Goal: Task Accomplishment & Management: Use online tool/utility

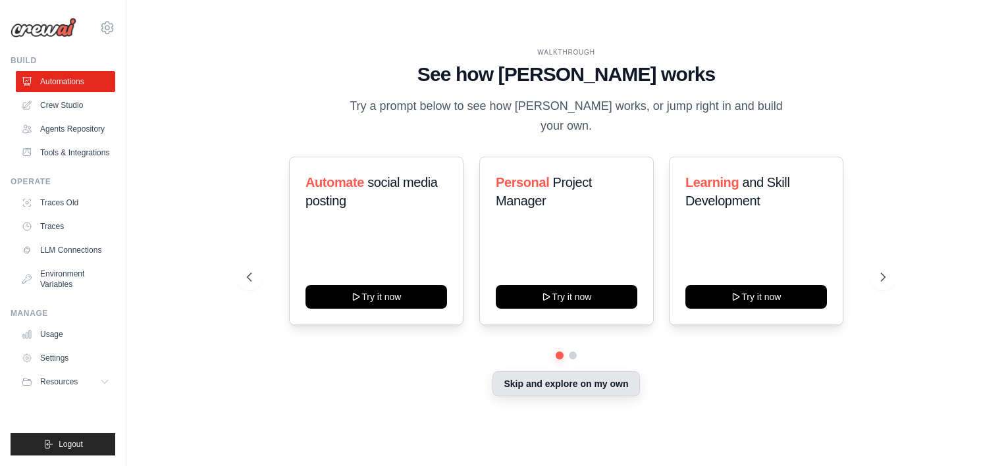
click at [550, 393] on button "Skip and explore on my own" at bounding box center [565, 383] width 147 height 25
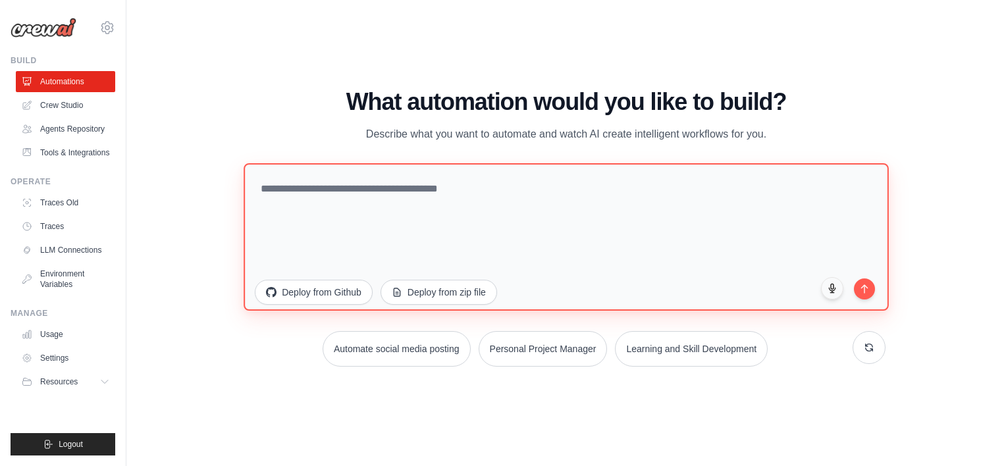
click at [375, 213] on textarea at bounding box center [566, 236] width 645 height 147
type textarea "**********"
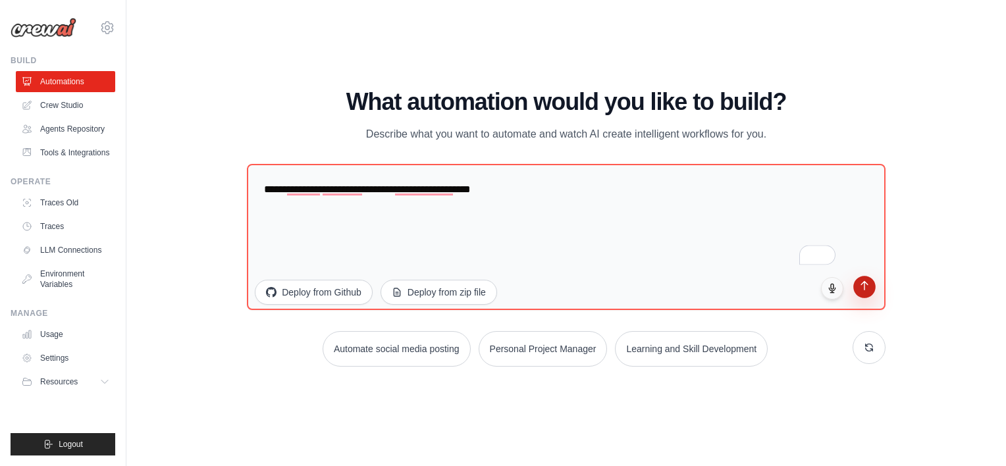
click at [858, 290] on icon "submit" at bounding box center [863, 285] width 11 height 11
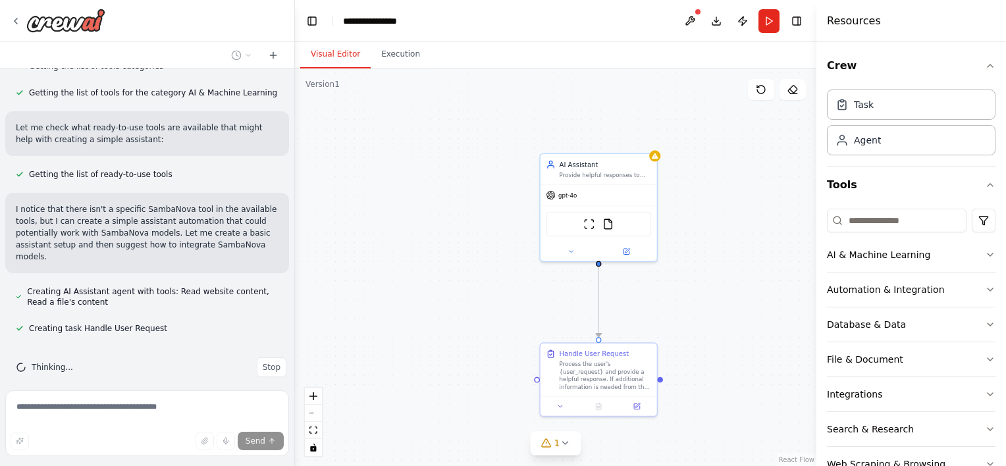
scroll to position [342, 0]
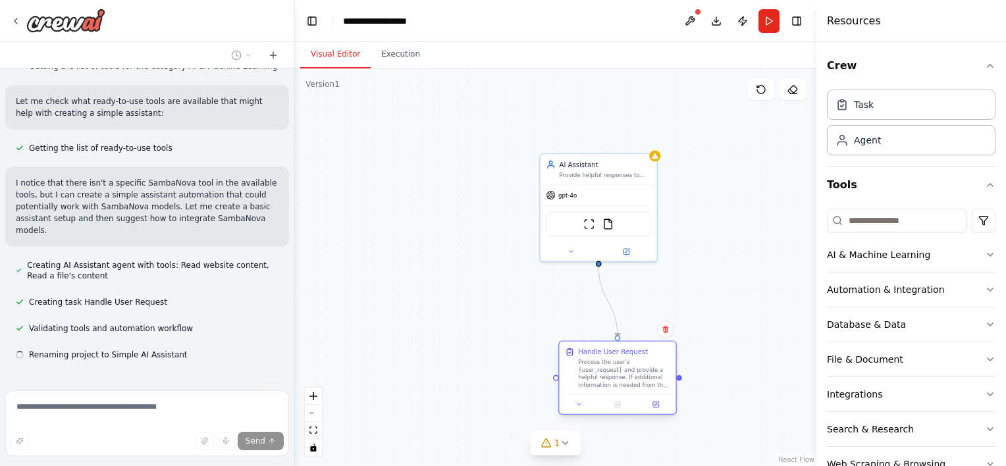
drag, startPoint x: 576, startPoint y: 364, endPoint x: 595, endPoint y: 365, distance: 19.1
click at [595, 365] on div "Process the user's {user_request} and provide a helpful response. If additional…" at bounding box center [624, 374] width 92 height 30
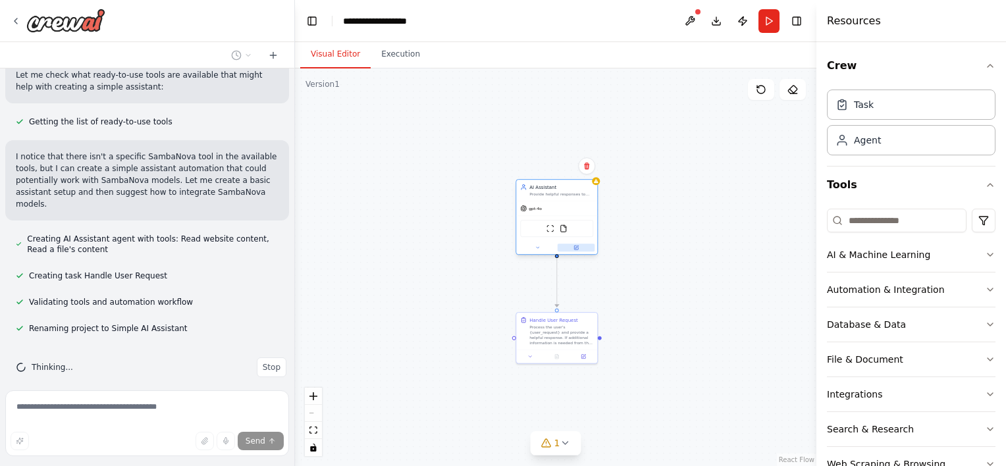
click at [579, 249] on button at bounding box center [577, 248] width 38 height 8
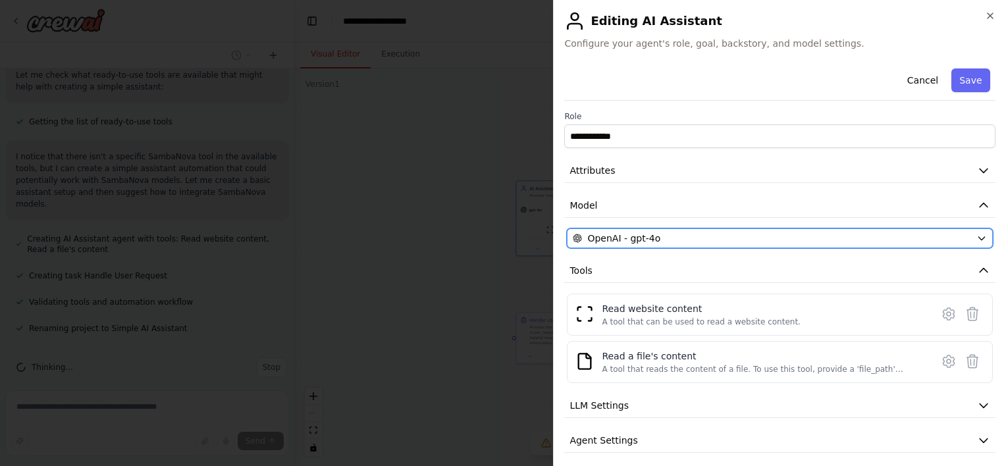
click at [616, 232] on span "OpenAI - gpt-4o" at bounding box center [623, 238] width 73 height 13
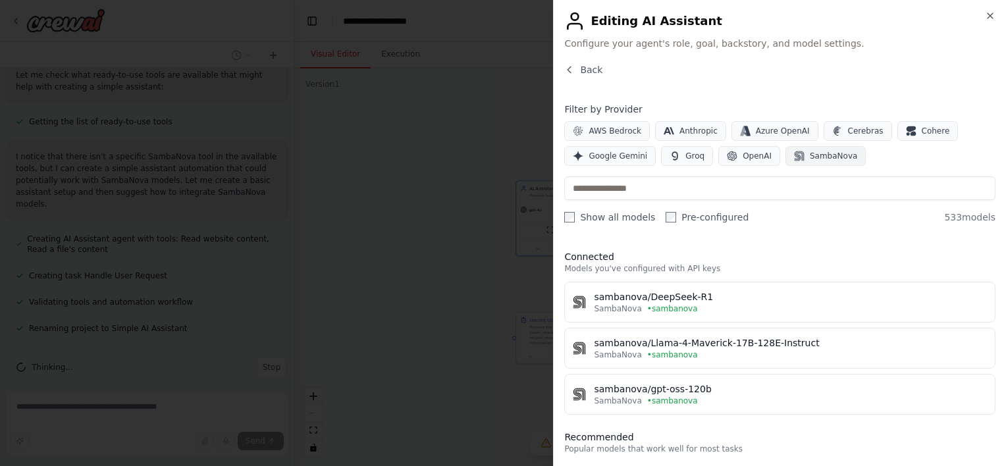
click at [795, 155] on icon "button" at bounding box center [800, 156] width 10 height 10
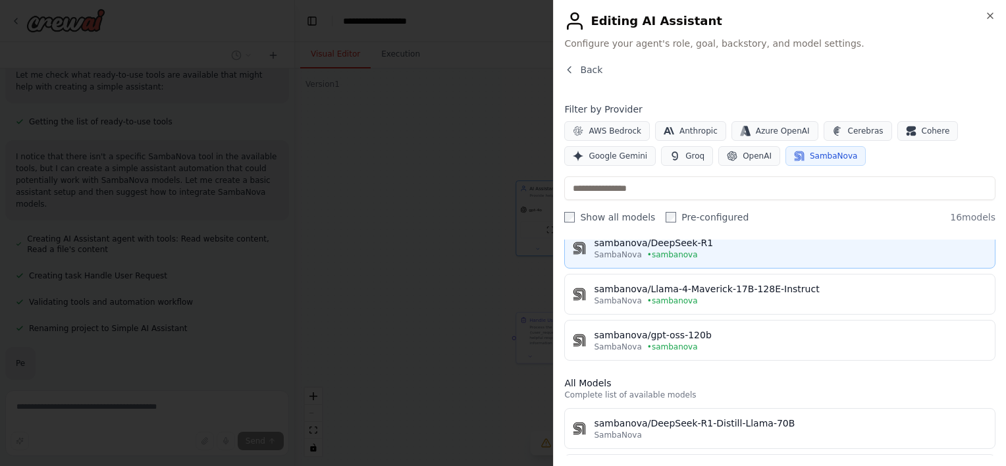
scroll to position [400, 0]
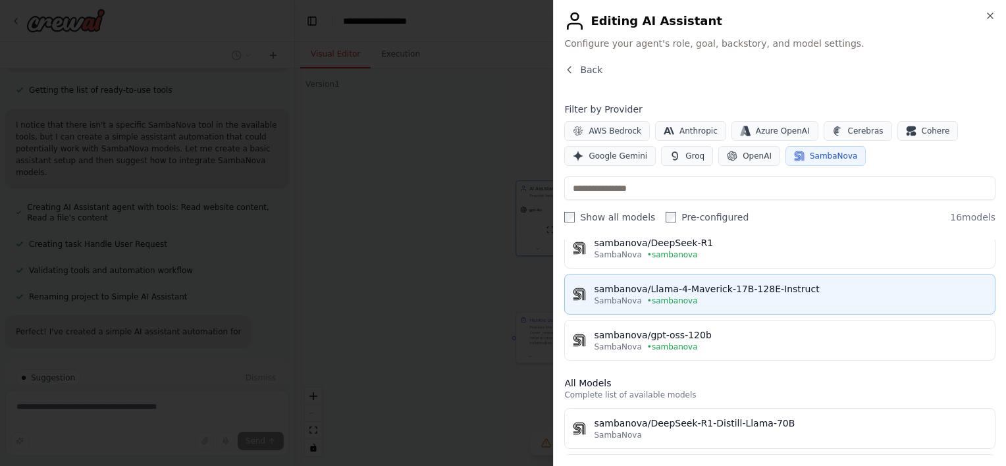
click at [633, 284] on div "sambanova/Llama-4-Maverick-17B-128E-Instruct" at bounding box center [790, 288] width 393 height 13
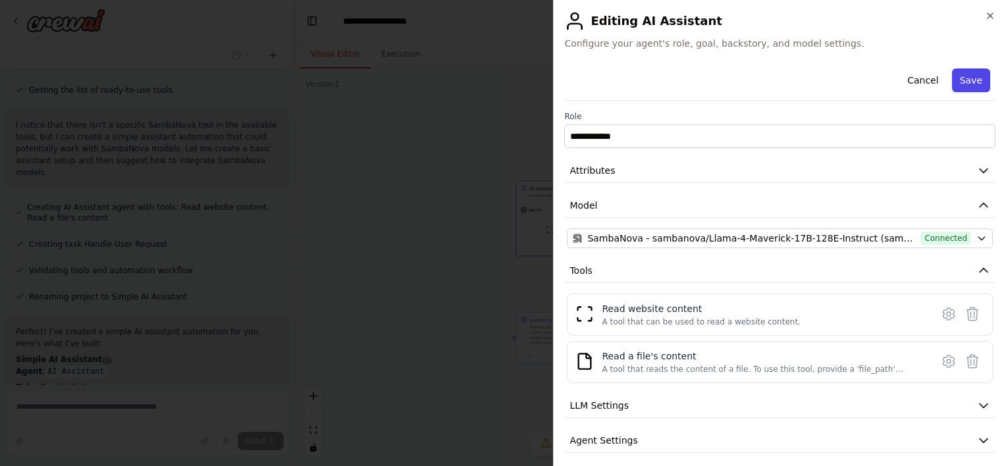
click at [963, 76] on button "Save" at bounding box center [971, 80] width 38 height 24
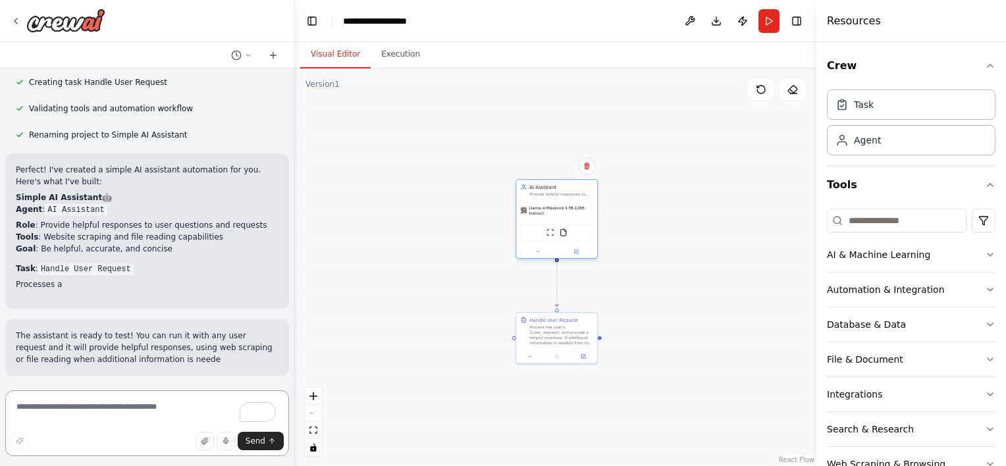
scroll to position [656, 0]
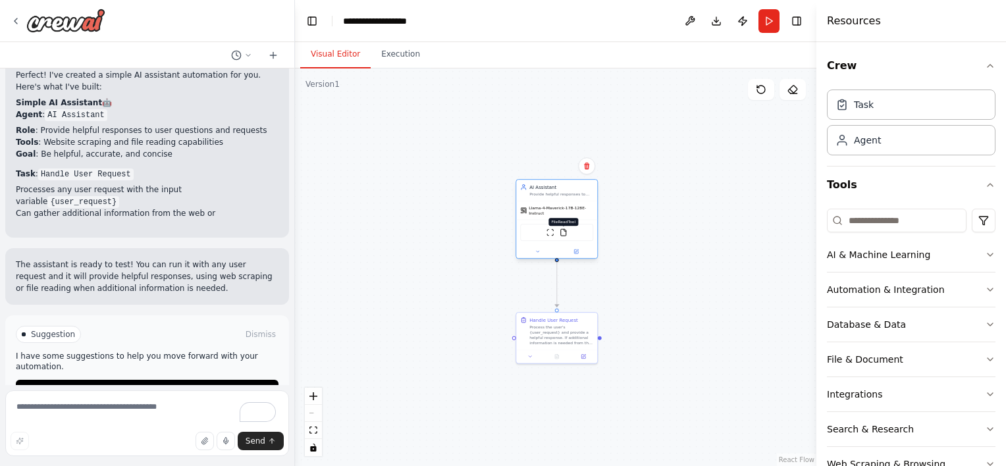
click at [566, 230] on img at bounding box center [564, 232] width 8 height 8
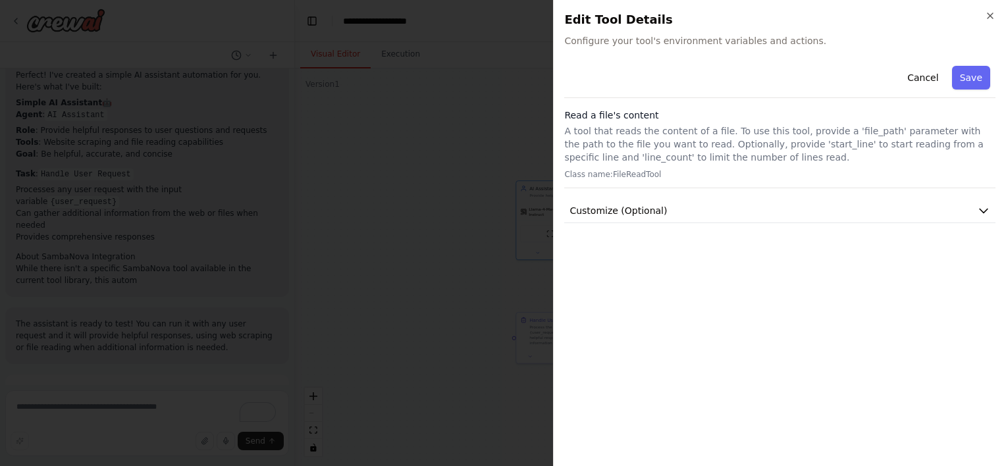
click at [850, 226] on div "Cancel Save Read a file's content A tool that reads the content of a file. To u…" at bounding box center [779, 258] width 431 height 395
click at [851, 205] on button "Customize (Optional)" at bounding box center [779, 211] width 431 height 24
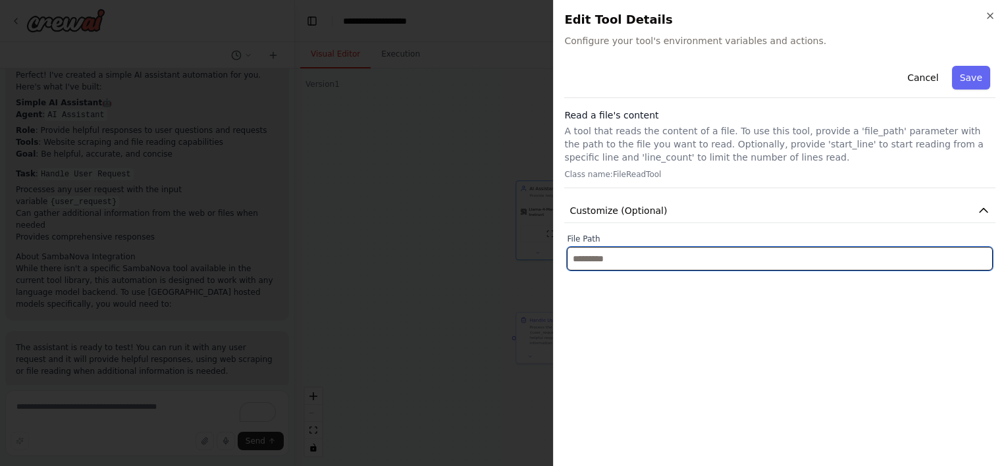
click at [814, 251] on input "text" at bounding box center [780, 259] width 426 height 24
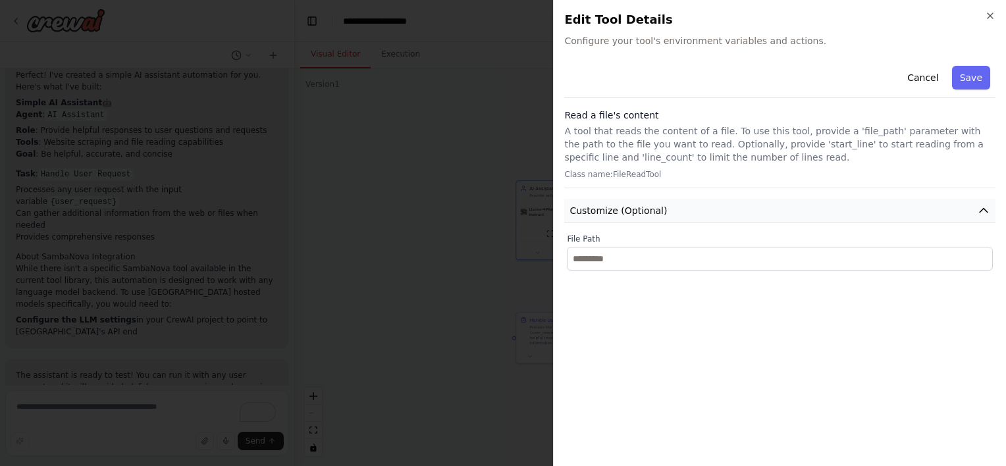
click at [903, 210] on button "Customize (Optional)" at bounding box center [779, 211] width 431 height 24
click at [979, 76] on button "Save" at bounding box center [971, 78] width 38 height 24
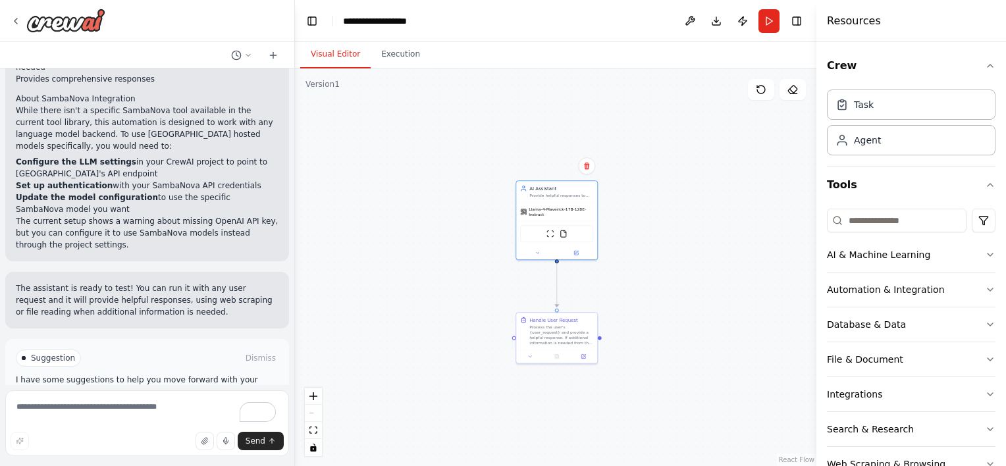
scroll to position [838, 0]
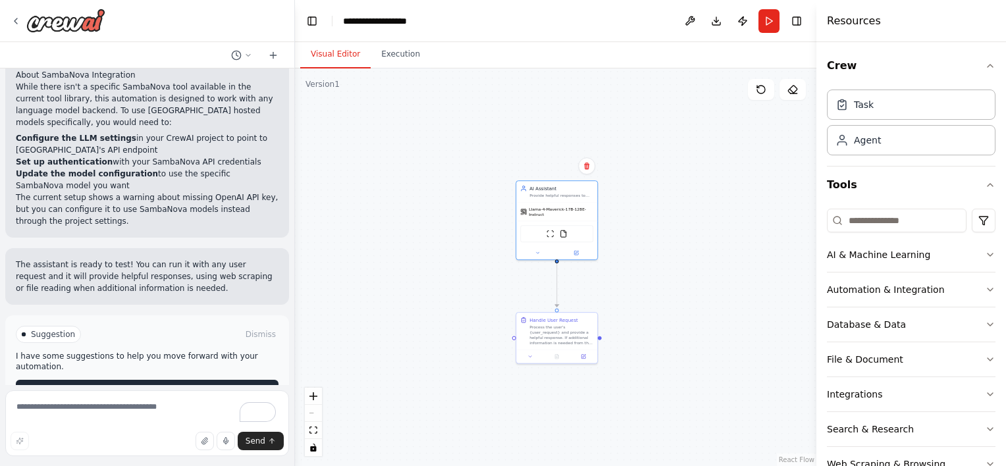
click at [165, 385] on span "Run Automation" at bounding box center [153, 390] width 64 height 11
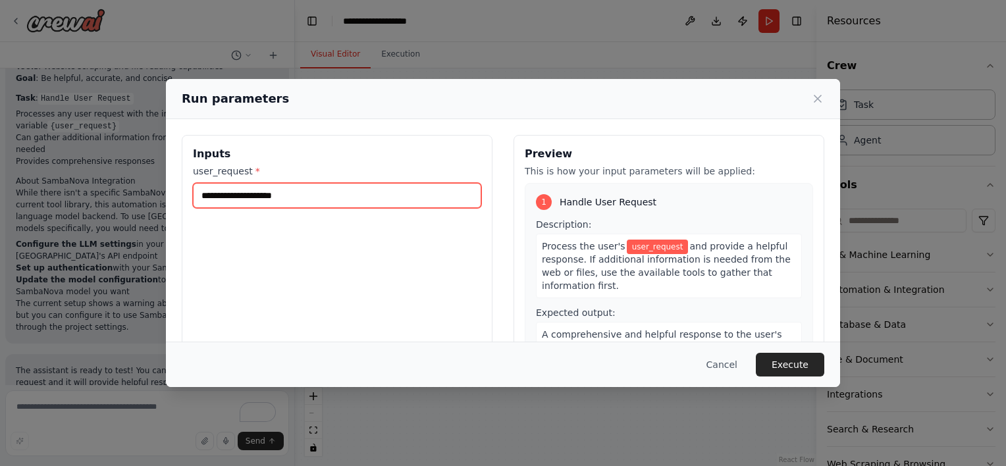
click at [302, 196] on input "user_request *" at bounding box center [337, 195] width 288 height 25
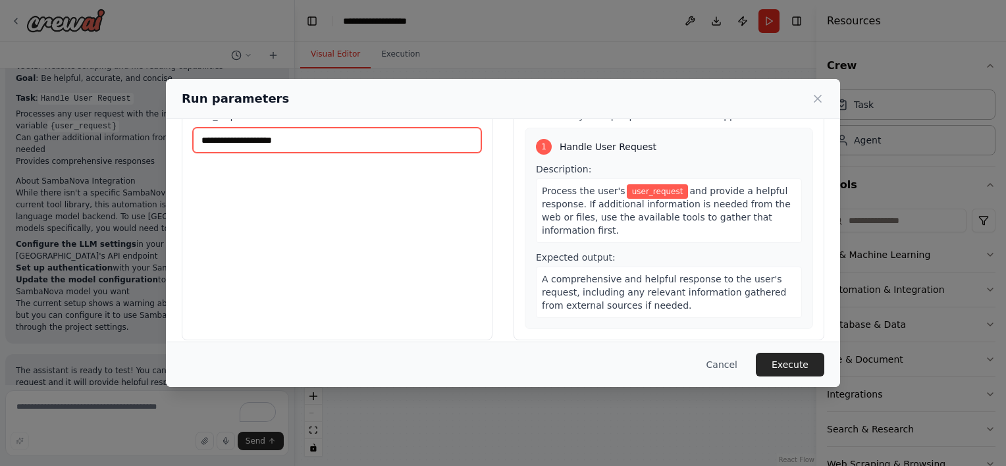
scroll to position [0, 0]
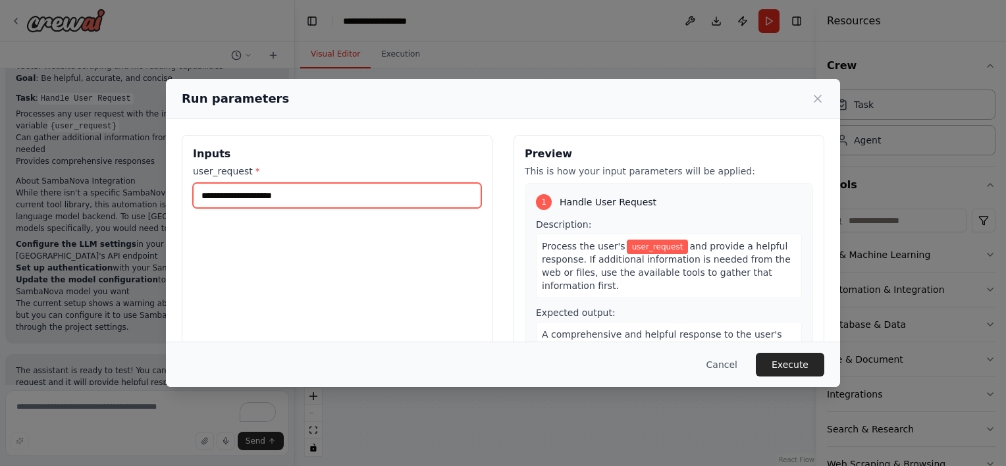
click at [363, 192] on input "user_request *" at bounding box center [337, 195] width 288 height 25
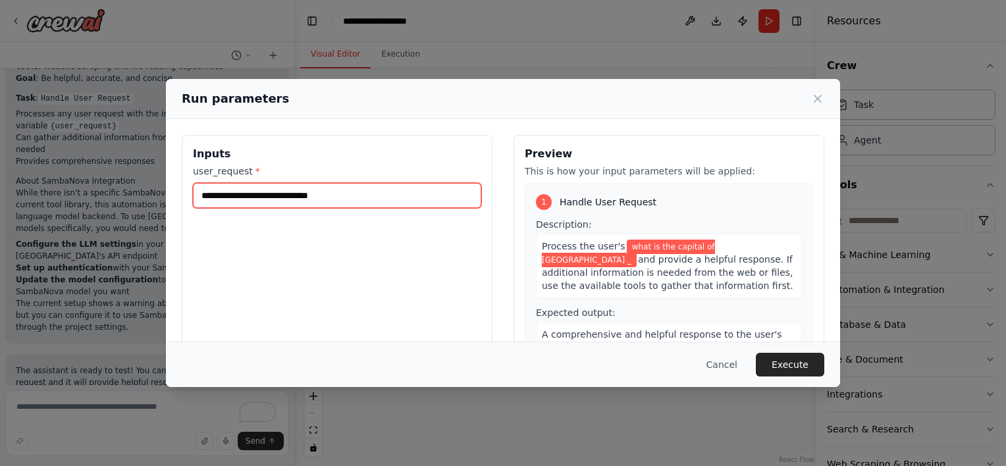
type input "**********"
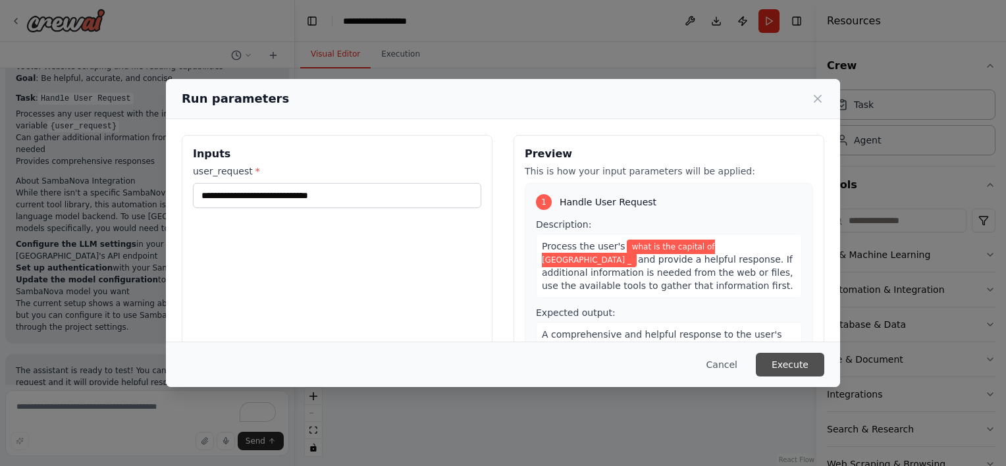
click at [795, 363] on button "Execute" at bounding box center [790, 365] width 68 height 24
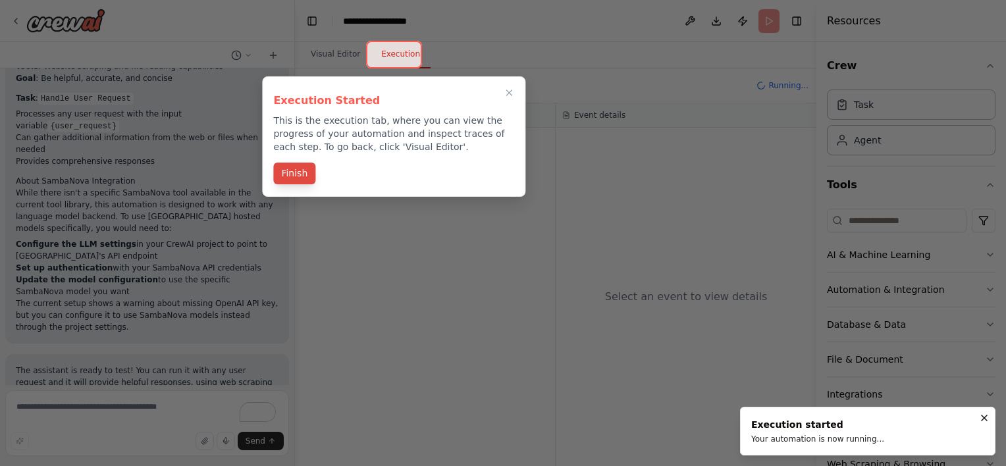
click at [303, 174] on button "Finish" at bounding box center [294, 174] width 42 height 22
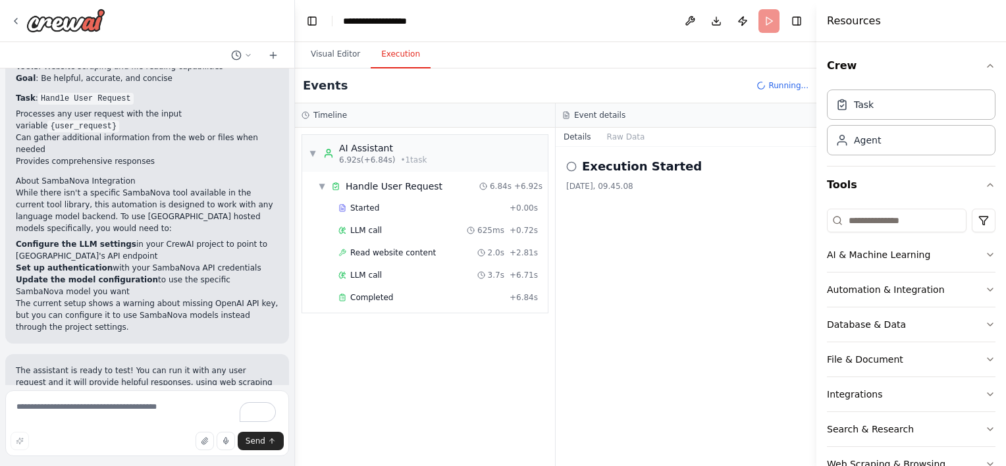
scroll to position [838, 0]
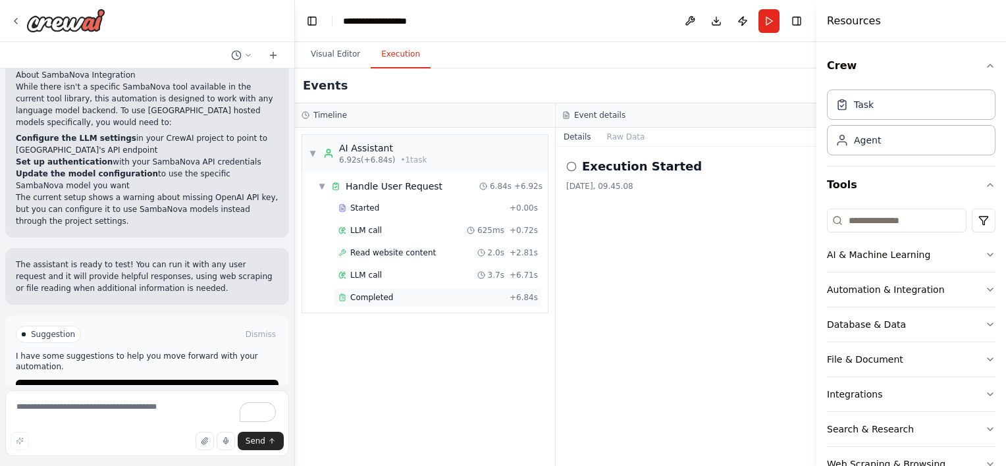
click at [463, 298] on div "Completed" at bounding box center [421, 297] width 166 height 11
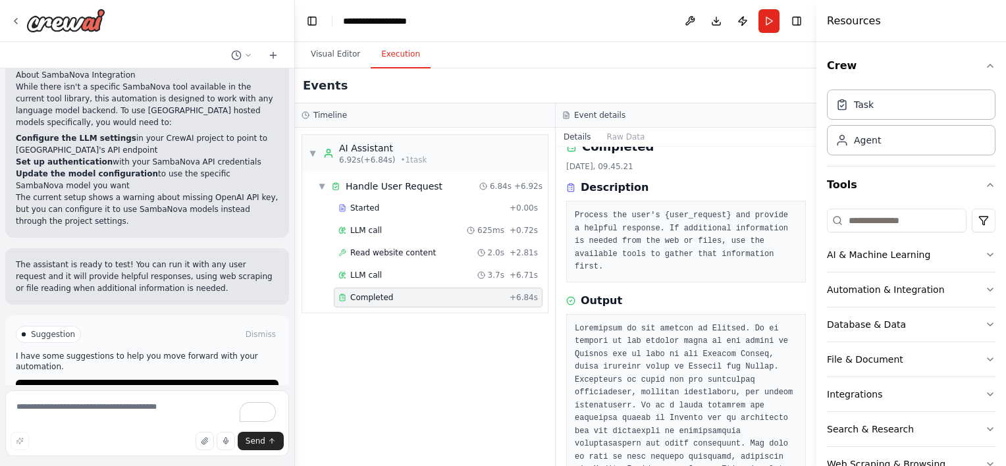
scroll to position [0, 0]
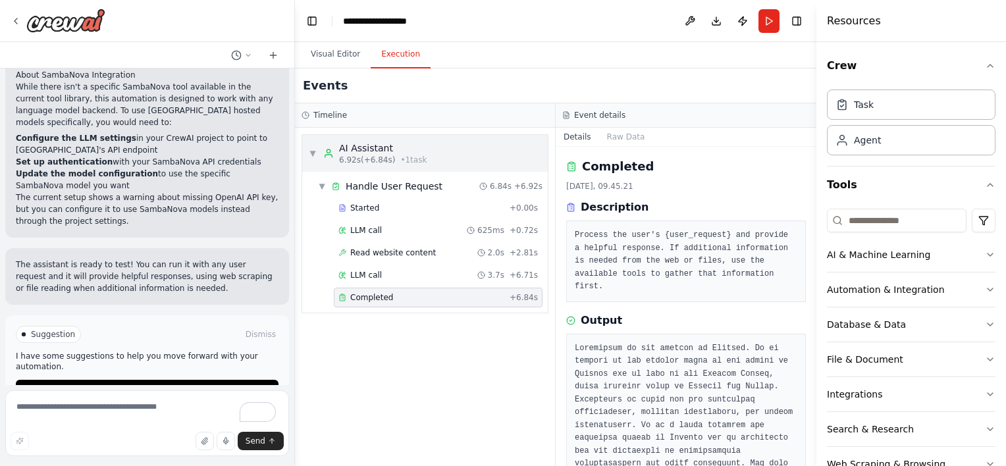
click at [402, 140] on div "▼ AI Assistant 6.92s (+6.84s) • 1 task" at bounding box center [425, 153] width 246 height 37
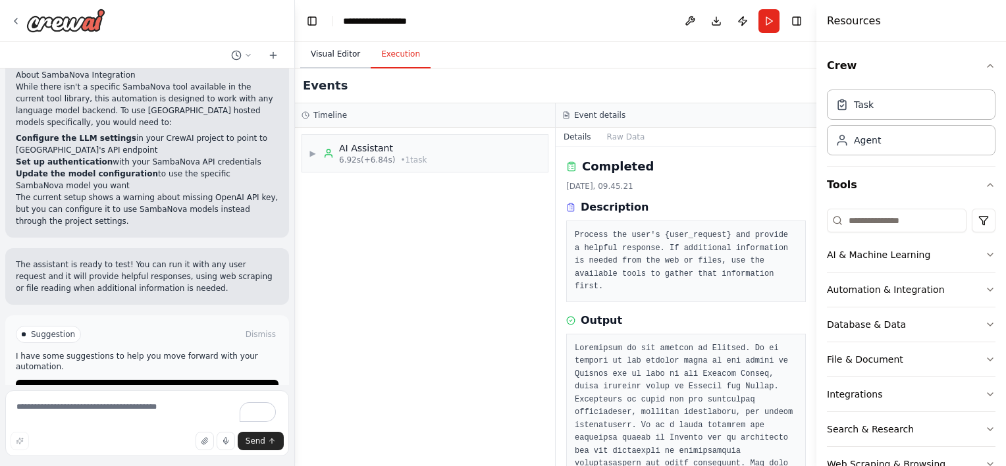
click at [341, 66] on button "Visual Editor" at bounding box center [335, 55] width 70 height 28
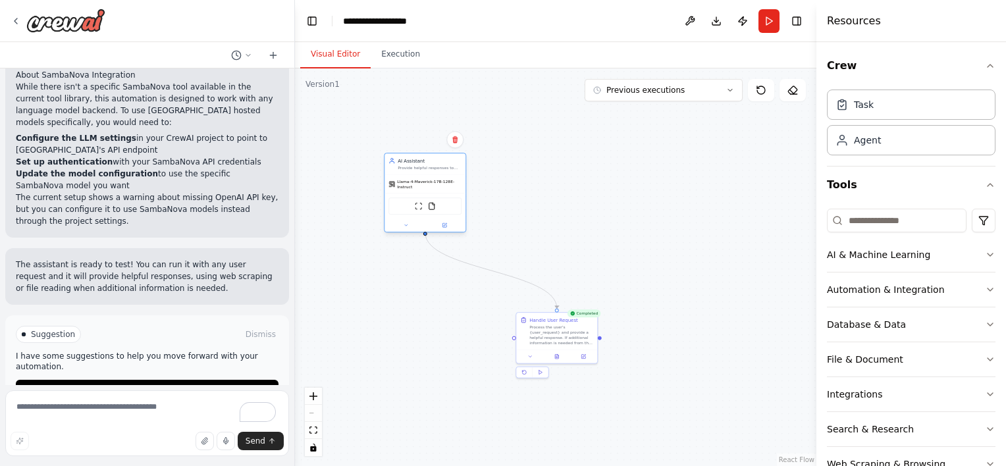
drag, startPoint x: 536, startPoint y: 203, endPoint x: 387, endPoint y: 174, distance: 151.6
click at [387, 174] on div "AI Assistant Provide helpful responses to user questions and requests using ava…" at bounding box center [425, 193] width 82 height 80
drag, startPoint x: 560, startPoint y: 330, endPoint x: 416, endPoint y: 346, distance: 144.4
click at [416, 346] on div ".deletable-edge-delete-btn { width: 20px; height: 20px; border: 0px solid #ffff…" at bounding box center [555, 267] width 521 height 398
drag, startPoint x: 424, startPoint y: 229, endPoint x: 596, endPoint y: 284, distance: 181.1
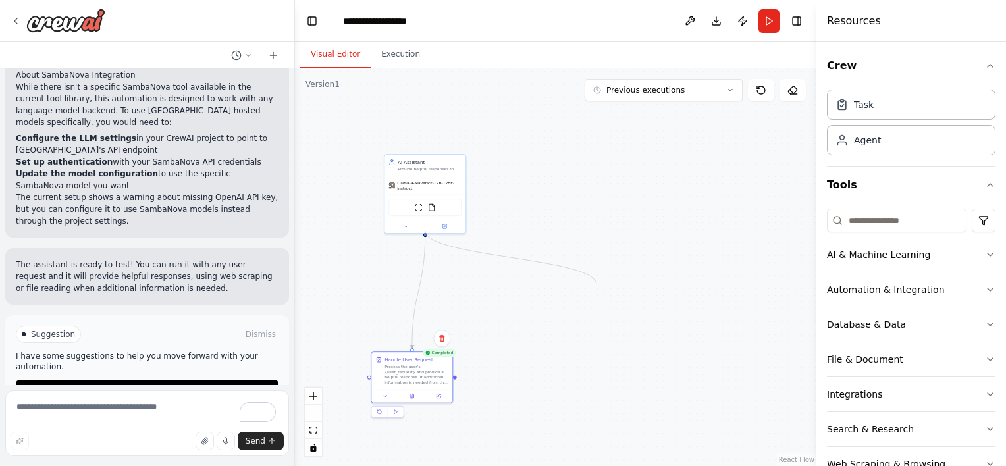
click at [596, 284] on div ".deletable-edge-delete-btn { width: 20px; height: 20px; border: 0px solid #ffff…" at bounding box center [555, 267] width 521 height 398
click at [880, 251] on div "AI & Machine Learning" at bounding box center [878, 254] width 103 height 13
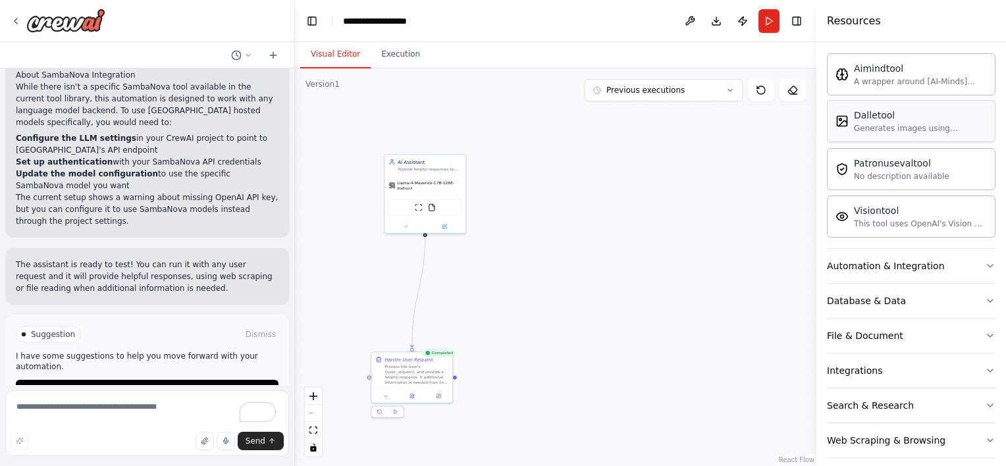
scroll to position [226, 0]
click at [880, 253] on button "Automation & Integration" at bounding box center [911, 263] width 169 height 34
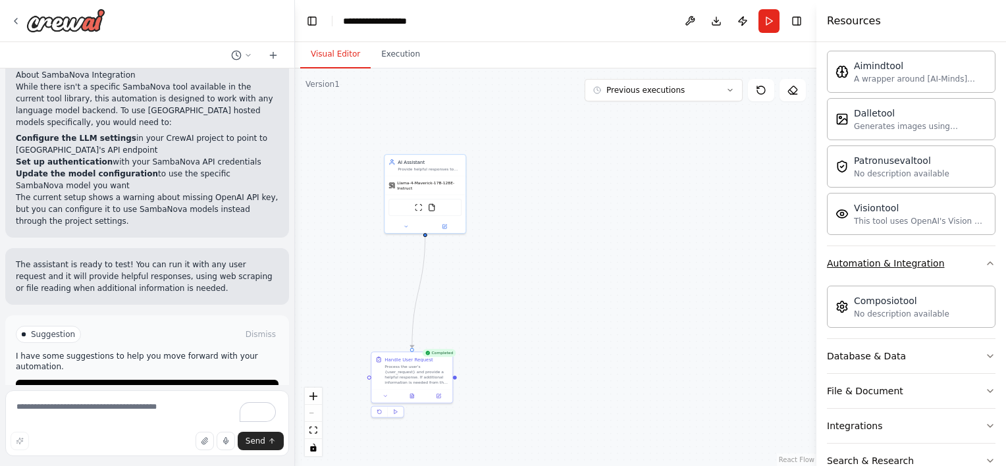
scroll to position [271, 0]
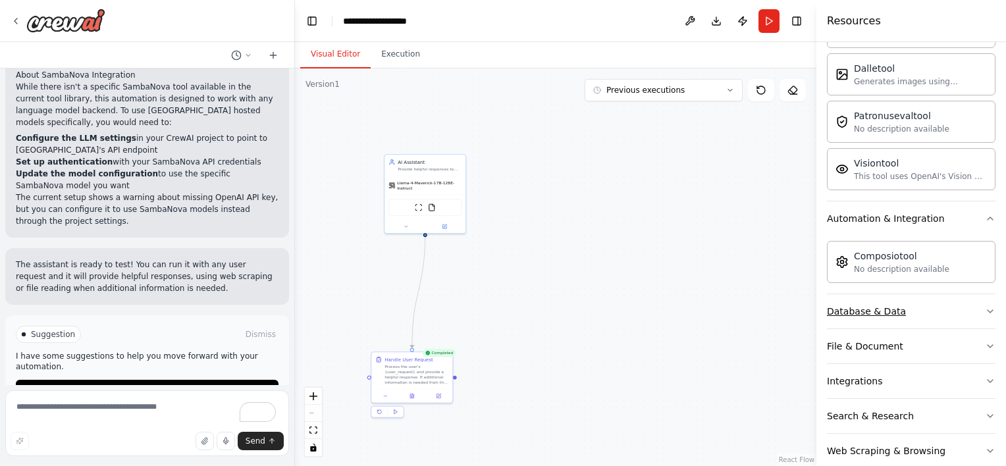
click at [867, 311] on div "Database & Data" at bounding box center [866, 311] width 79 height 13
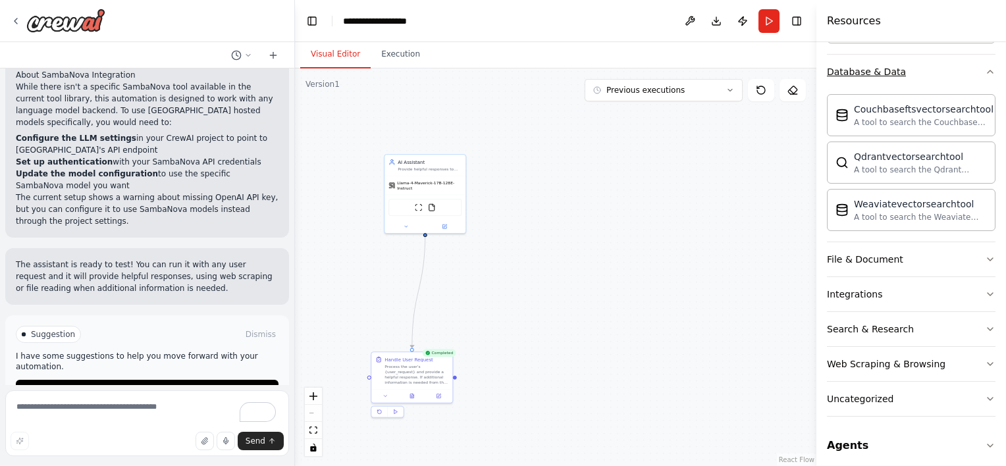
scroll to position [515, 0]
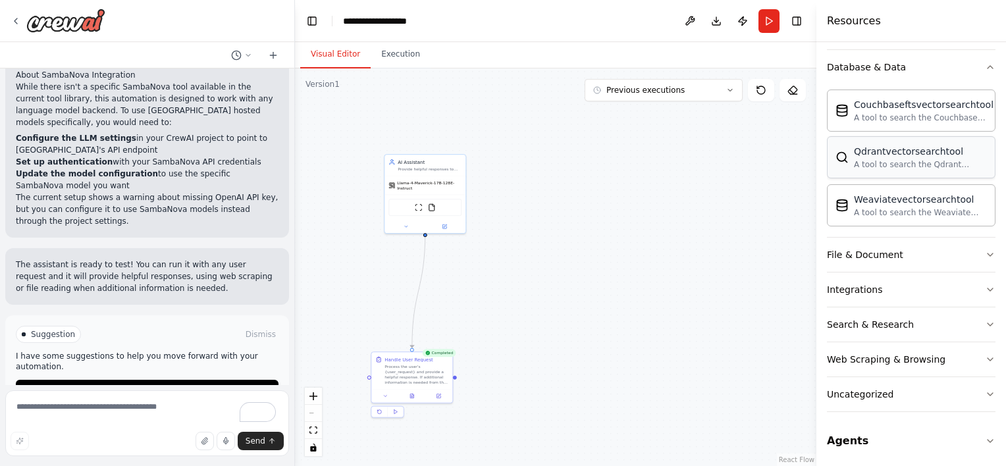
click at [914, 161] on div "A tool to search the Qdrant database for relevant information on internal docum…" at bounding box center [920, 164] width 133 height 11
click at [885, 145] on div "Qdrantvectorsearchtool" at bounding box center [920, 151] width 133 height 13
click at [893, 344] on button "Web Scraping & Browsing" at bounding box center [911, 359] width 169 height 34
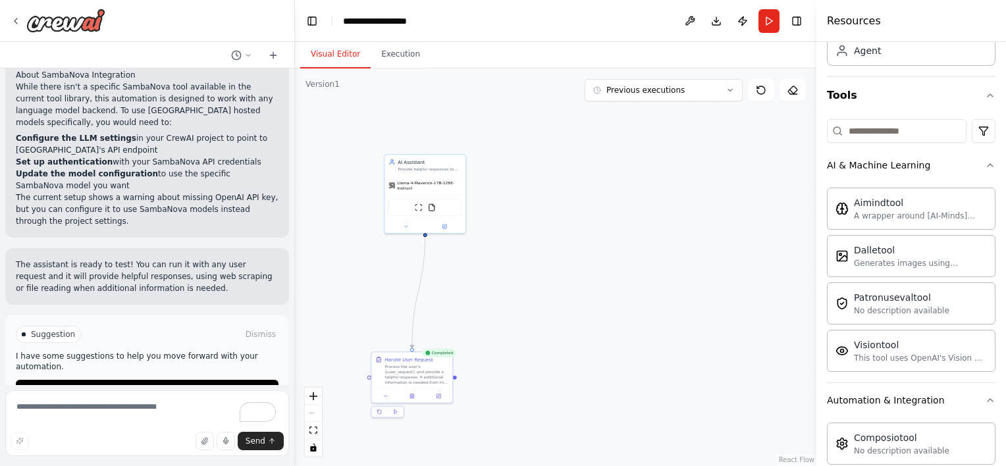
scroll to position [0, 0]
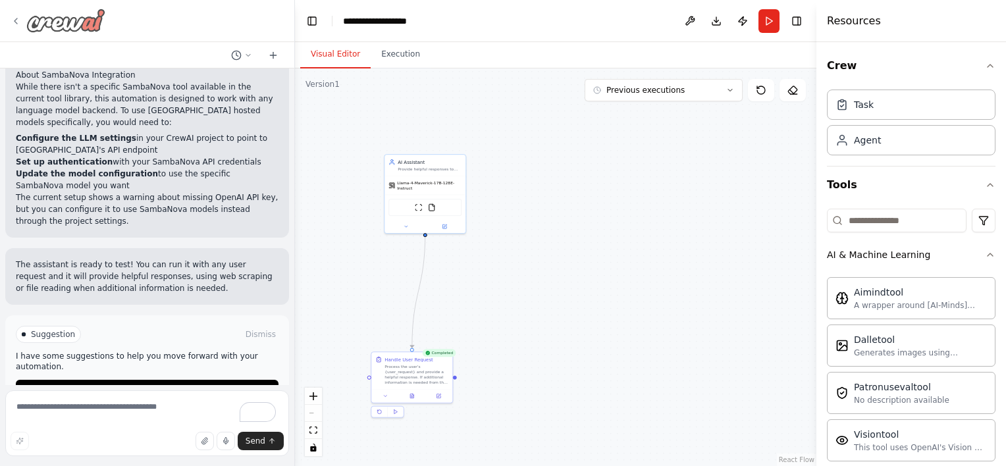
click at [18, 17] on icon at bounding box center [16, 21] width 11 height 11
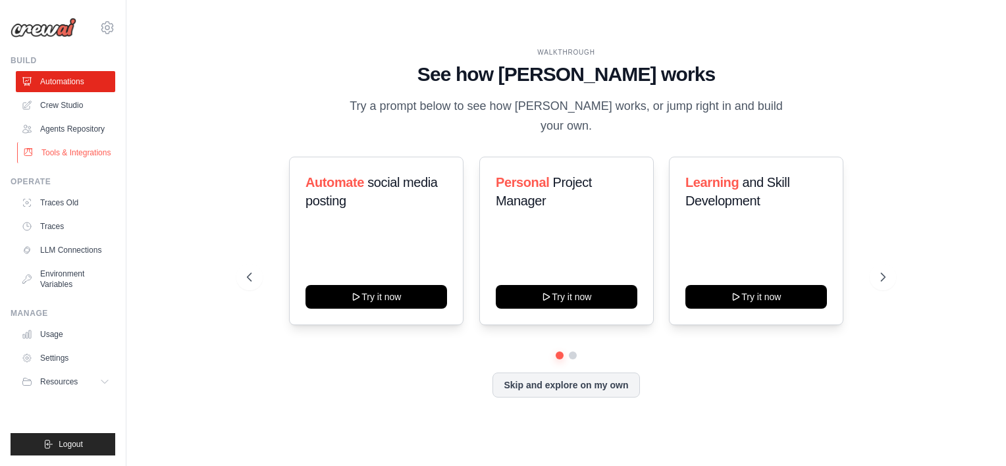
click at [76, 151] on link "Tools & Integrations" at bounding box center [66, 152] width 99 height 21
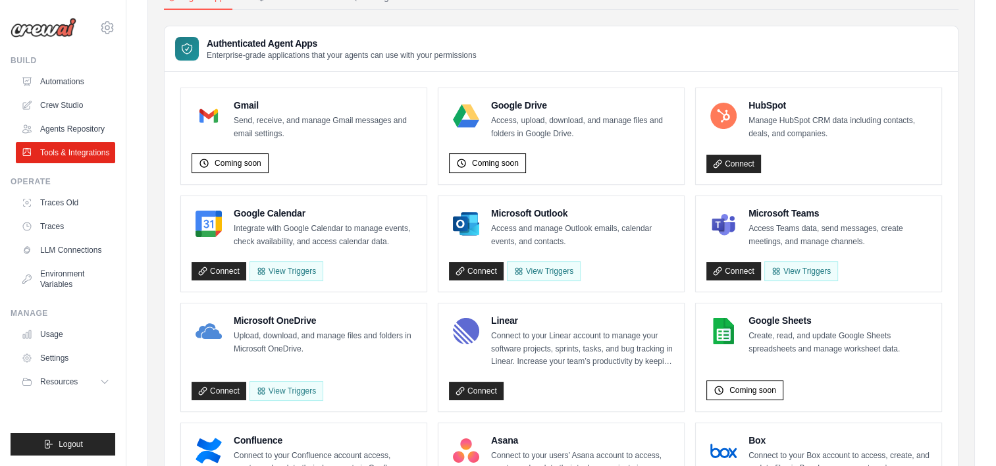
scroll to position [81, 0]
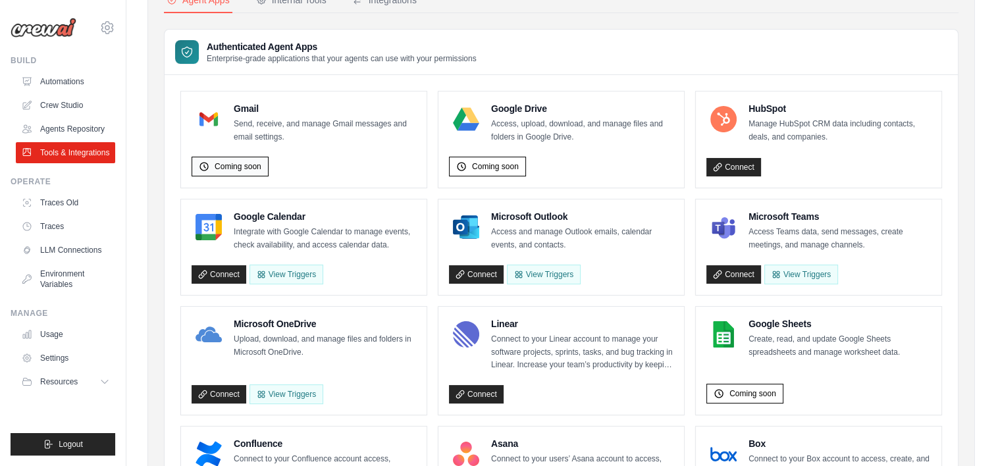
click at [240, 161] on span "Coming soon" at bounding box center [238, 166] width 47 height 11
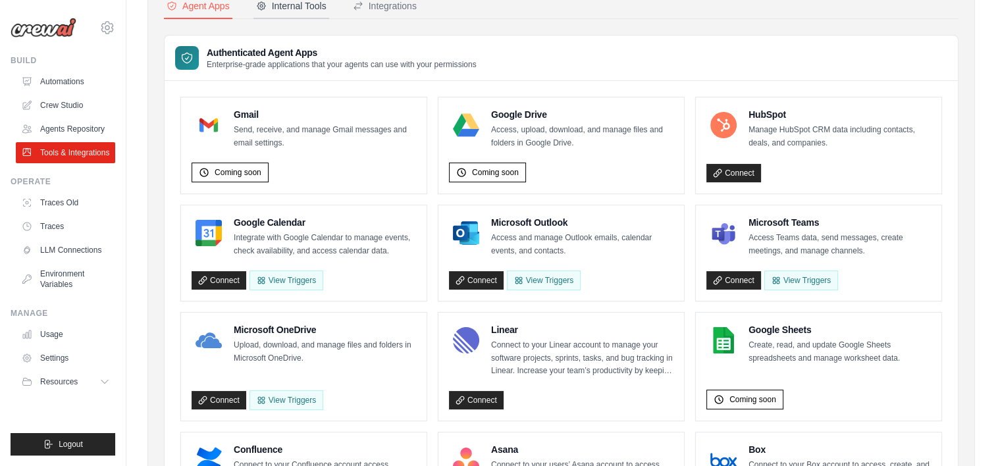
scroll to position [0, 0]
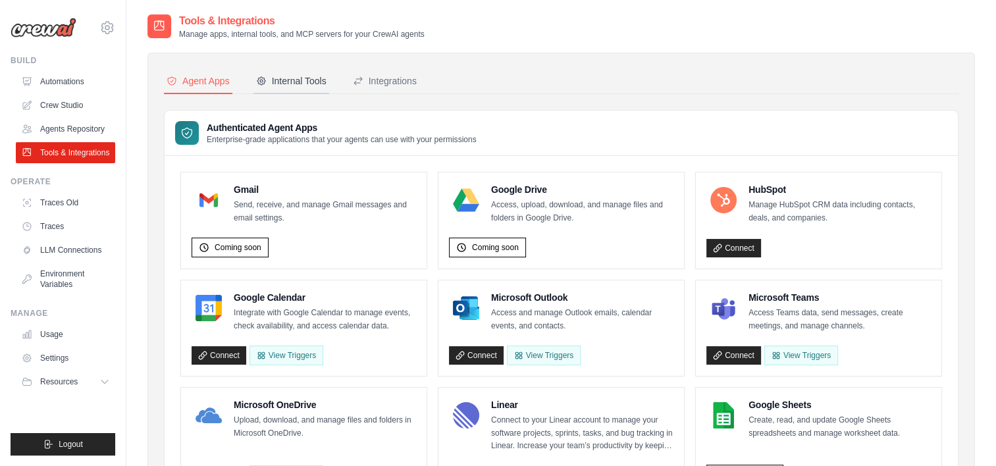
click at [305, 76] on div "Internal Tools" at bounding box center [291, 80] width 70 height 13
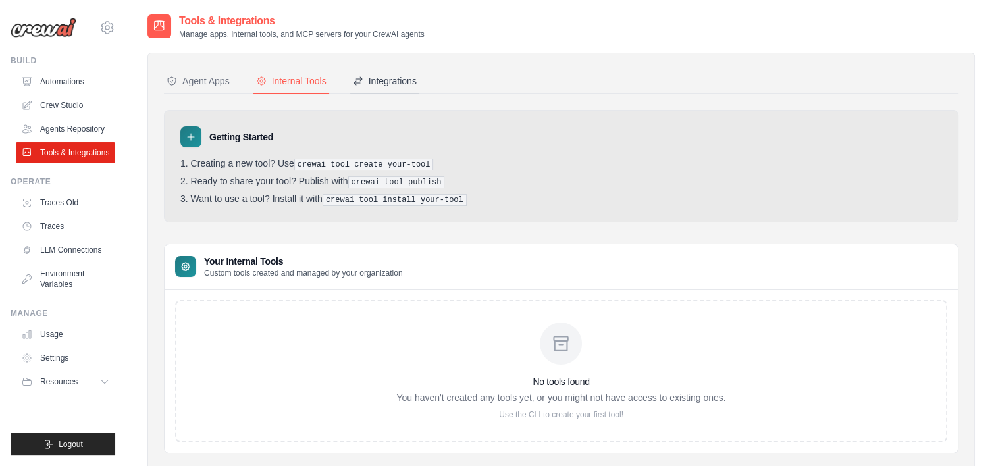
click at [395, 79] on div "Integrations" at bounding box center [385, 80] width 64 height 13
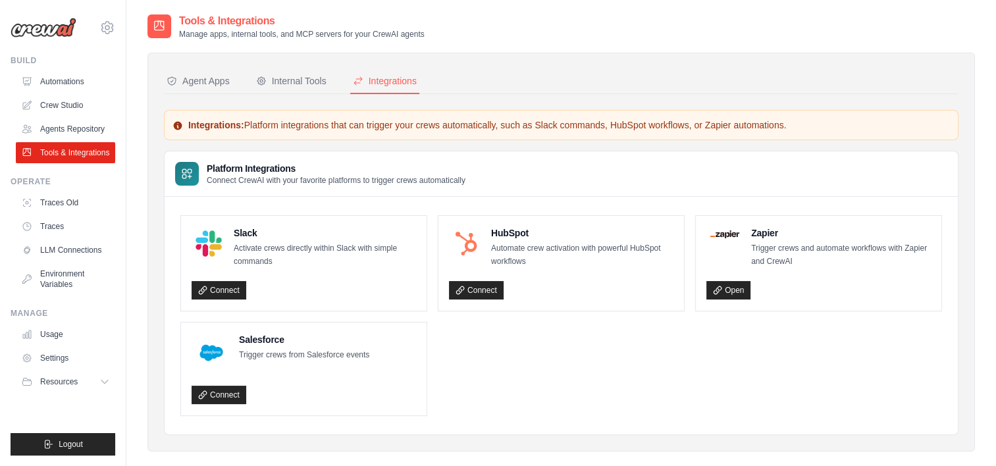
scroll to position [26, 0]
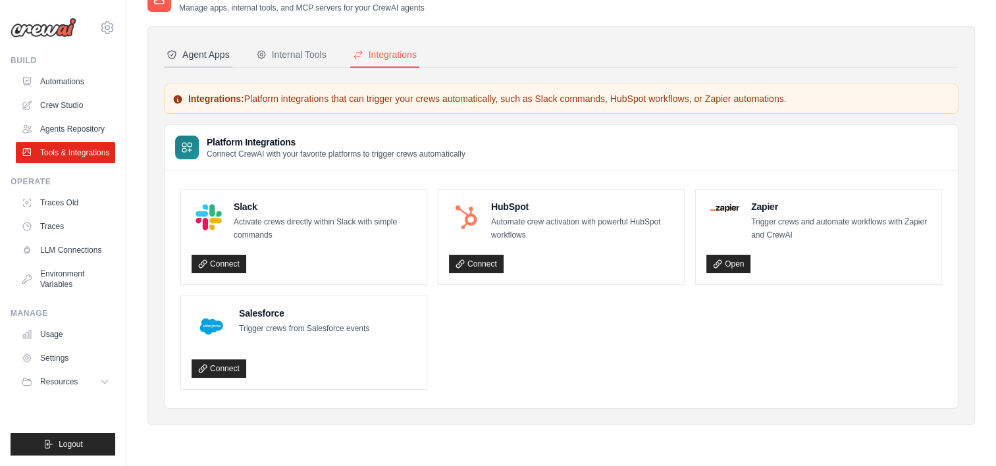
click at [207, 64] on button "Agent Apps" at bounding box center [198, 55] width 68 height 25
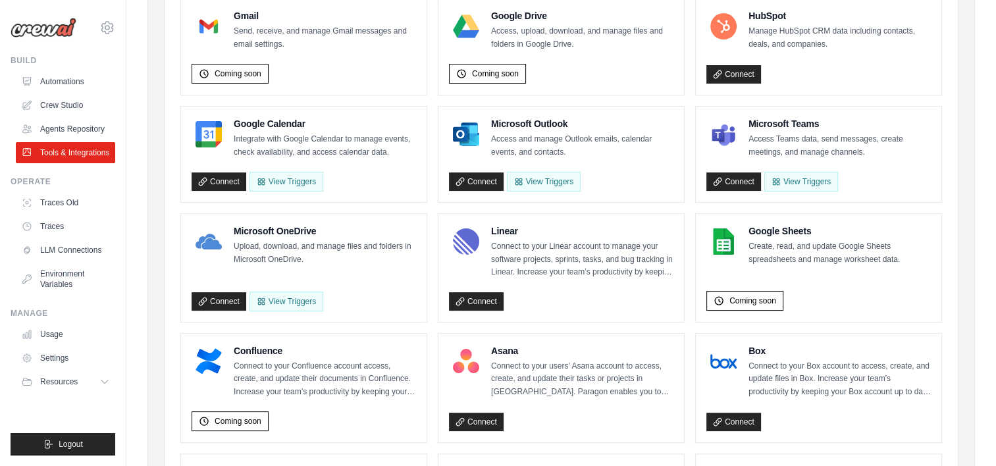
scroll to position [173, 0]
click at [222, 182] on div "Connect View Triggers" at bounding box center [304, 179] width 224 height 25
click at [222, 185] on link "Connect" at bounding box center [219, 182] width 55 height 18
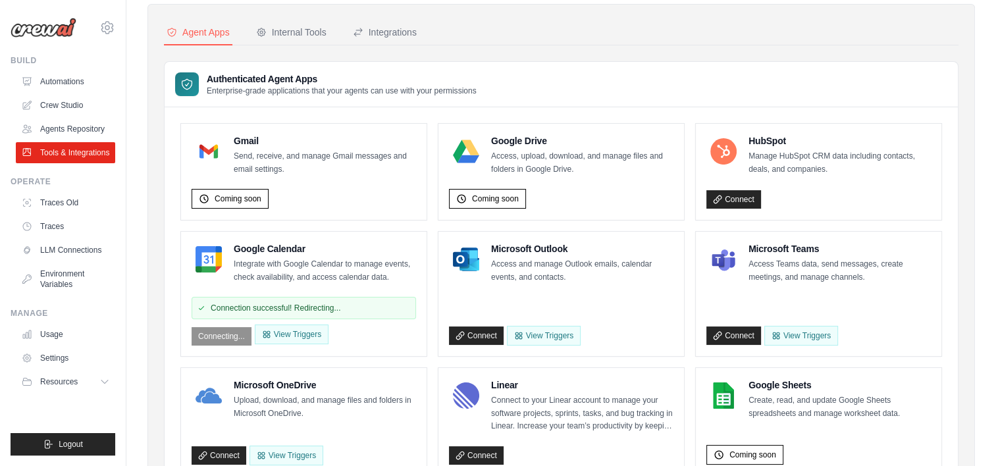
scroll to position [46, 0]
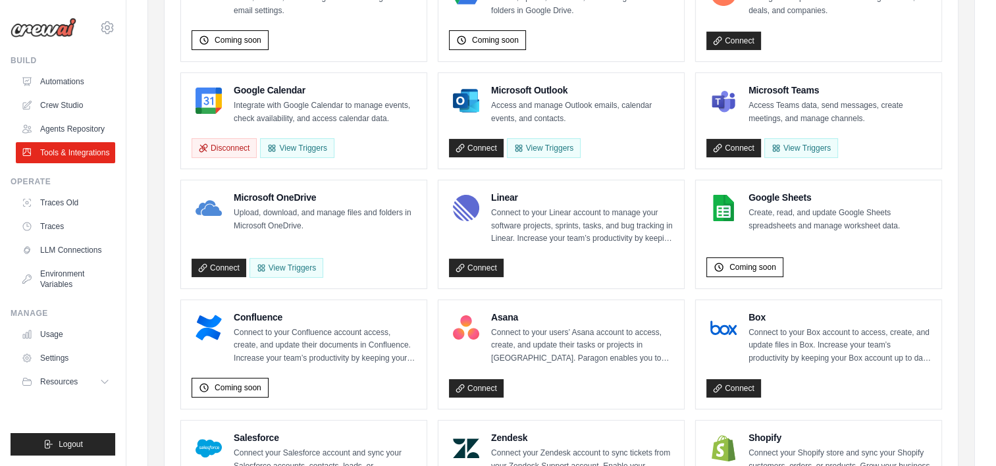
scroll to position [139, 0]
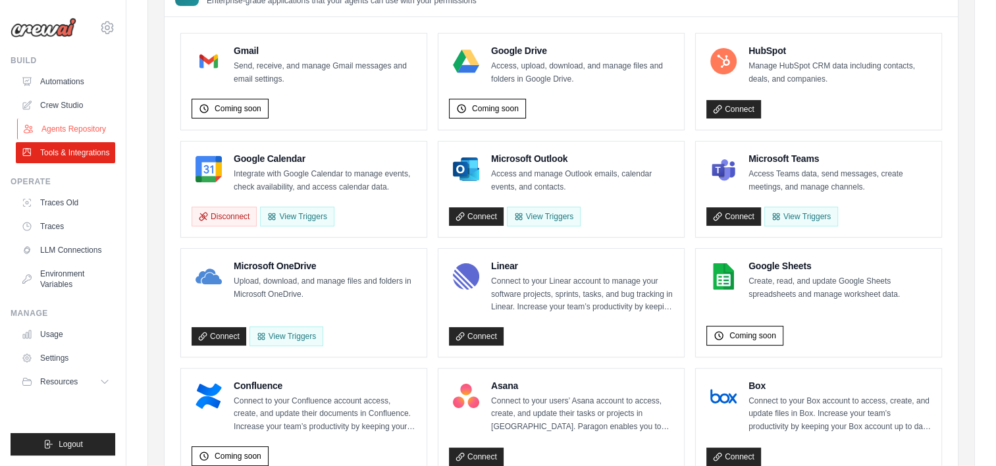
click at [63, 122] on link "Agents Repository" at bounding box center [66, 129] width 99 height 21
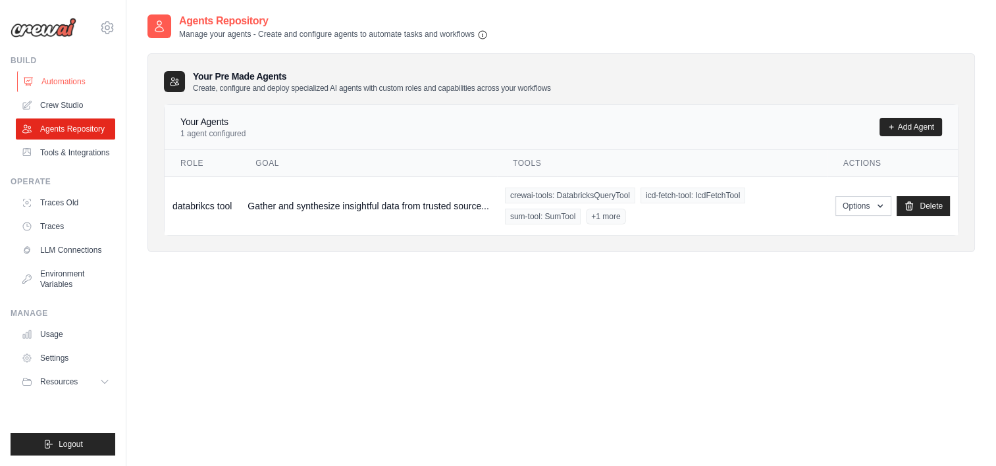
click at [61, 81] on link "Automations" at bounding box center [66, 81] width 99 height 21
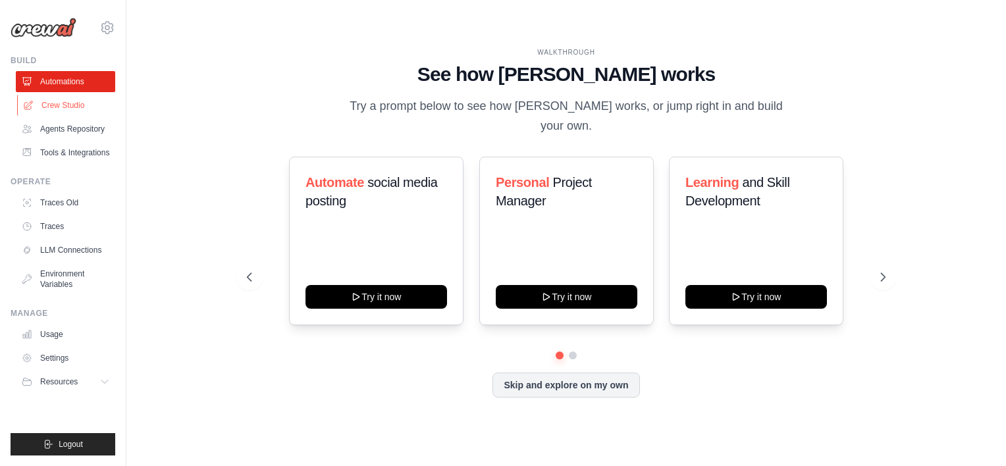
click at [68, 99] on link "Crew Studio" at bounding box center [66, 105] width 99 height 21
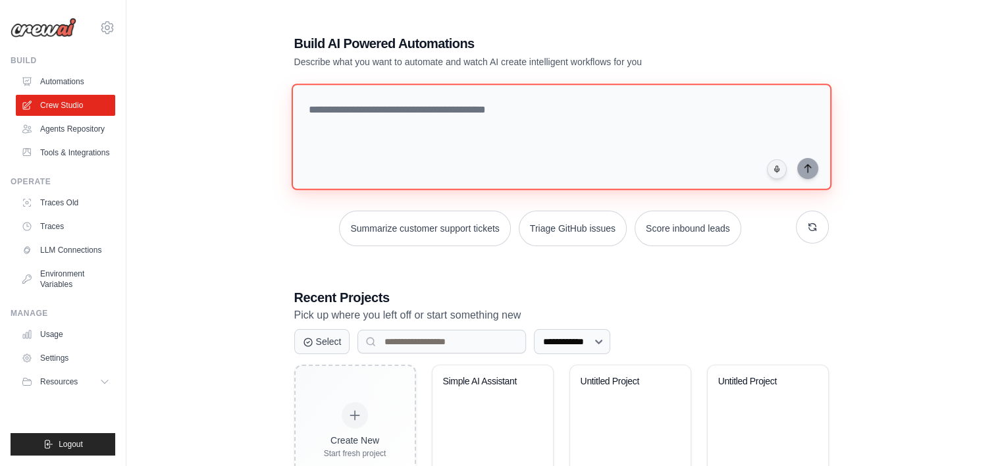
click at [365, 127] on textarea at bounding box center [561, 137] width 540 height 107
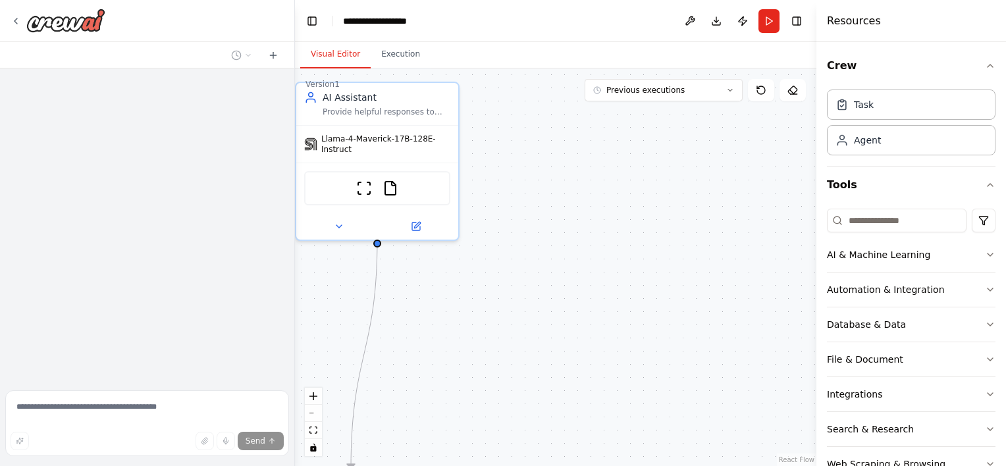
scroll to position [732, 0]
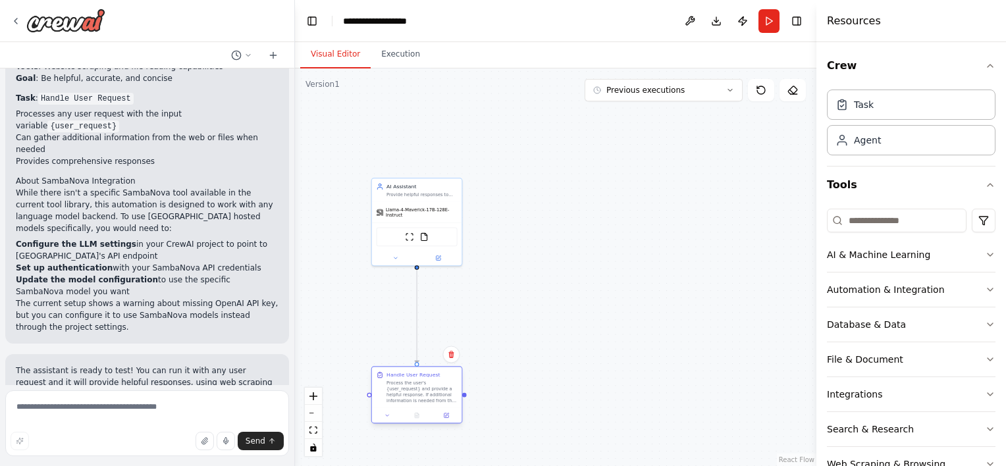
drag, startPoint x: 421, startPoint y: 416, endPoint x: 447, endPoint y: 354, distance: 67.3
click at [447, 371] on div "Handle User Request Process the user's {user_request} and provide a helpful res…" at bounding box center [421, 387] width 71 height 32
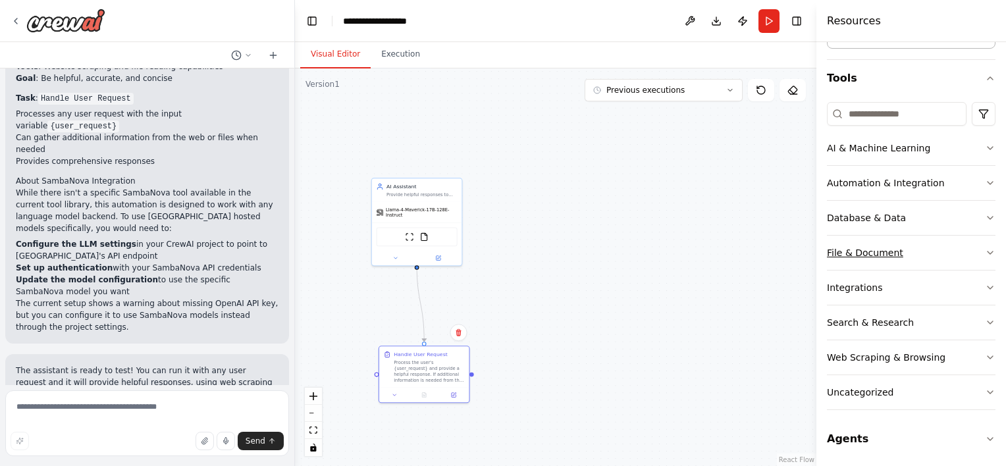
scroll to position [0, 0]
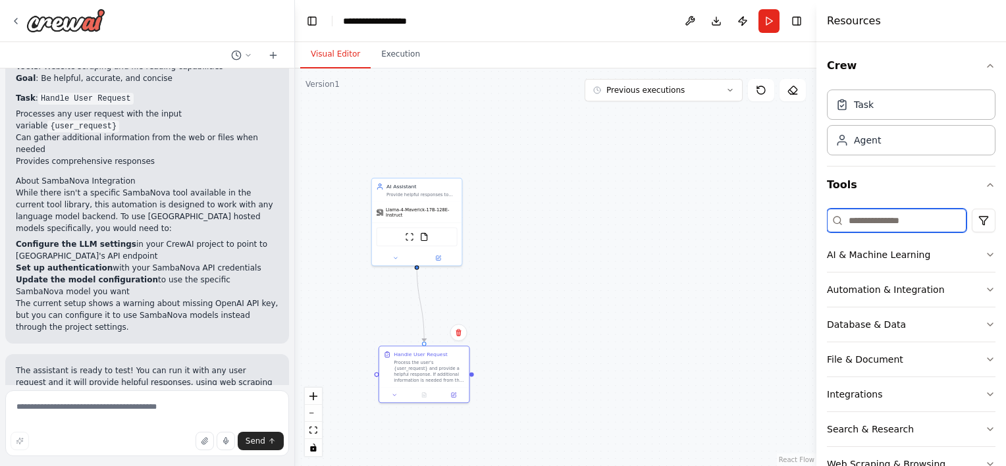
click at [873, 213] on input at bounding box center [897, 221] width 140 height 24
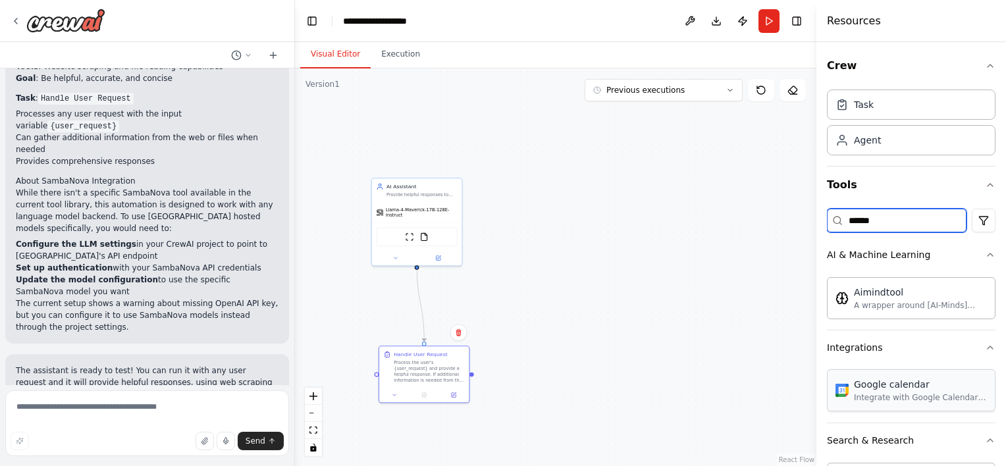
type input "******"
click at [866, 384] on div "Google calendar" at bounding box center [920, 384] width 133 height 13
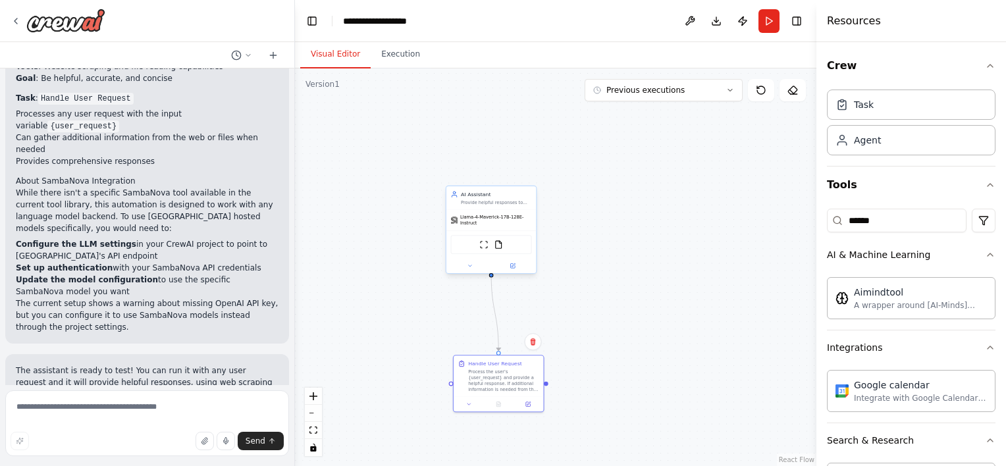
drag, startPoint x: 418, startPoint y: 263, endPoint x: 484, endPoint y: 265, distance: 65.9
click at [484, 265] on div ".deletable-edge-delete-btn { width: 20px; height: 20px; border: 0px solid #ffff…" at bounding box center [555, 267] width 521 height 398
drag, startPoint x: 482, startPoint y: 265, endPoint x: 637, endPoint y: 340, distance: 172.0
click at [637, 340] on div ".deletable-edge-delete-btn { width: 20px; height: 20px; border: 0px solid #ffff…" at bounding box center [555, 267] width 521 height 398
click at [307, 426] on button "fit view" at bounding box center [313, 430] width 17 height 17
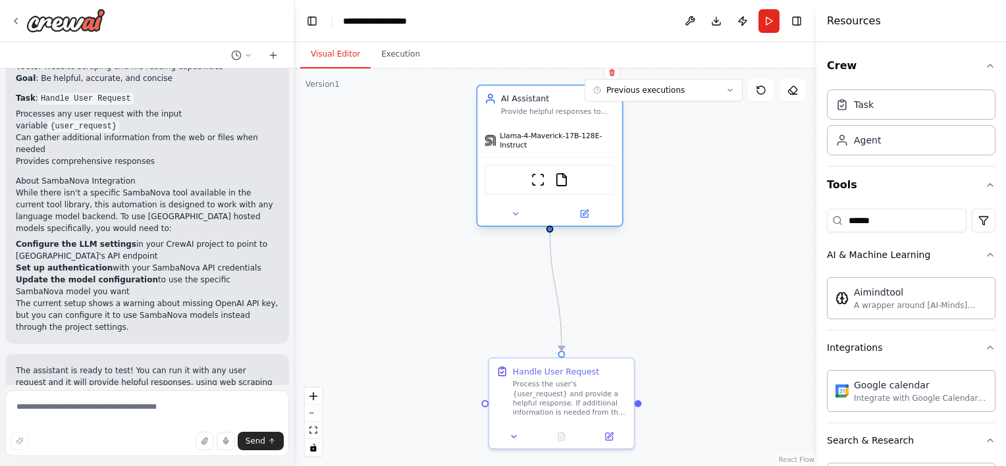
drag, startPoint x: 519, startPoint y: 119, endPoint x: 437, endPoint y: 128, distance: 82.2
click at [477, 123] on div "AI Assistant Provide helpful responses to user questions and requests using ava…" at bounding box center [549, 105] width 145 height 38
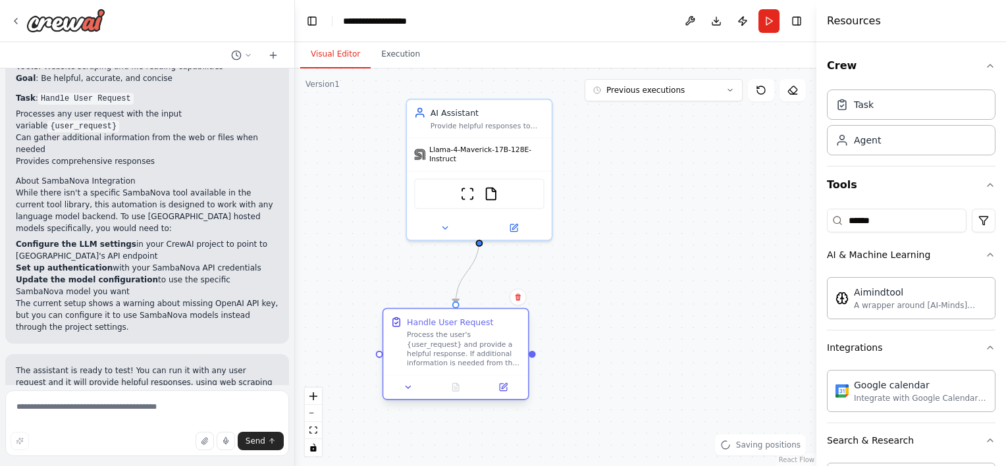
drag, startPoint x: 487, startPoint y: 358, endPoint x: 395, endPoint y: 316, distance: 101.3
click at [407, 316] on div "Handle User Request Process the user's {user_request} and provide a helpful res…" at bounding box center [464, 342] width 114 height 52
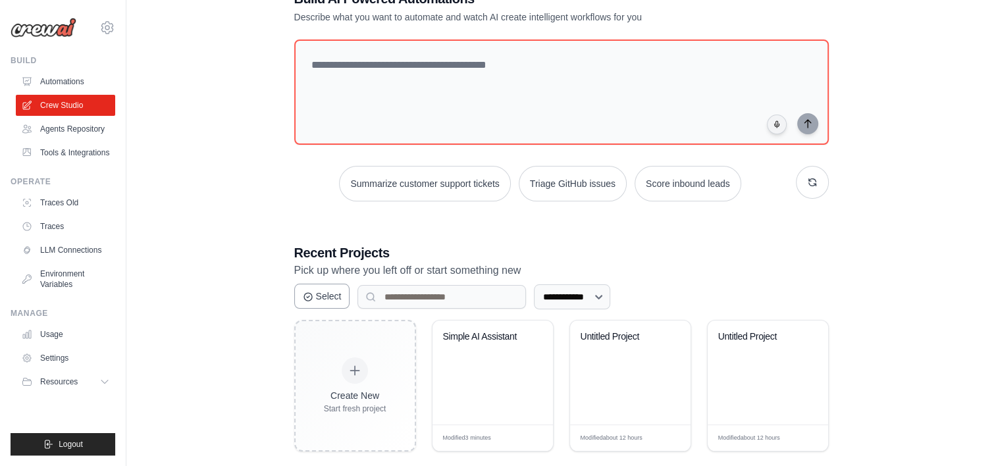
scroll to position [47, 0]
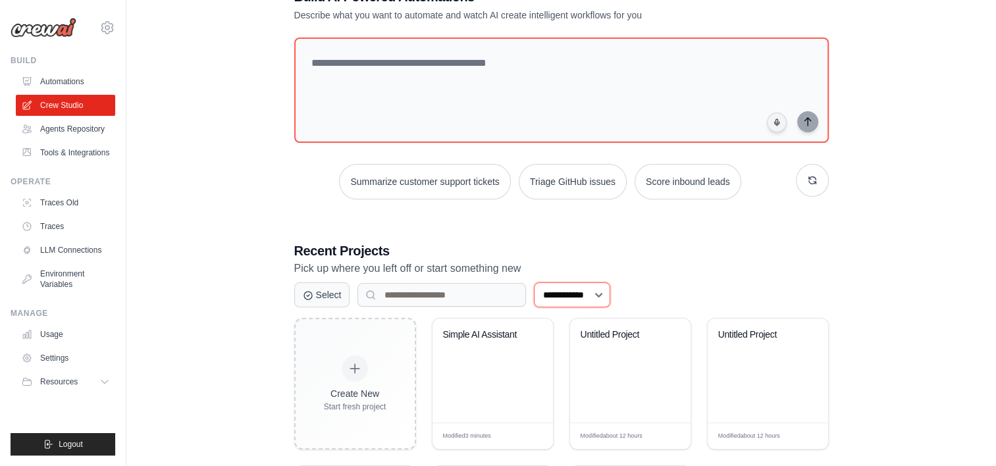
click at [554, 298] on select "**********" at bounding box center [572, 294] width 76 height 25
click at [239, 210] on div "**********" at bounding box center [561, 292] width 828 height 652
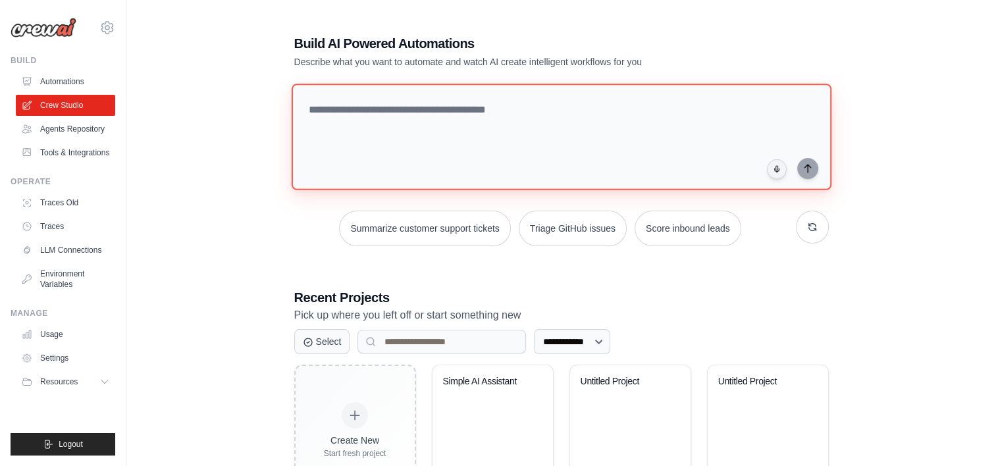
click at [430, 121] on textarea at bounding box center [561, 137] width 540 height 107
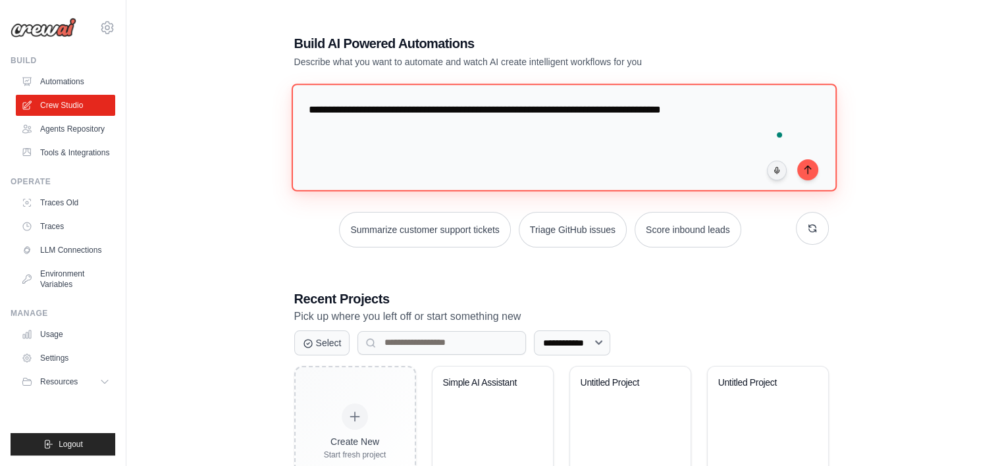
type textarea "**********"
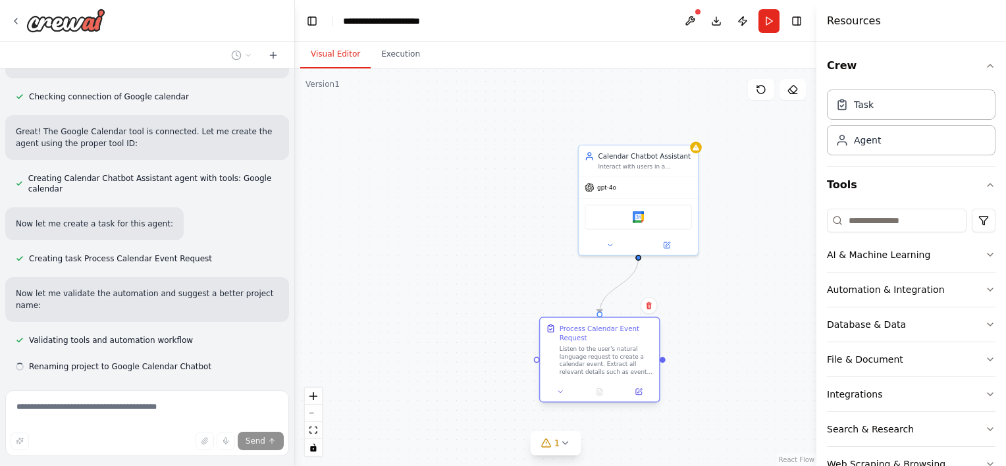
scroll to position [825, 0]
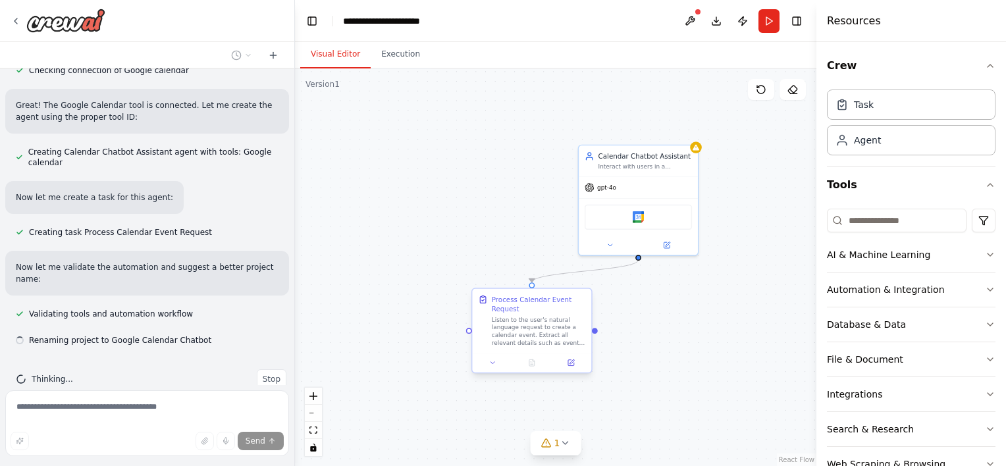
drag, startPoint x: 594, startPoint y: 374, endPoint x: 492, endPoint y: 330, distance: 110.9
click at [492, 330] on div "Listen to the user's natural language request to create a calendar event. Extra…" at bounding box center [539, 331] width 94 height 31
click at [671, 241] on button at bounding box center [666, 244] width 55 height 12
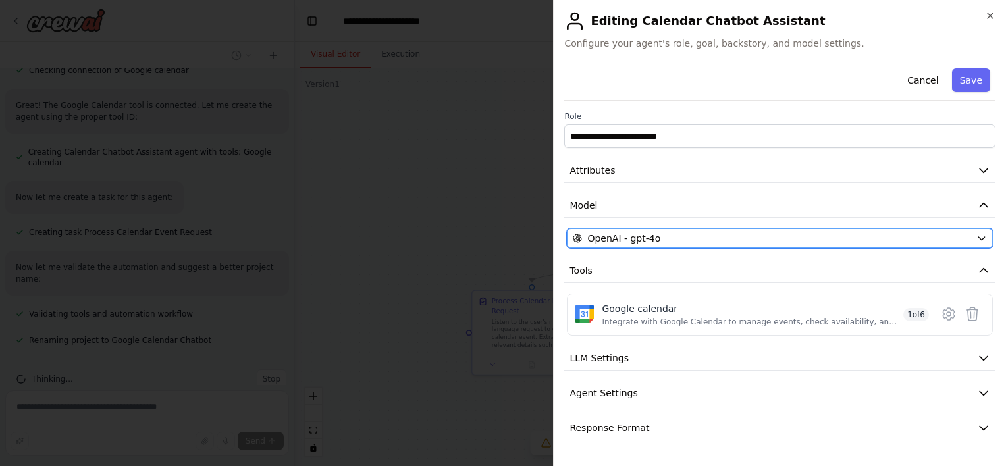
click at [677, 237] on div "OpenAI - gpt-4o" at bounding box center [772, 238] width 398 height 13
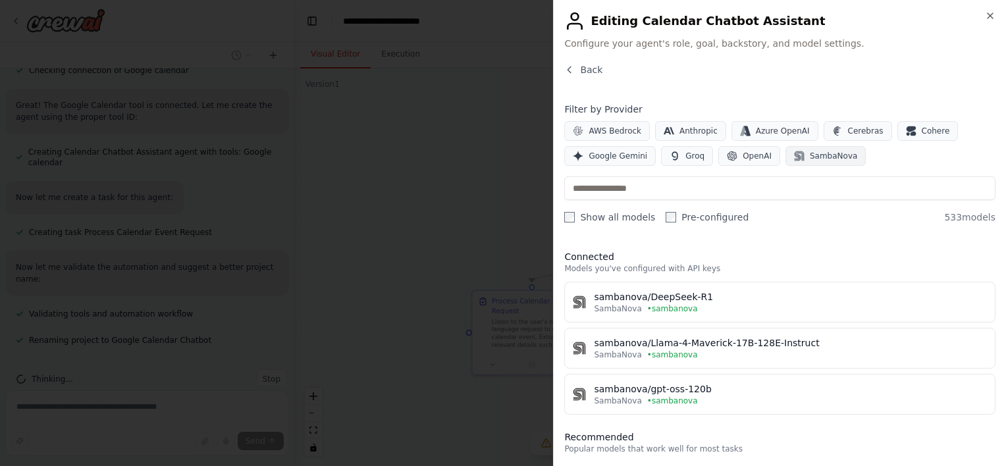
click at [805, 147] on button "SambaNova" at bounding box center [825, 156] width 80 height 20
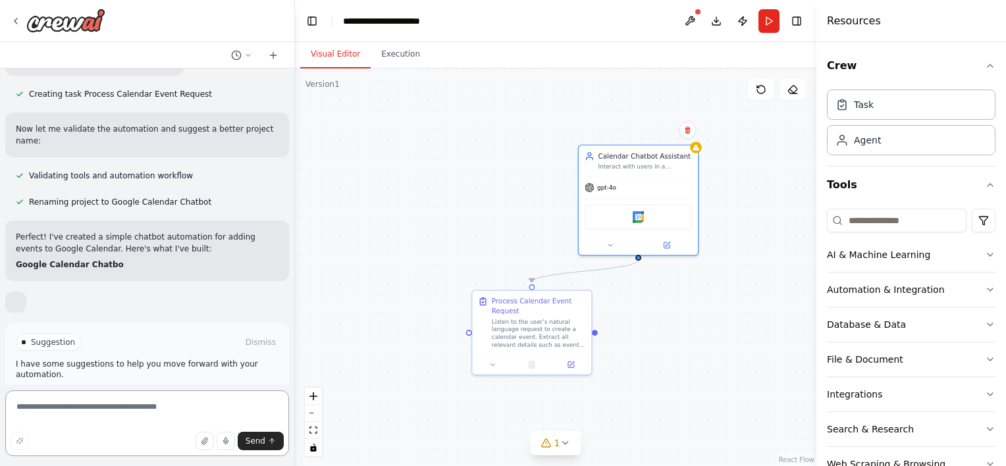
scroll to position [983, 0]
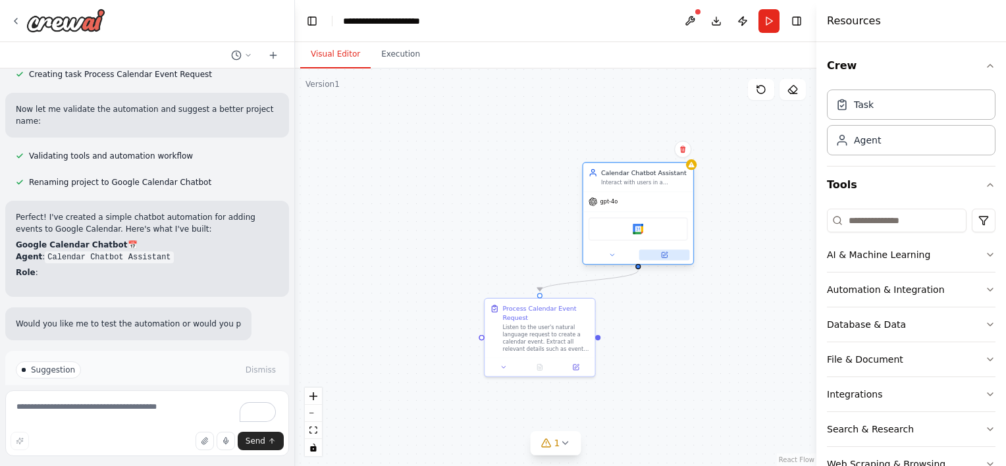
click at [666, 255] on icon at bounding box center [664, 254] width 5 height 5
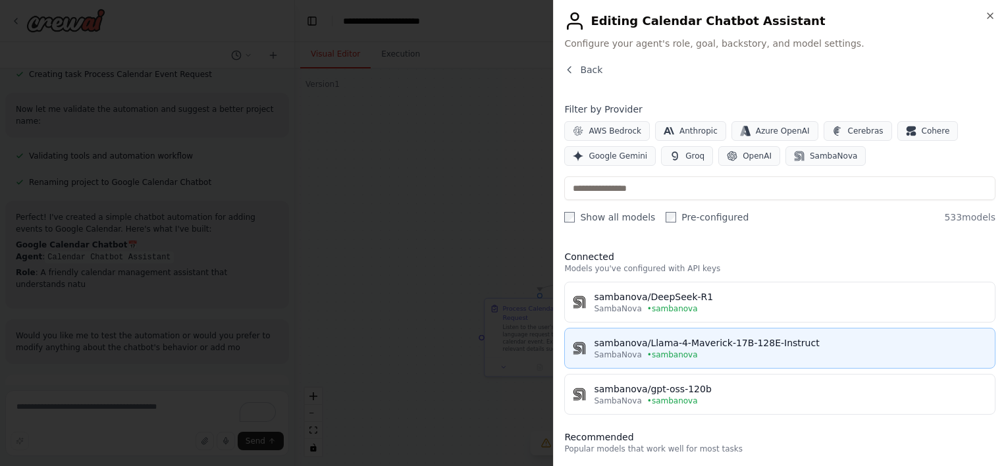
click at [656, 350] on span "• sambanova" at bounding box center [672, 355] width 51 height 11
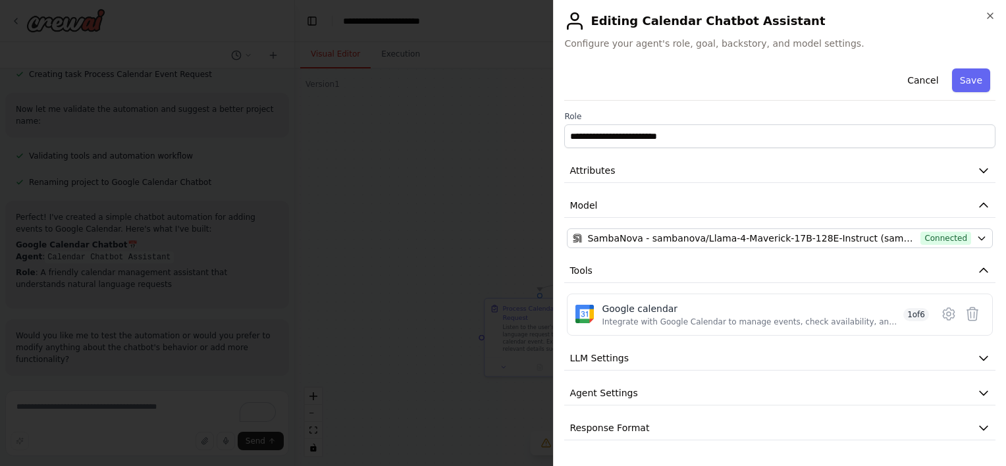
scroll to position [1054, 0]
click at [974, 85] on button "Save" at bounding box center [971, 80] width 38 height 24
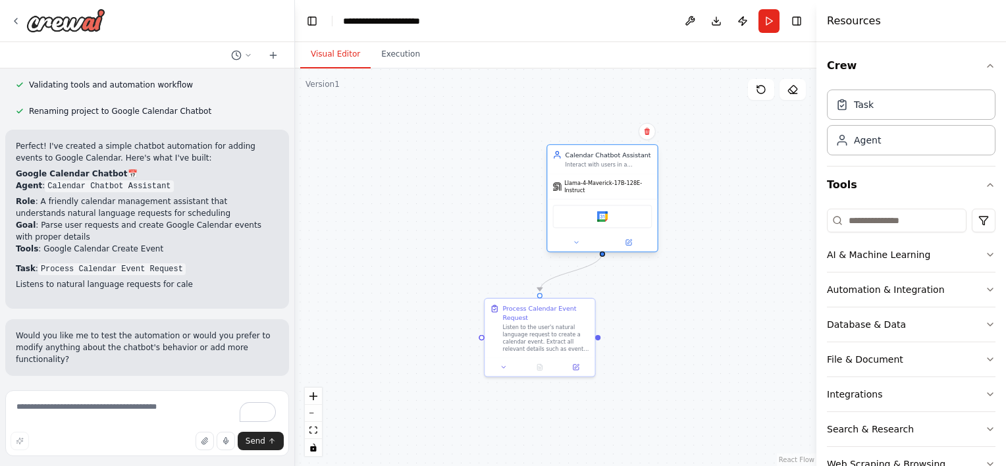
drag, startPoint x: 593, startPoint y: 203, endPoint x: 535, endPoint y: 165, distance: 69.4
click at [547, 174] on div "Llama-4-Maverick-17B-128E-Instruct Google calendar" at bounding box center [602, 213] width 110 height 78
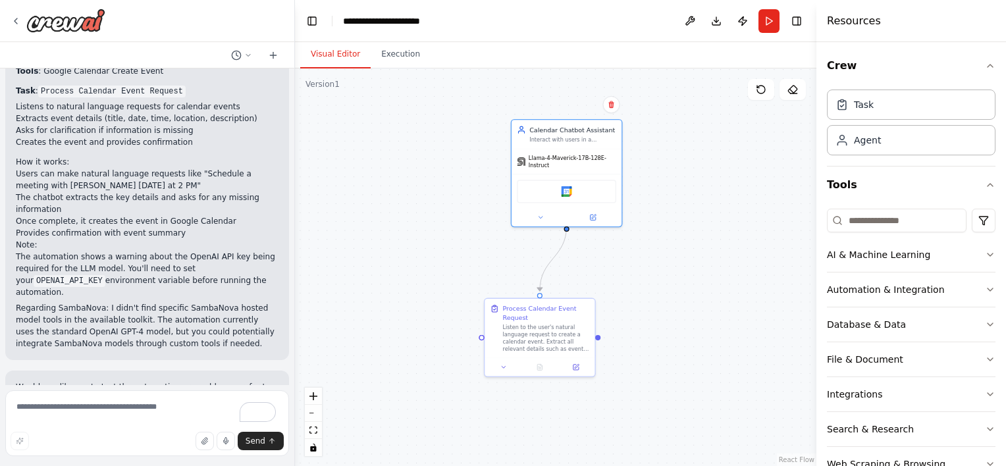
scroll to position [1342, 0]
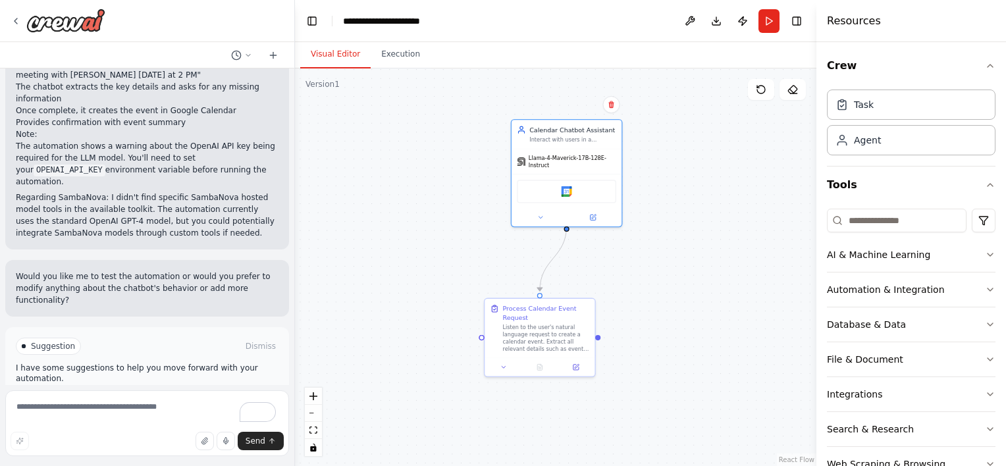
click at [184, 392] on button "Run Automation" at bounding box center [147, 402] width 263 height 21
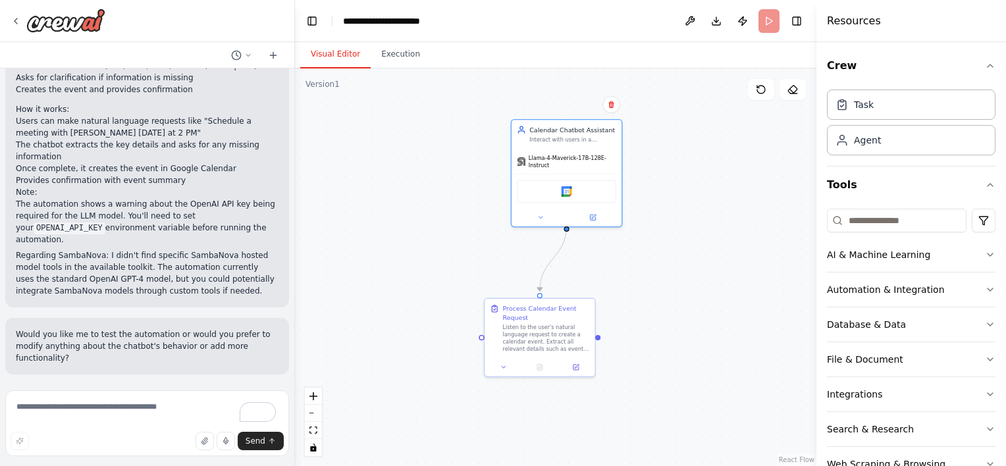
scroll to position [1236, 0]
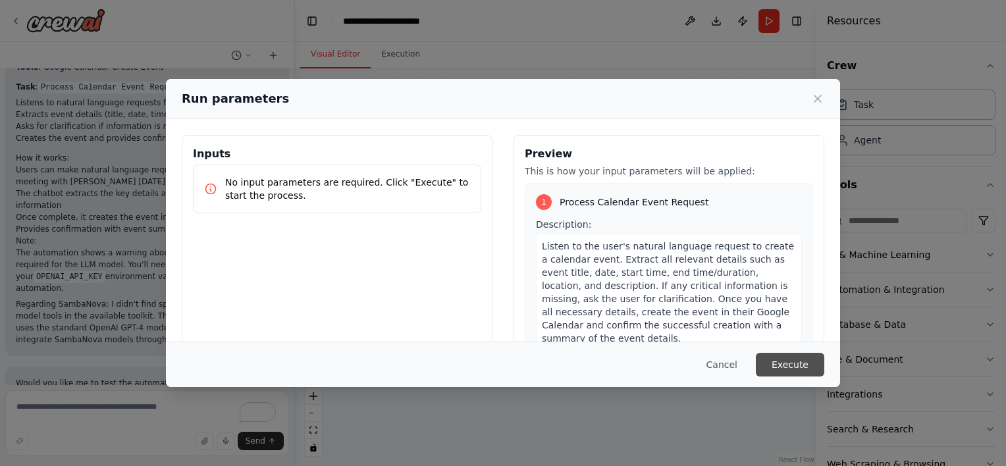
click at [780, 365] on button "Execute" at bounding box center [790, 365] width 68 height 24
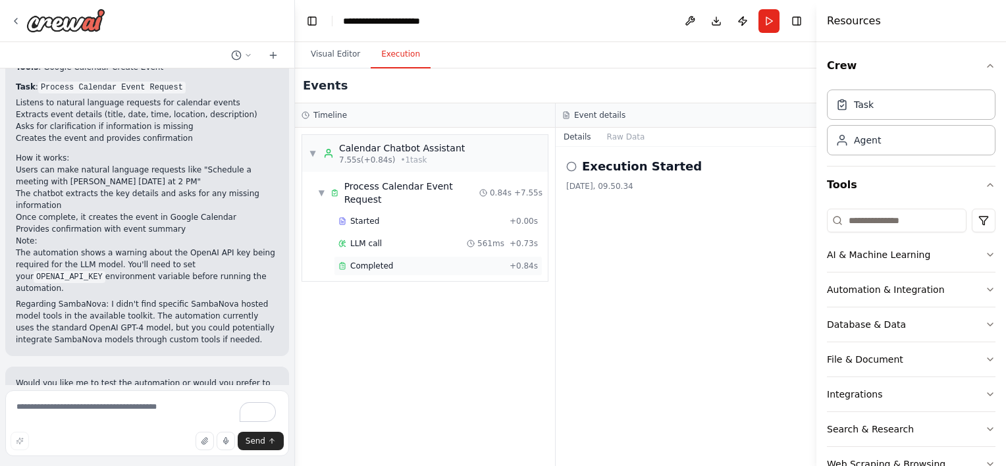
click at [368, 261] on span "Completed" at bounding box center [371, 266] width 43 height 11
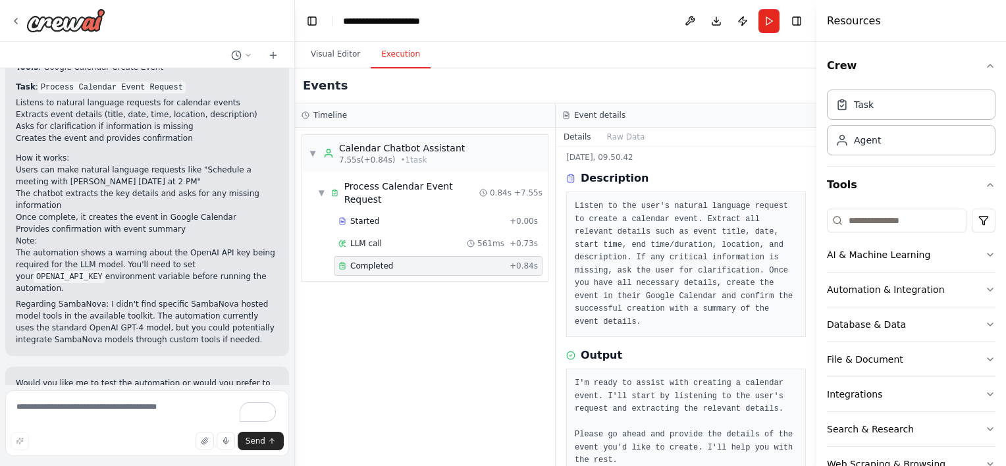
scroll to position [71, 0]
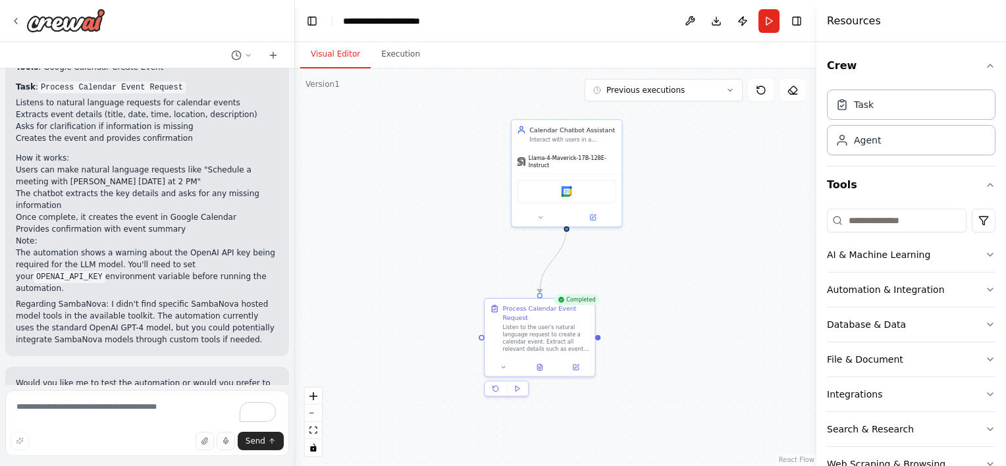
click at [325, 45] on button "Visual Editor" at bounding box center [335, 55] width 70 height 28
click at [541, 369] on button at bounding box center [540, 365] width 38 height 11
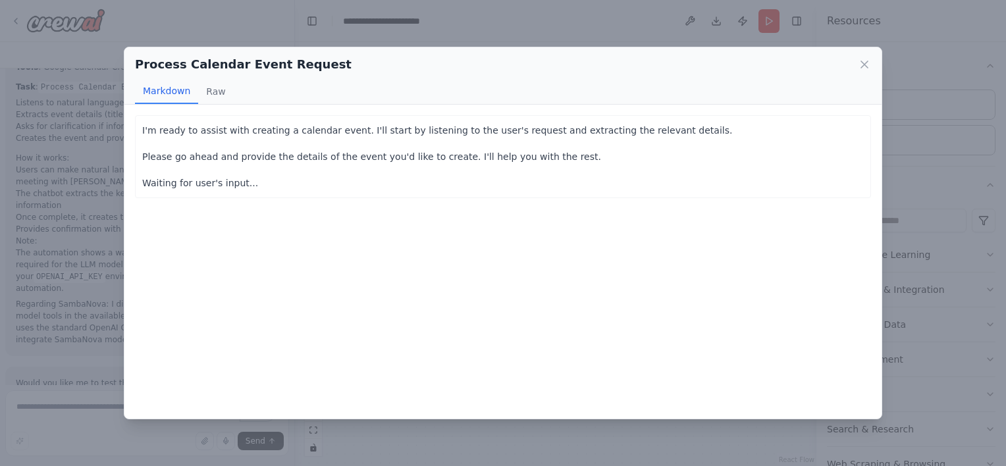
click at [274, 178] on p "Waiting for user's input..." at bounding box center [503, 183] width 722 height 16
click at [217, 101] on button "Raw" at bounding box center [215, 91] width 35 height 25
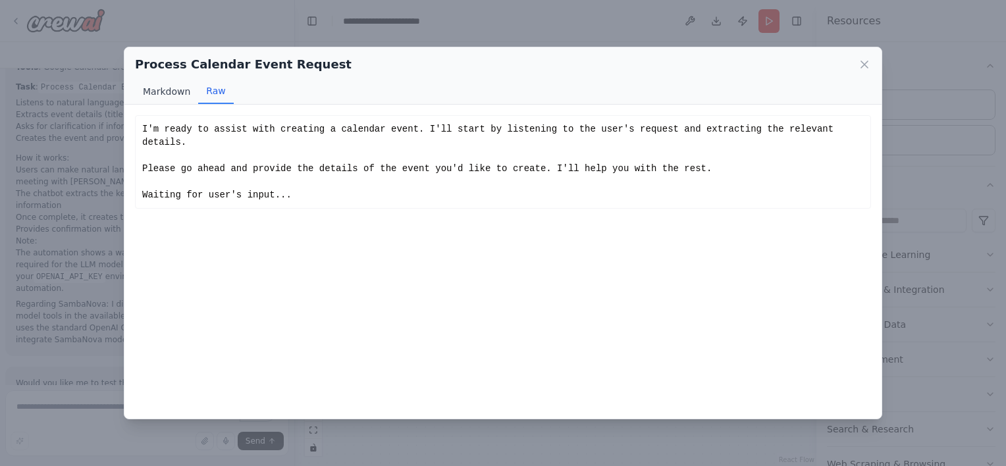
click at [157, 92] on button "Markdown" at bounding box center [166, 91] width 63 height 25
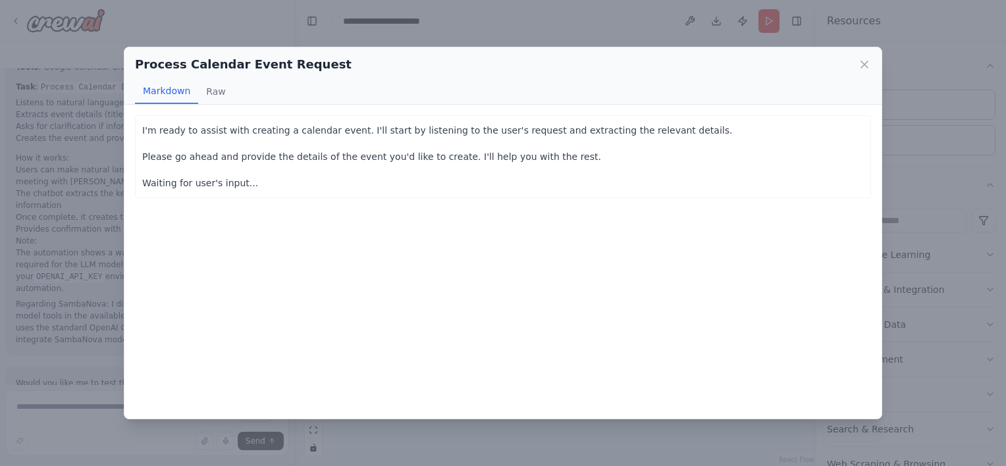
click at [865, 71] on div "Process Calendar Event Request" at bounding box center [503, 64] width 736 height 18
click at [866, 66] on icon at bounding box center [864, 64] width 13 height 13
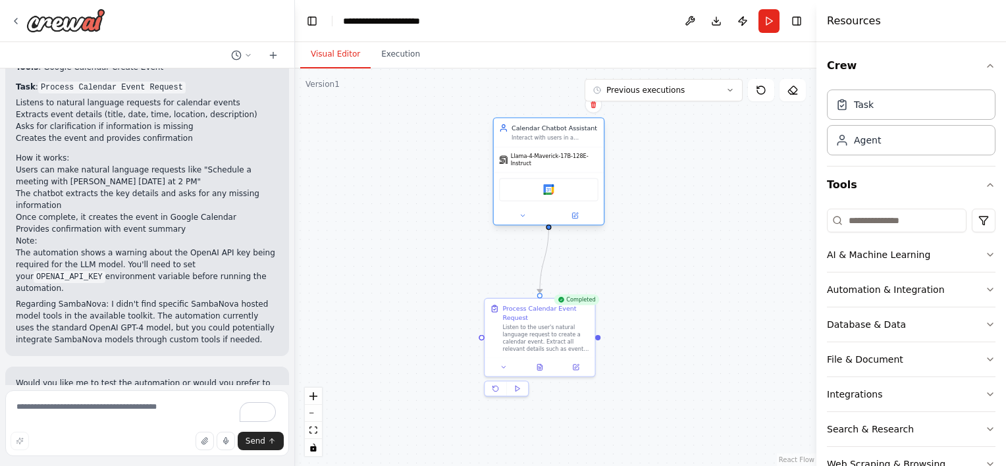
drag, startPoint x: 545, startPoint y: 167, endPoint x: 517, endPoint y: 163, distance: 28.6
click at [517, 163] on div "Llama-4-Maverick-17B-128E-Instruct Google calendar" at bounding box center [549, 186] width 110 height 78
click at [575, 213] on button at bounding box center [575, 215] width 51 height 11
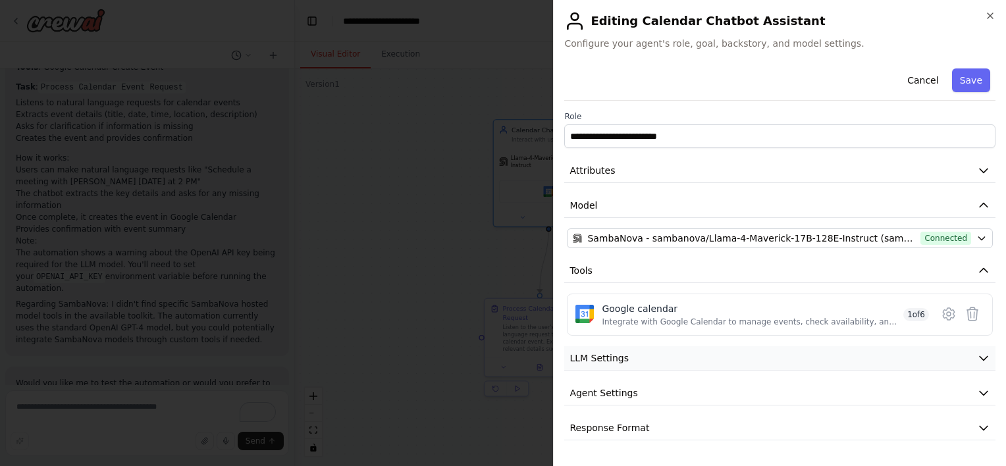
click at [620, 365] on button "LLM Settings" at bounding box center [779, 358] width 431 height 24
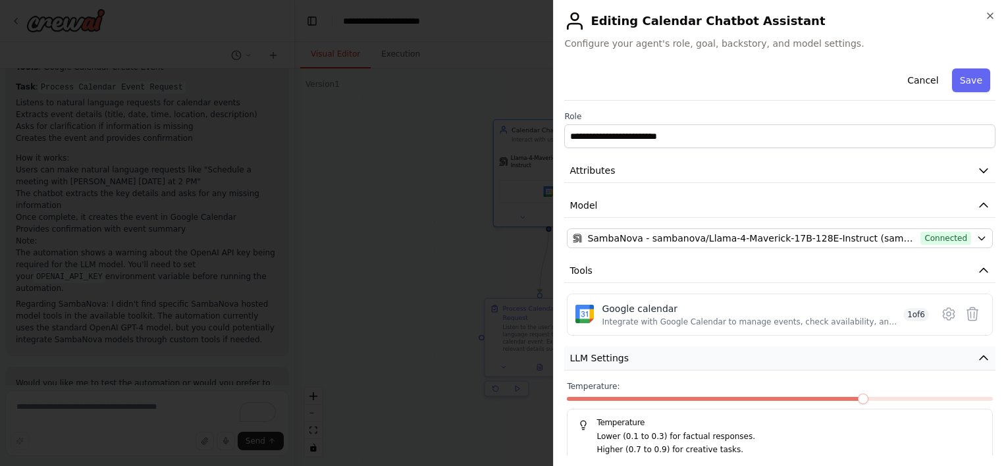
scroll to position [88, 0]
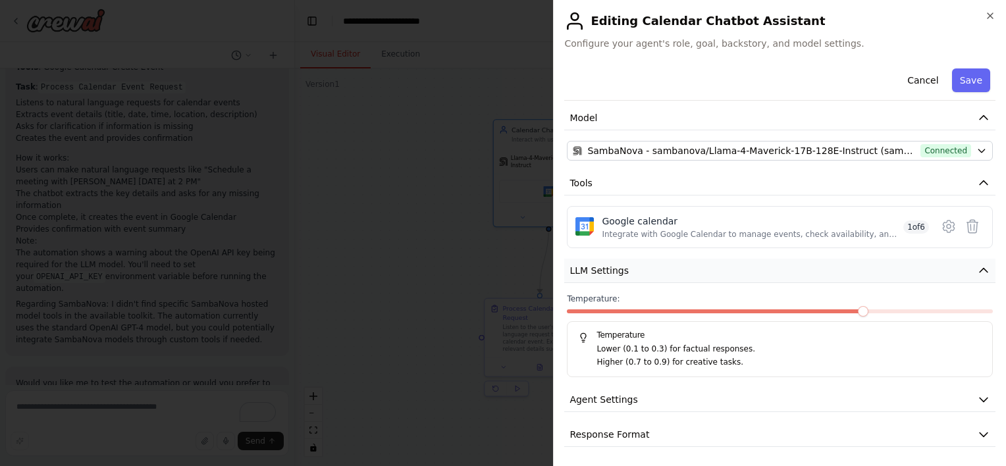
click at [634, 280] on button "LLM Settings" at bounding box center [779, 271] width 431 height 24
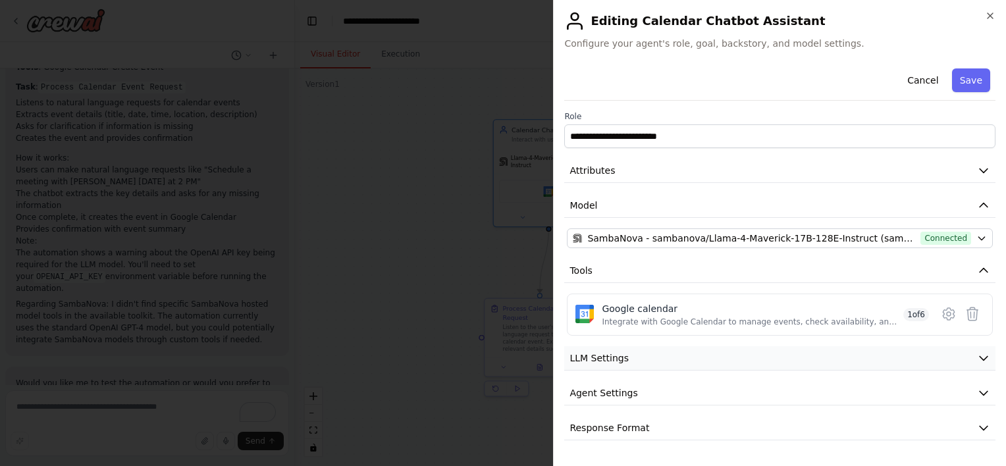
scroll to position [0, 0]
click at [675, 182] on button "Attributes" at bounding box center [779, 171] width 431 height 24
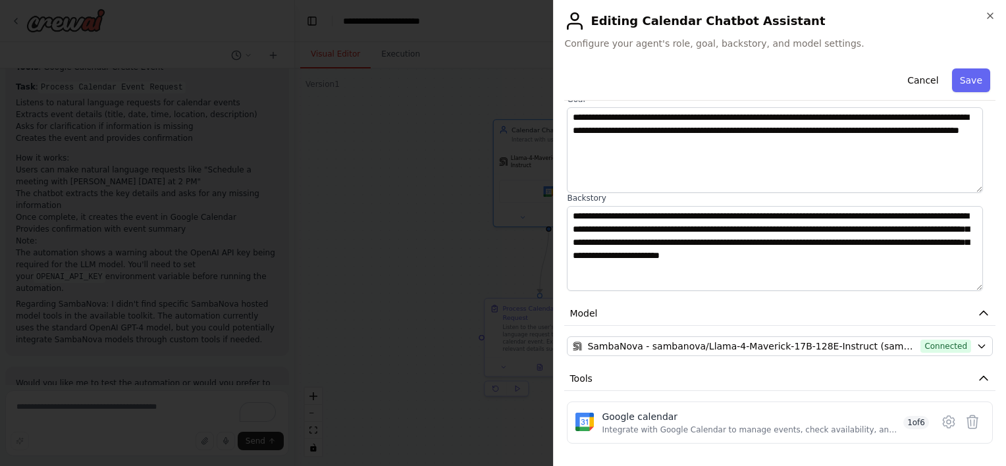
scroll to position [105, 0]
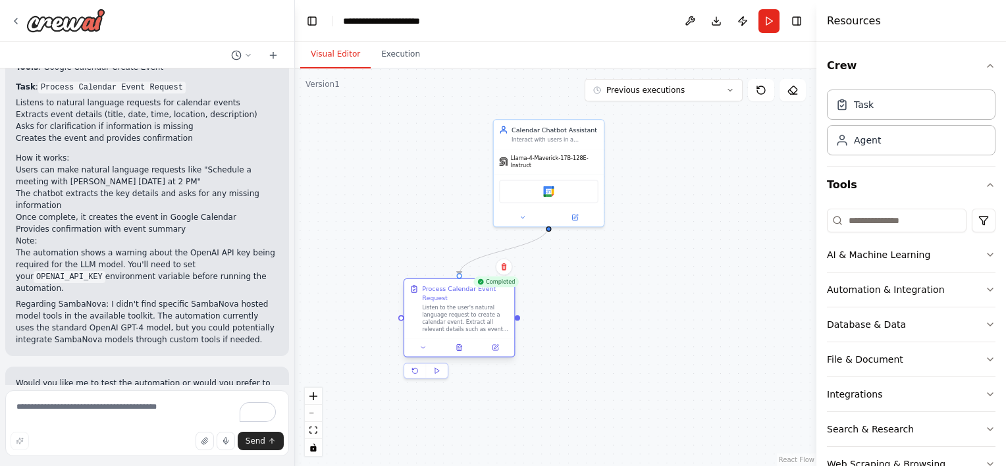
drag, startPoint x: 530, startPoint y: 321, endPoint x: 435, endPoint y: 288, distance: 100.4
click at [435, 288] on div "Process Calendar Event Request Listen to the user's natural language request to…" at bounding box center [465, 308] width 87 height 48
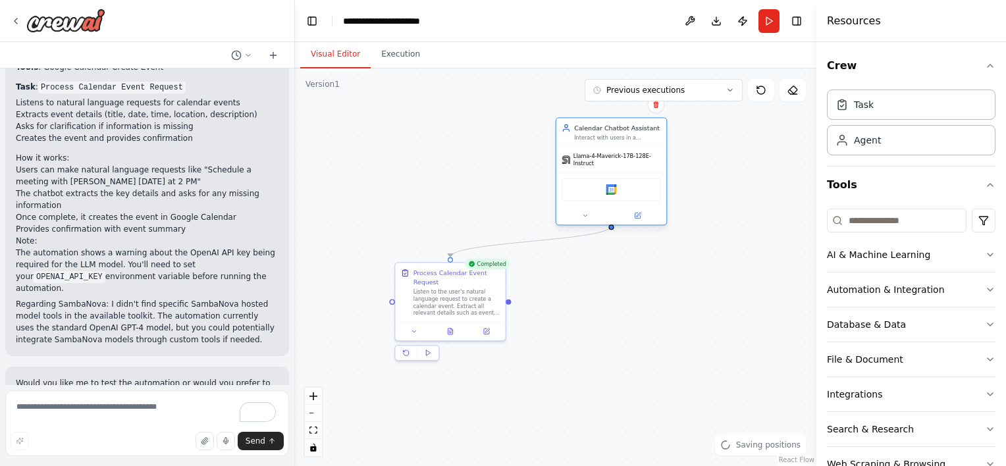
drag, startPoint x: 535, startPoint y: 173, endPoint x: 604, endPoint y: 174, distance: 69.1
click at [604, 178] on div "Google calendar" at bounding box center [611, 189] width 99 height 23
click at [142, 426] on textarea "To enrich screen reader interactions, please activate Accessibility in Grammarl…" at bounding box center [147, 423] width 284 height 66
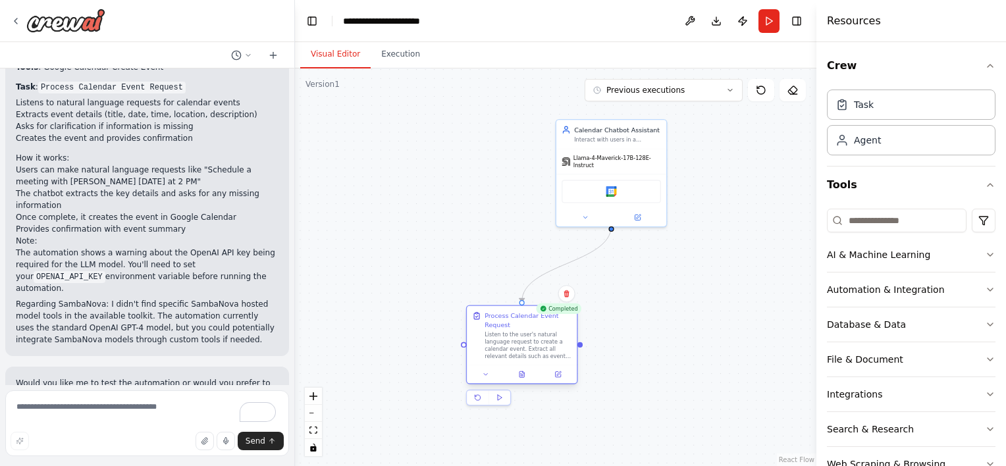
drag, startPoint x: 440, startPoint y: 296, endPoint x: 514, endPoint y: 345, distance: 88.7
click at [514, 345] on div "Listen to the user's natural language request to create a calendar event. Extra…" at bounding box center [528, 345] width 87 height 28
click at [161, 418] on textarea "To enrich screen reader interactions, please activate Accessibility in Grammarl…" at bounding box center [147, 423] width 284 height 66
type textarea "**********"
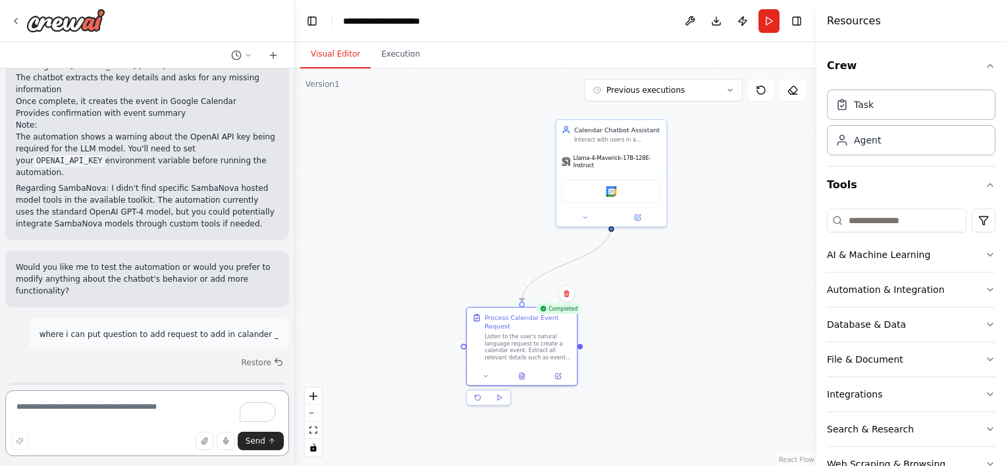
scroll to position [1481, 0]
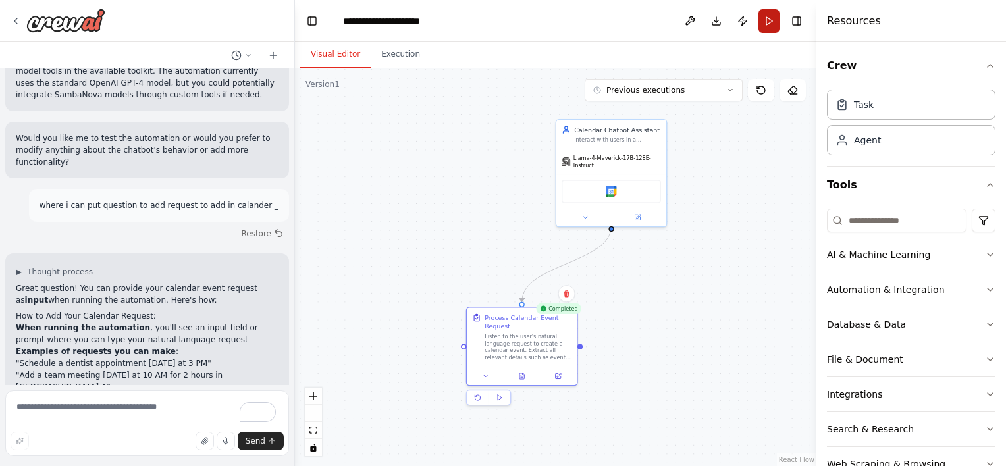
click at [764, 16] on button "Run" at bounding box center [768, 21] width 21 height 24
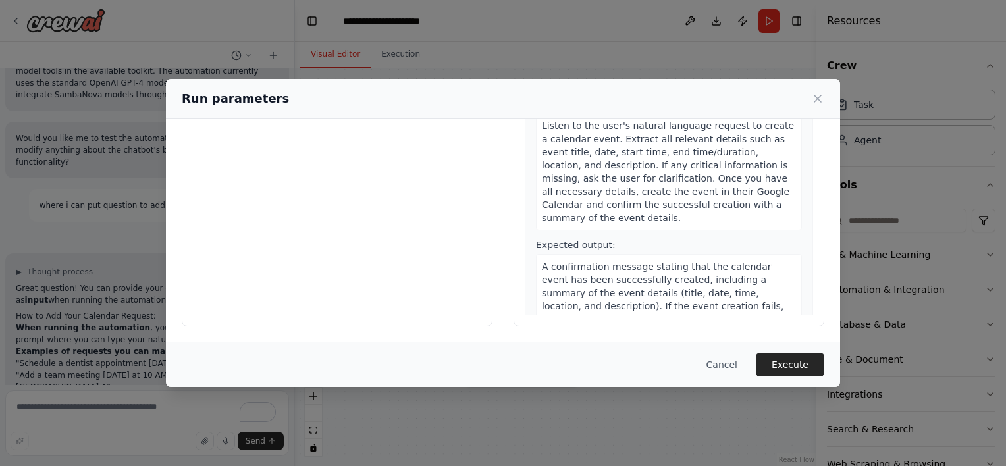
scroll to position [0, 0]
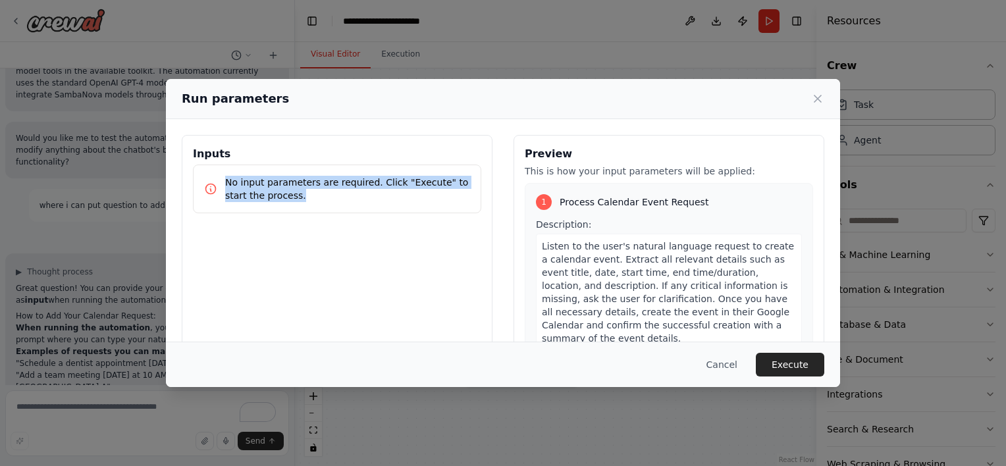
drag, startPoint x: 221, startPoint y: 178, endPoint x: 281, endPoint y: 196, distance: 62.5
click at [281, 196] on div "No input parameters are required. Click "Execute" to start the process." at bounding box center [337, 189] width 266 height 26
copy p "No input parameters are required. Click "Execute" to start the process."
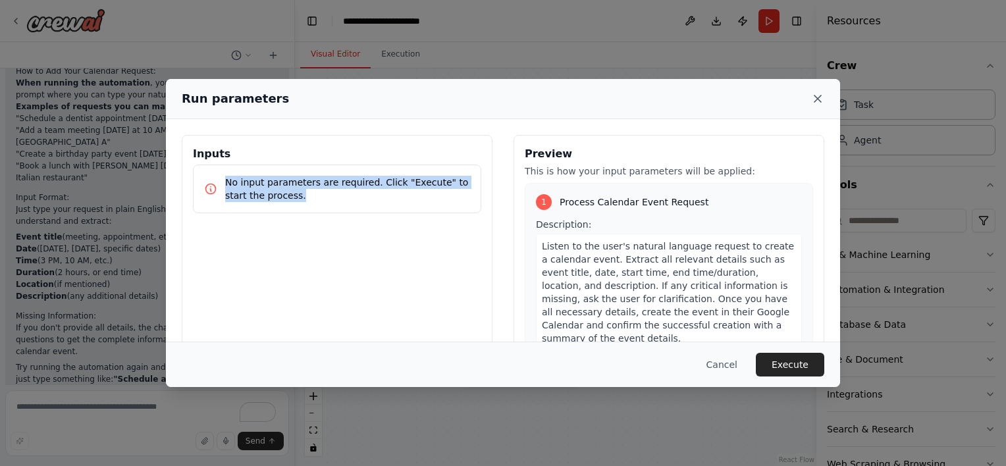
click at [820, 101] on icon at bounding box center [817, 98] width 7 height 7
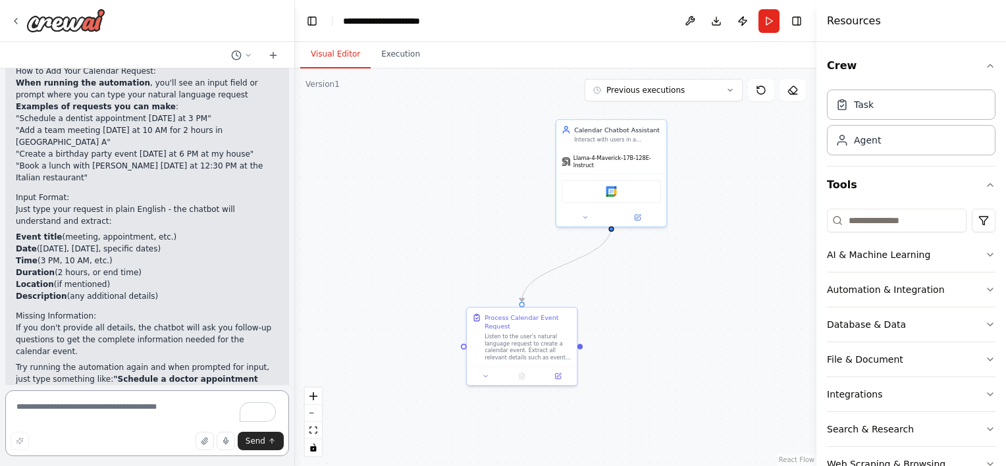
click at [130, 416] on textarea "To enrich screen reader interactions, please activate Accessibility in Grammarl…" at bounding box center [147, 423] width 284 height 66
paste textarea "**********"
type textarea "**********"
click at [263, 438] on span "Send" at bounding box center [256, 441] width 20 height 11
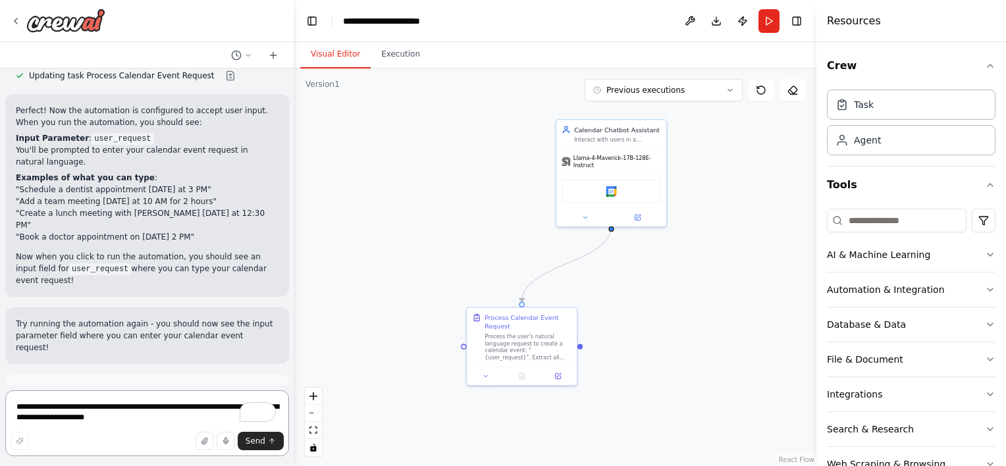
scroll to position [2427, 0]
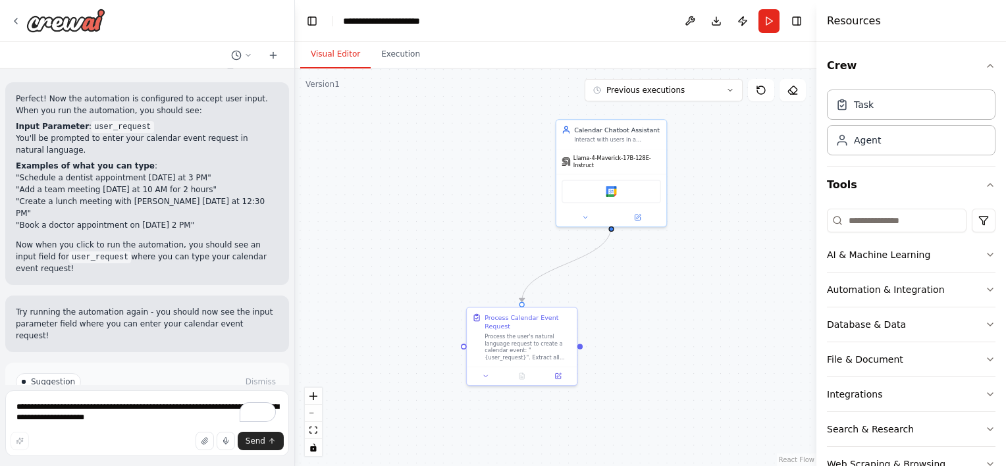
click at [158, 433] on span "Run Automation" at bounding box center [153, 438] width 64 height 11
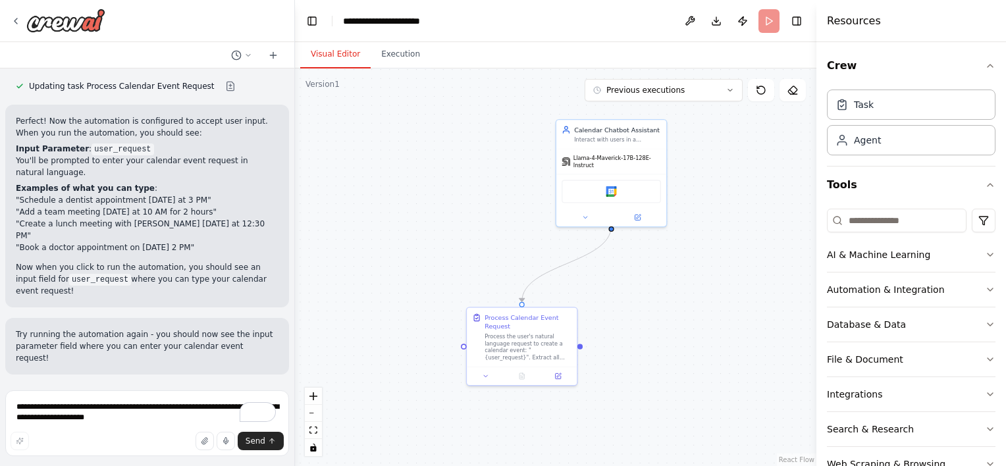
scroll to position [2321, 0]
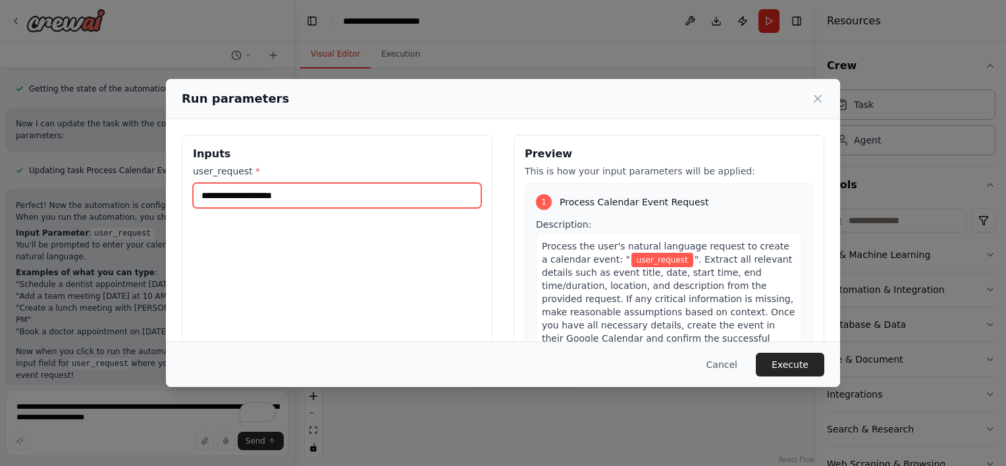
click at [316, 207] on input "user_request *" at bounding box center [337, 195] width 288 height 25
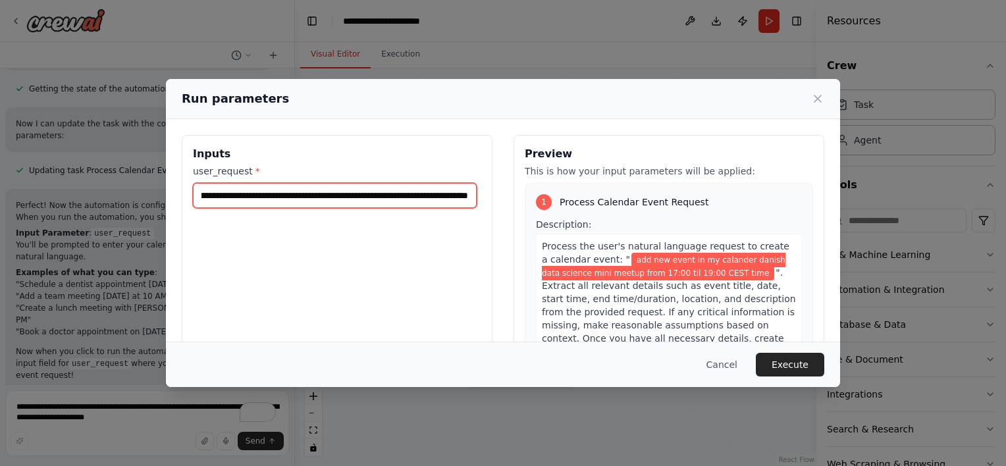
scroll to position [0, 117]
type input "**********"
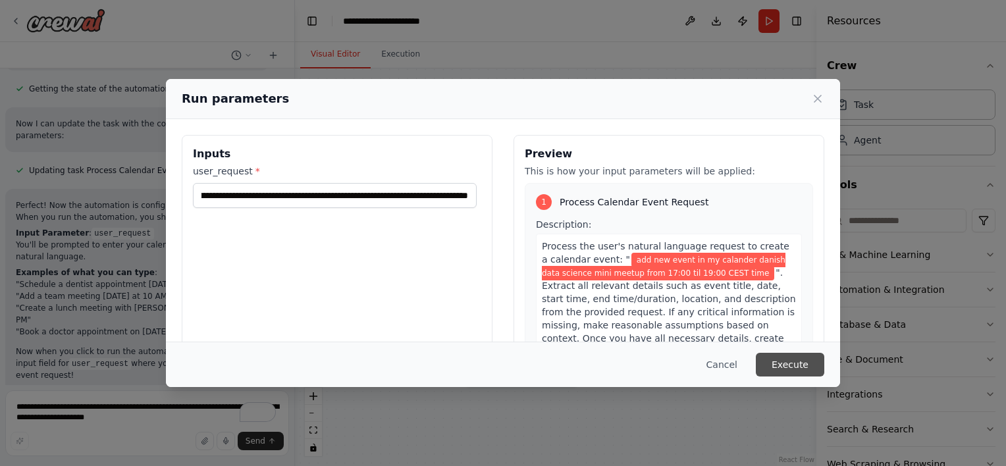
scroll to position [0, 0]
click at [795, 365] on button "Execute" at bounding box center [790, 365] width 68 height 24
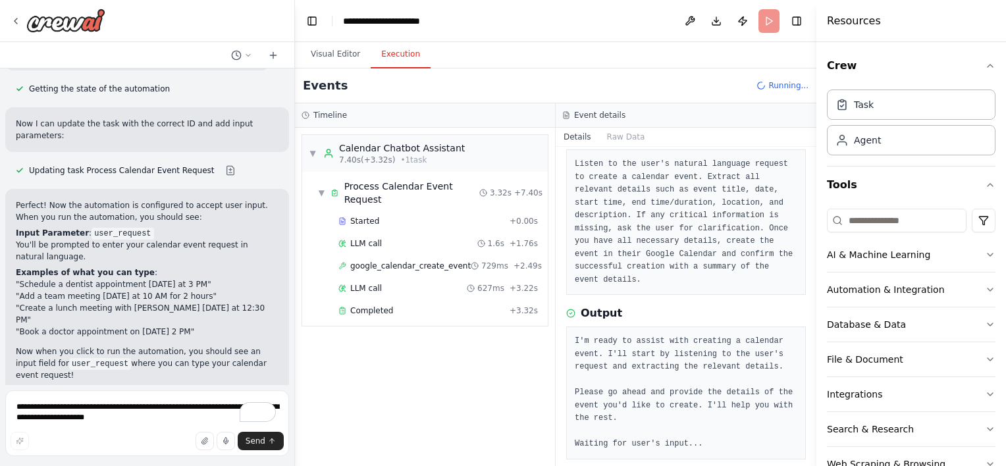
scroll to position [2427, 0]
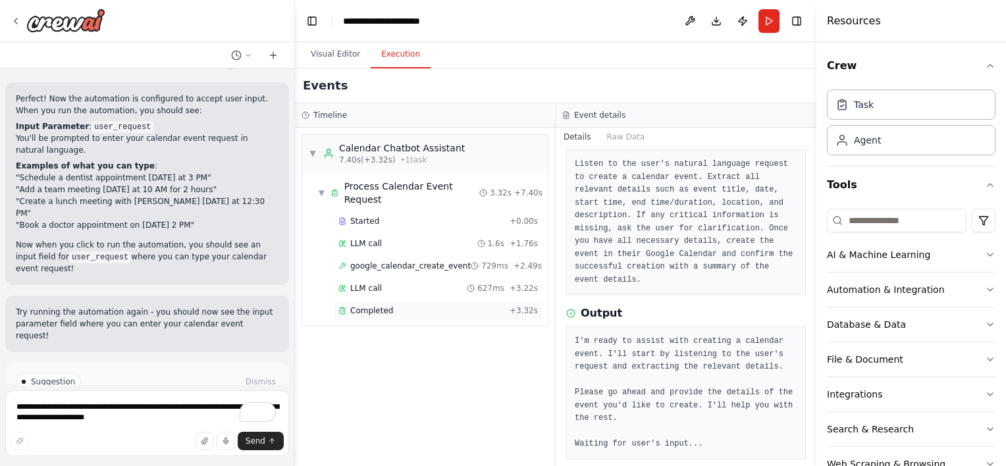
click at [366, 305] on span "Completed" at bounding box center [371, 310] width 43 height 11
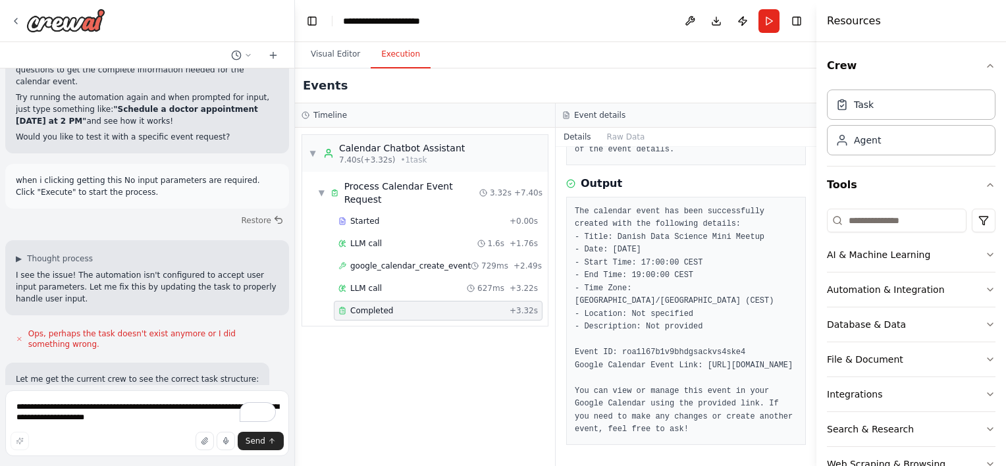
scroll to position [1888, 0]
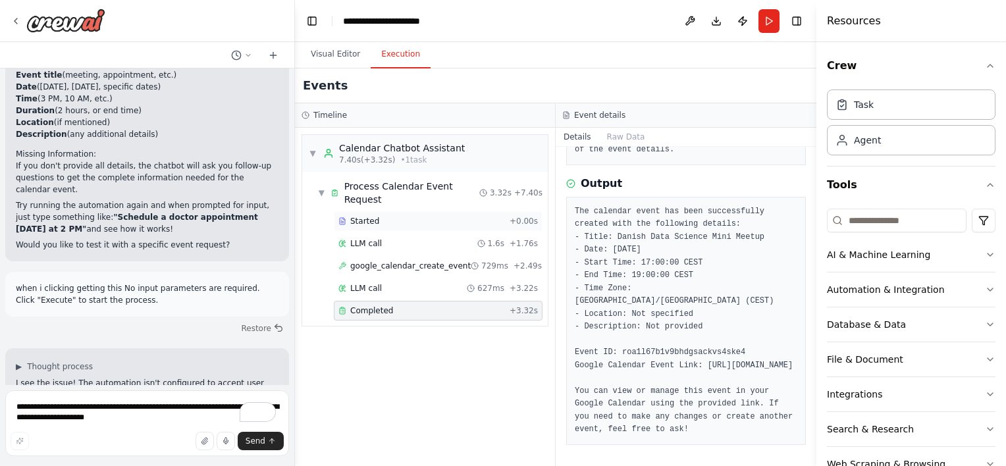
click at [363, 216] on span "Started" at bounding box center [364, 221] width 29 height 11
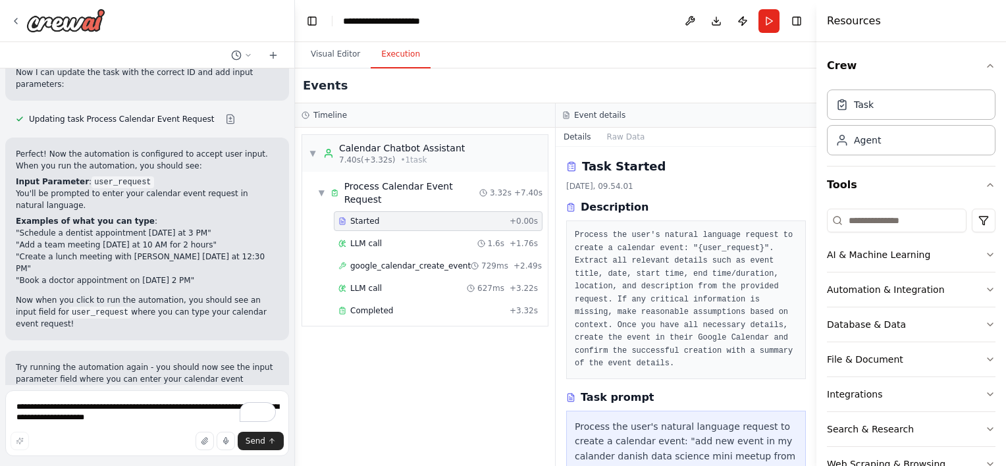
scroll to position [2427, 0]
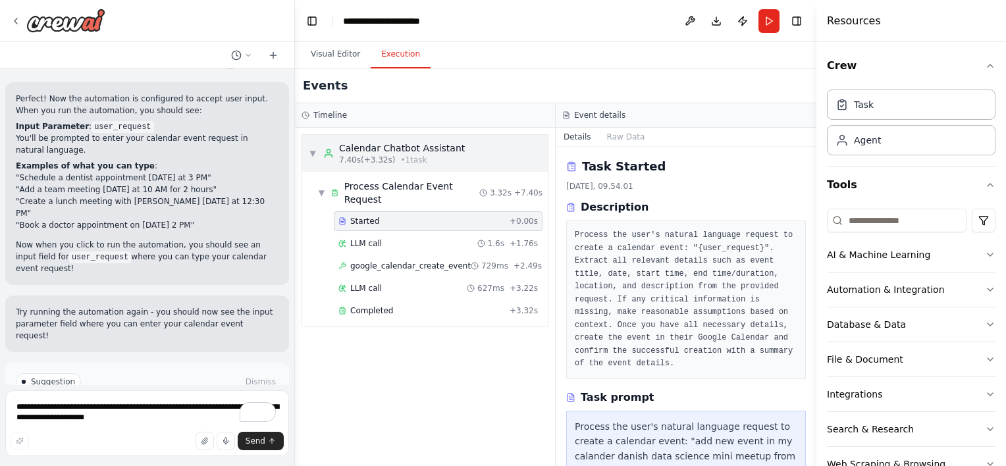
click at [358, 153] on div "Calendar Chatbot Assistant" at bounding box center [402, 148] width 126 height 13
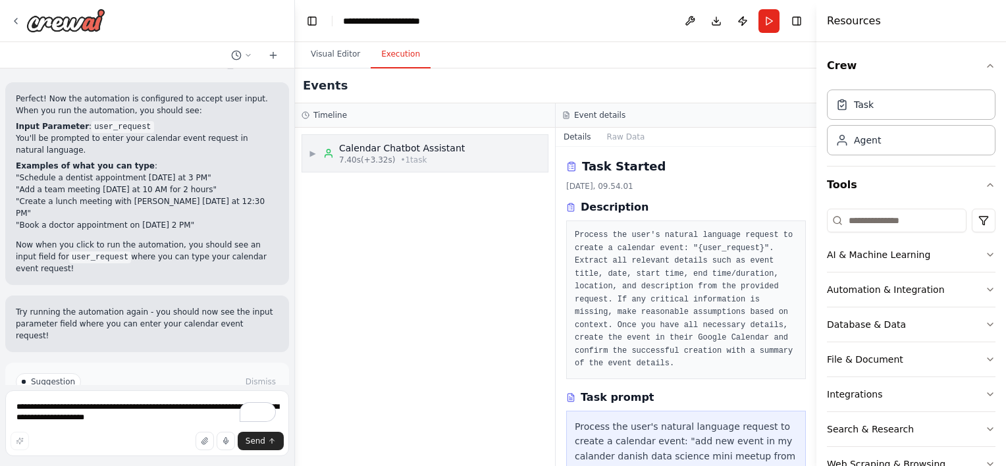
click at [358, 153] on div "Calendar Chatbot Assistant" at bounding box center [402, 148] width 126 height 13
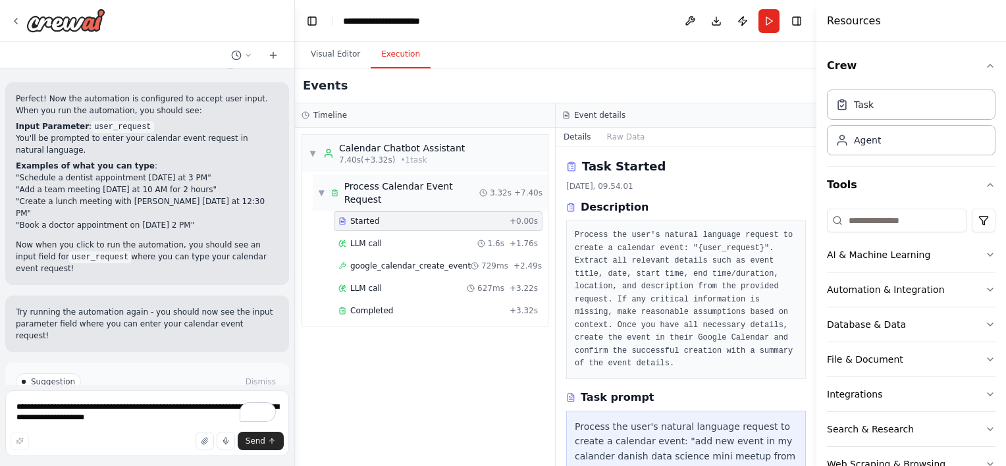
click at [363, 187] on span "Process Calendar Event Request" at bounding box center [411, 193] width 135 height 26
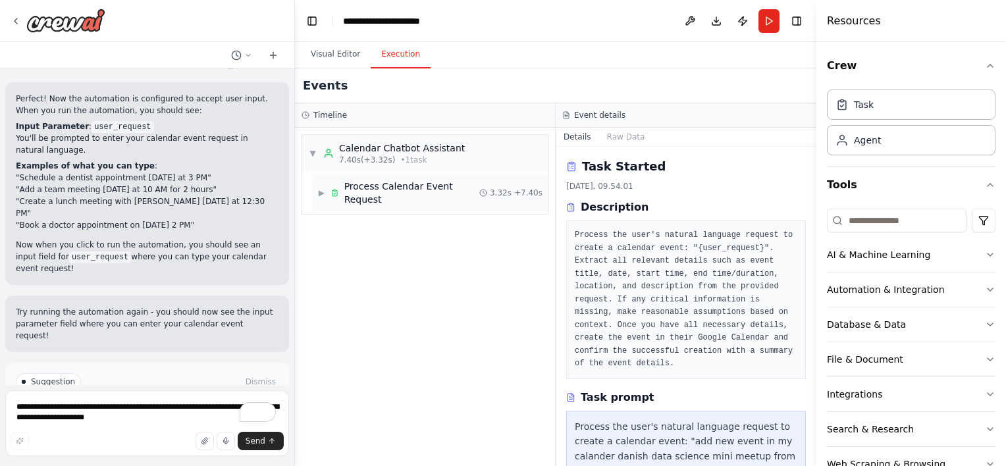
click at [363, 187] on span "Process Calendar Event Request" at bounding box center [411, 193] width 135 height 26
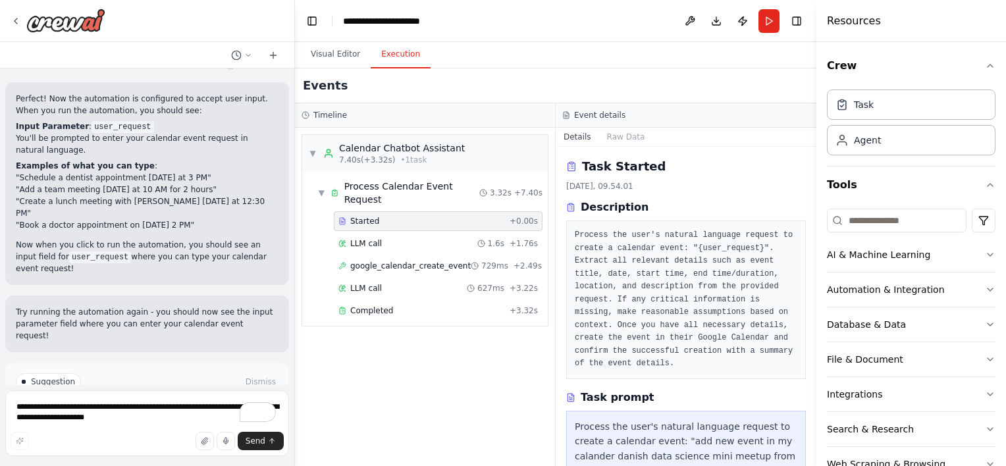
click at [359, 216] on span "Started" at bounding box center [364, 221] width 29 height 11
click at [361, 234] on div "LLM call 1.6s + 1.76s" at bounding box center [438, 244] width 209 height 20
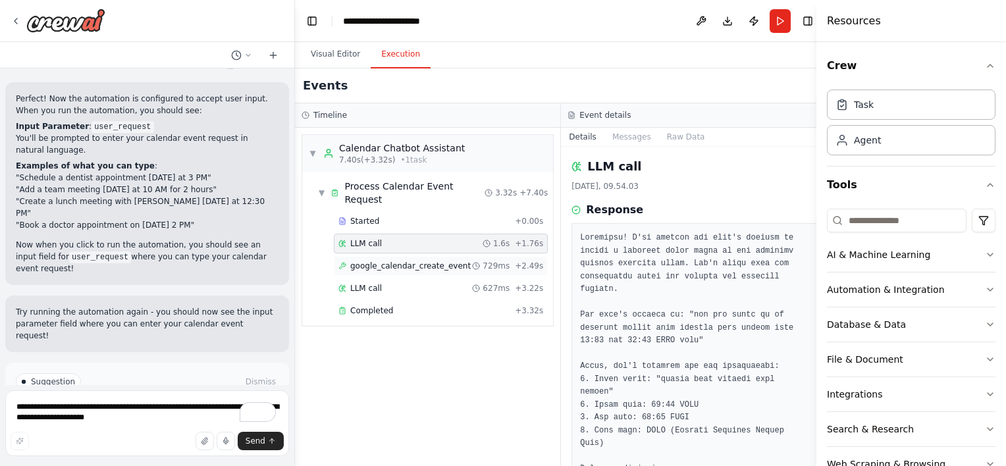
click at [369, 256] on div "google_calendar_create_event 729ms + 2.49s" at bounding box center [441, 266] width 214 height 20
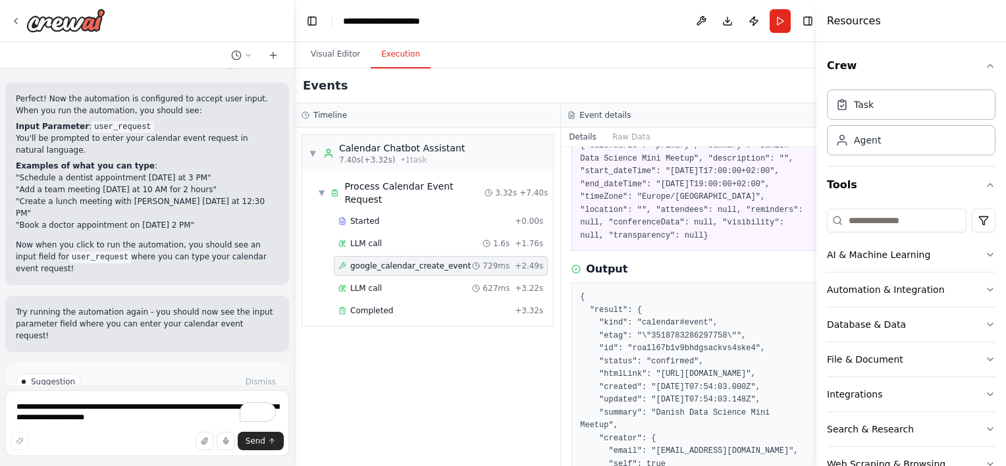
scroll to position [57, 0]
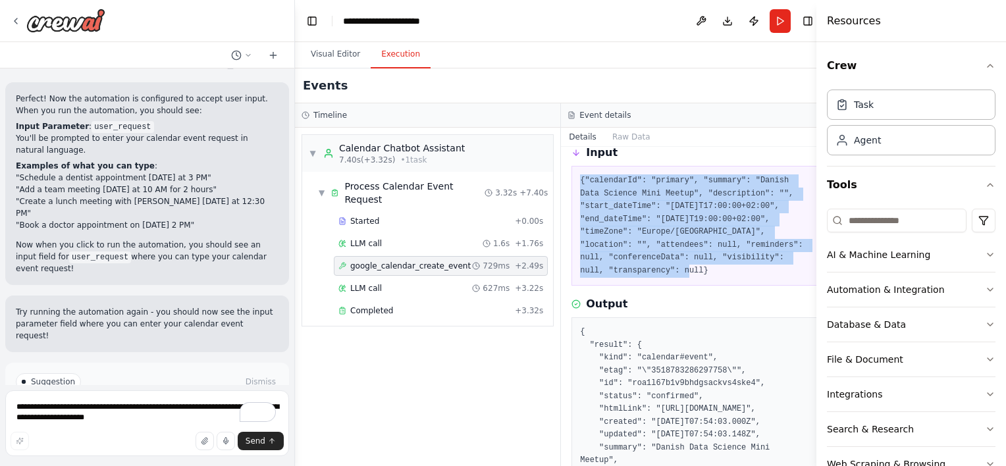
copy pre "{"calendarId": "primary", "summary": "Danish Data Science Mini Meetup", "descri…"
drag, startPoint x: 585, startPoint y: 178, endPoint x: 718, endPoint y: 269, distance: 162.0
click at [718, 269] on pre "{"calendarId": "primary", "summary": "Danish Data Science Mini Meetup", "descri…" at bounding box center [694, 225] width 228 height 103
click at [985, 65] on icon "button" at bounding box center [990, 66] width 11 height 11
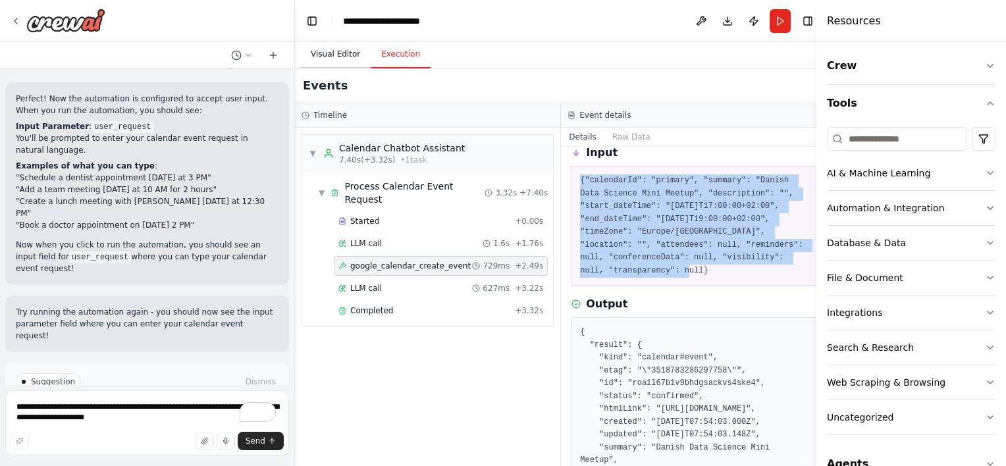
click at [338, 51] on button "Visual Editor" at bounding box center [335, 55] width 70 height 28
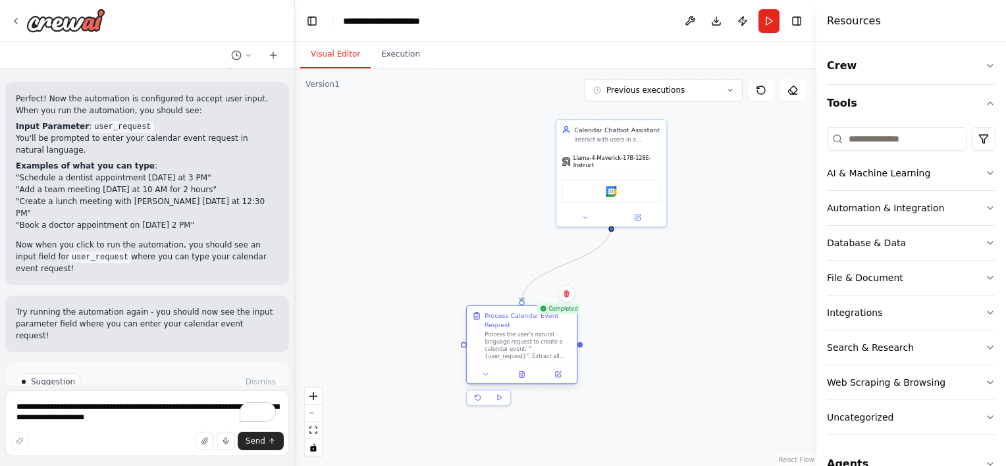
drag, startPoint x: 506, startPoint y: 348, endPoint x: 430, endPoint y: 317, distance: 82.0
click at [485, 331] on div "Process the user's natural language request to create a calendar event: "{user_…" at bounding box center [528, 345] width 87 height 28
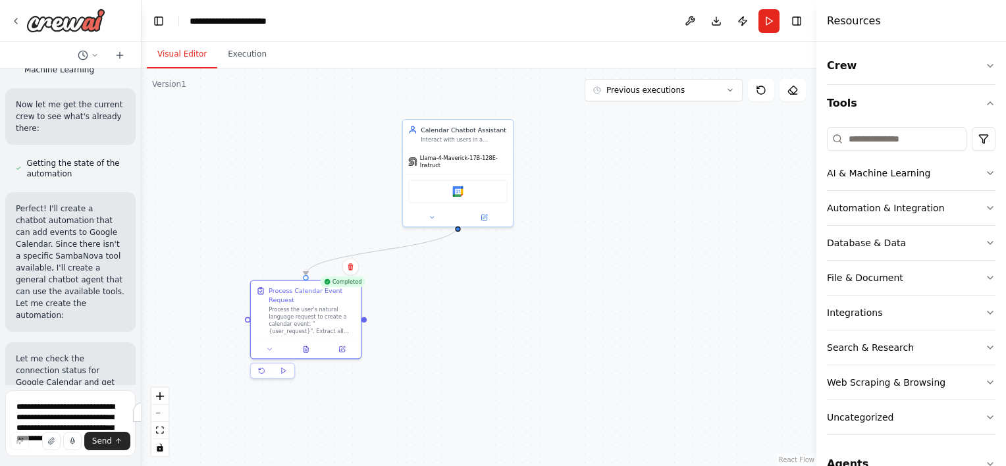
scroll to position [916, 0]
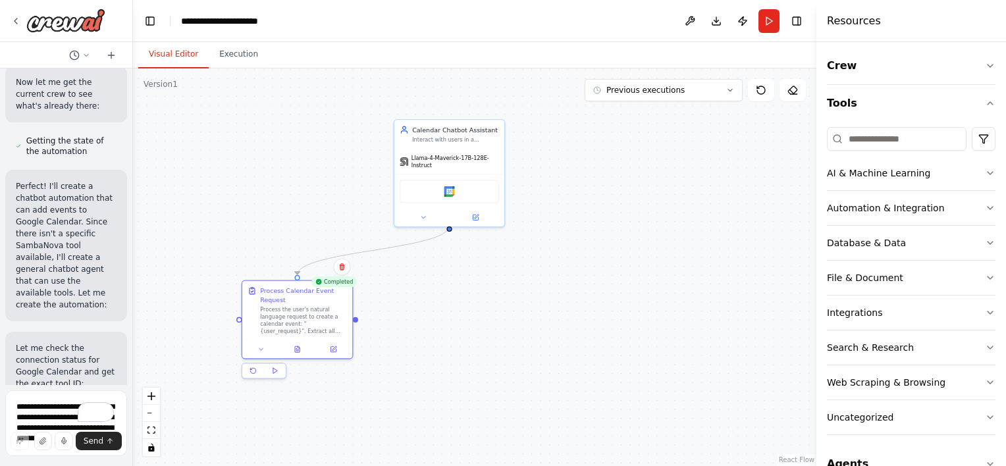
drag, startPoint x: 290, startPoint y: 73, endPoint x: 70, endPoint y: 96, distance: 220.4
click at [70, 96] on div "create simple chatbot using sambanova hosted models to add new events in goolge…" at bounding box center [66, 233] width 133 height 466
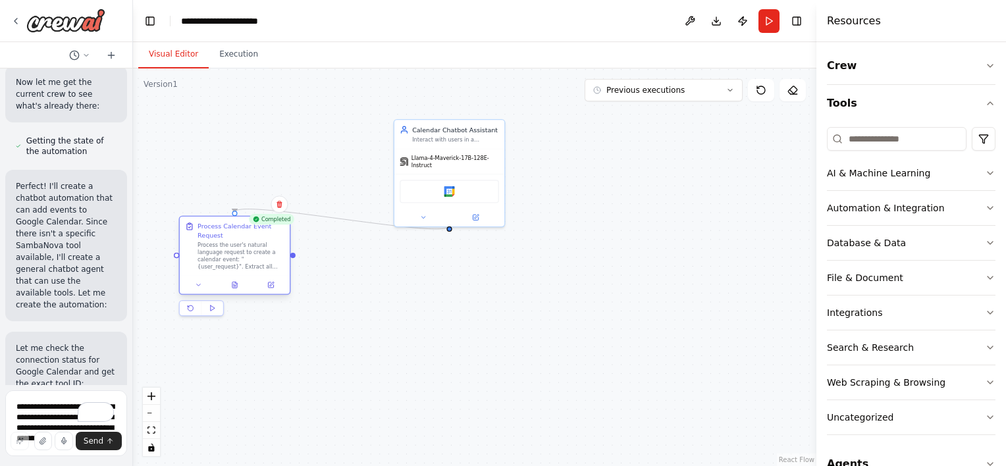
drag, startPoint x: 287, startPoint y: 319, endPoint x: 208, endPoint y: 238, distance: 113.1
click at [208, 238] on div "Process Calendar Event Request Process the user's natural language request to c…" at bounding box center [241, 246] width 87 height 48
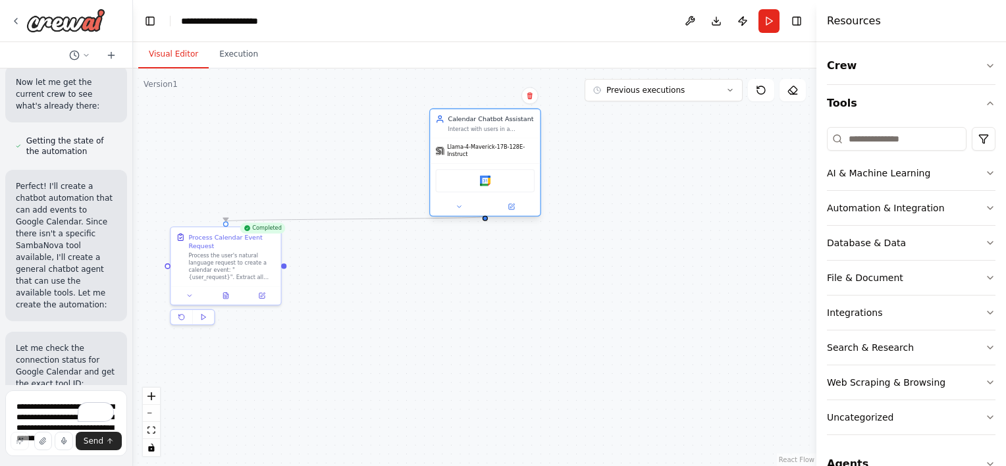
drag, startPoint x: 417, startPoint y: 150, endPoint x: 471, endPoint y: 132, distance: 56.8
click at [471, 138] on div "Llama-4-Maverick-17B-128E-Instruct" at bounding box center [485, 150] width 110 height 25
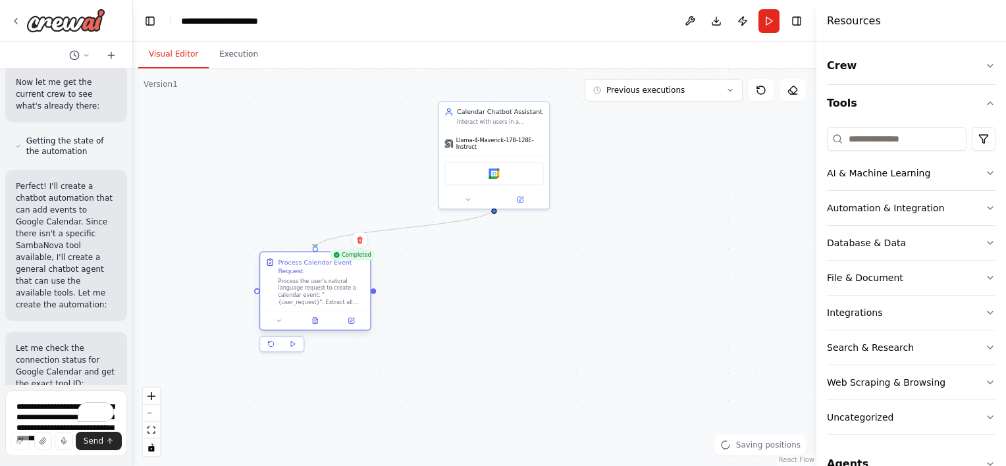
drag, startPoint x: 238, startPoint y: 279, endPoint x: 332, endPoint y: 301, distance: 96.0
click at [332, 301] on div "Process Calendar Event Request Process the user's natural language request to c…" at bounding box center [315, 281] width 110 height 59
drag, startPoint x: 511, startPoint y: 130, endPoint x: 524, endPoint y: 138, distance: 15.4
click at [524, 138] on div "Llama-4-Maverick-17B-128E-Instruct" at bounding box center [494, 142] width 110 height 25
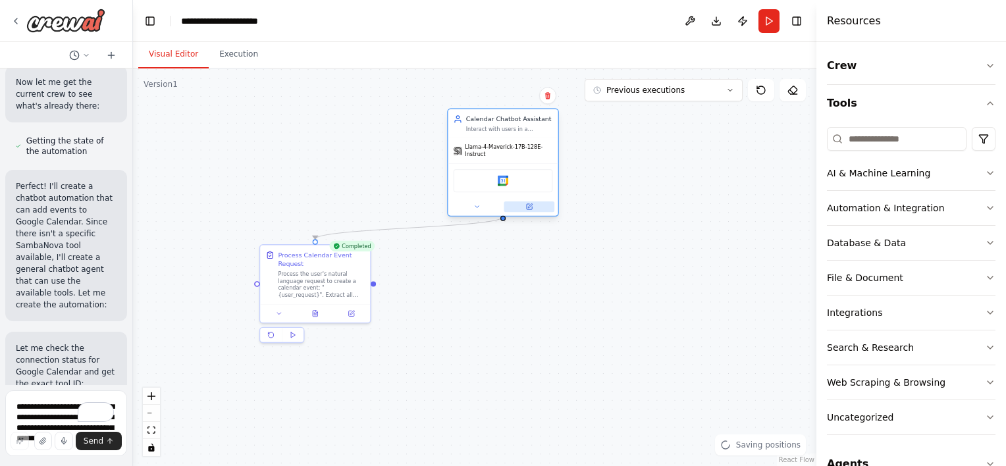
click at [532, 204] on icon at bounding box center [529, 206] width 5 height 5
click at [985, 65] on icon "button" at bounding box center [990, 66] width 11 height 11
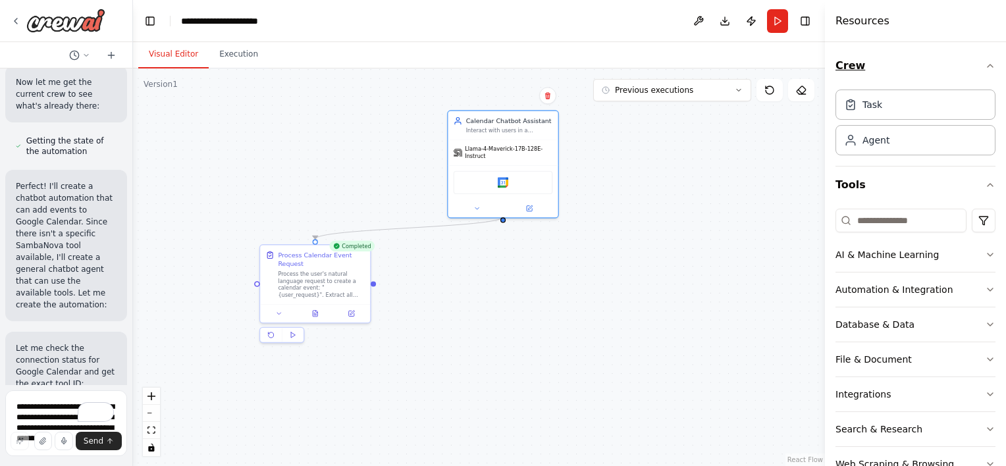
drag, startPoint x: 816, startPoint y: 32, endPoint x: 937, endPoint y: 47, distance: 122.2
click at [937, 47] on div "Resources Crew Task Agent Tools AI & Machine Learning Automation & Integration …" at bounding box center [915, 233] width 181 height 466
click at [704, 24] on button at bounding box center [698, 21] width 21 height 24
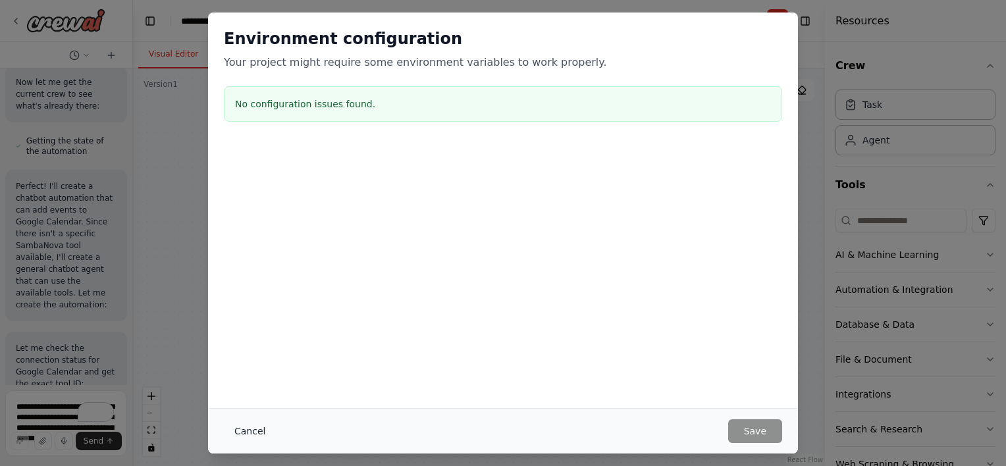
click at [258, 429] on button "Cancel" at bounding box center [250, 431] width 52 height 24
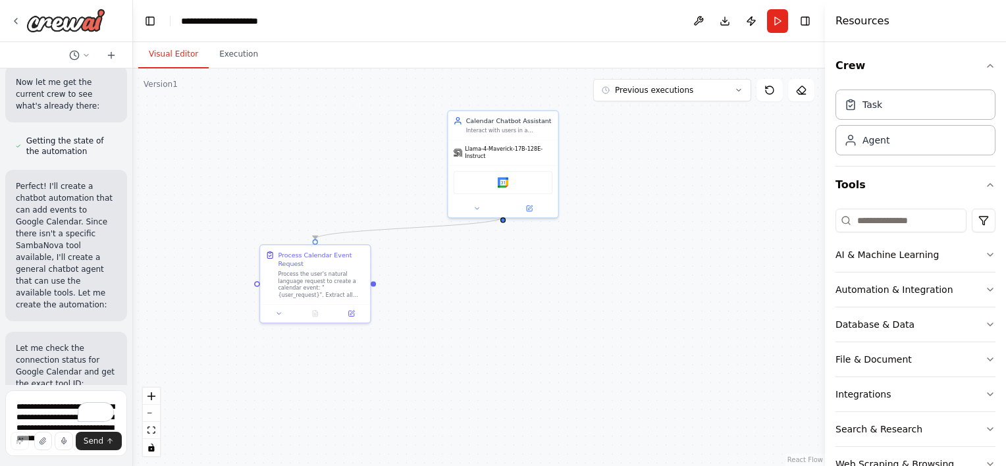
click at [313, 152] on div ".deletable-edge-delete-btn { width: 20px; height: 20px; border: 0px solid #ffff…" at bounding box center [479, 267] width 692 height 398
click at [726, 22] on button "Download" at bounding box center [724, 21] width 21 height 24
click at [808, 24] on button "Toggle Right Sidebar" at bounding box center [805, 21] width 18 height 18
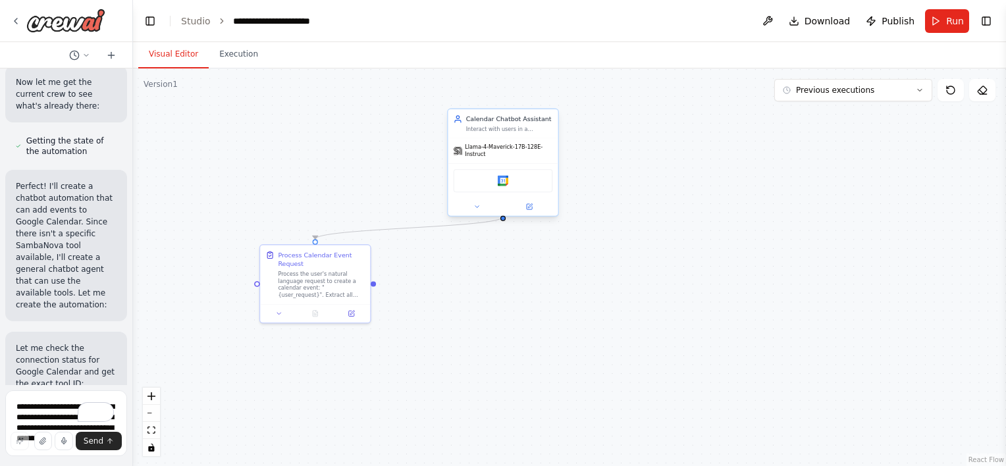
drag, startPoint x: 508, startPoint y: 120, endPoint x: 548, endPoint y: 128, distance: 40.9
click at [548, 128] on div "Calendar Chatbot Assistant Interact with users in a conversational manner to he…" at bounding box center [509, 124] width 87 height 18
click at [996, 16] on header "**********" at bounding box center [569, 21] width 873 height 42
click at [991, 17] on button "Toggle Right Sidebar" at bounding box center [986, 21] width 18 height 18
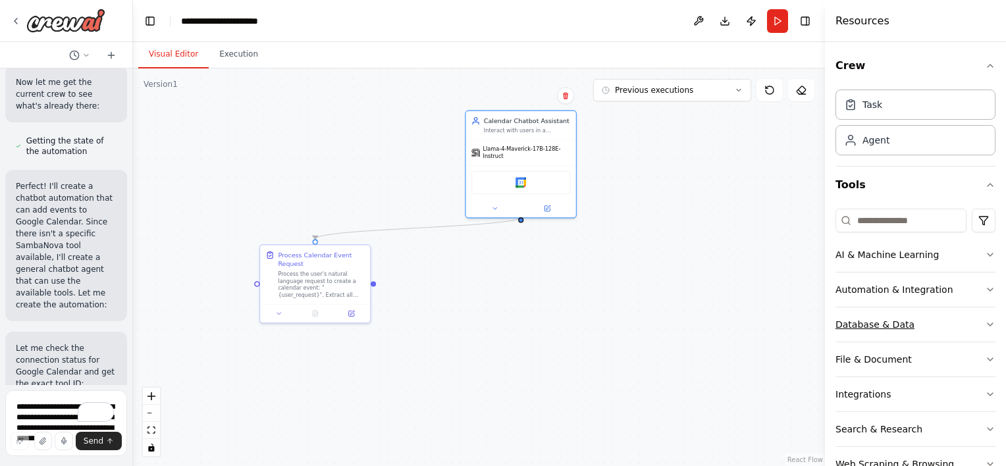
scroll to position [107, 0]
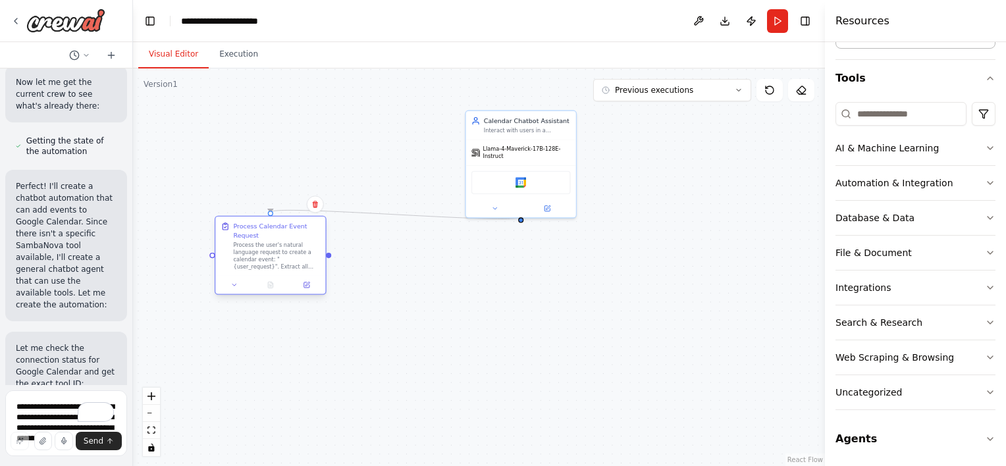
drag, startPoint x: 319, startPoint y: 270, endPoint x: 275, endPoint y: 246, distance: 50.4
click at [275, 246] on div "Process the user's natural language request to create a calendar event: "{user_…" at bounding box center [276, 256] width 87 height 28
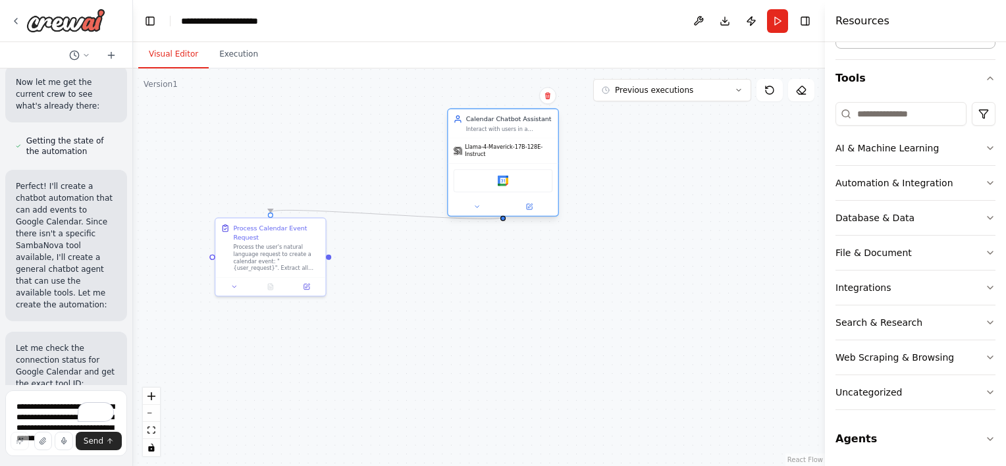
drag, startPoint x: 502, startPoint y: 137, endPoint x: 483, endPoint y: 132, distance: 20.4
click at [483, 132] on div "Calendar Chatbot Assistant Interact with users in a conversational manner to he…" at bounding box center [503, 163] width 112 height 108
click at [532, 195] on icon at bounding box center [528, 197] width 7 height 7
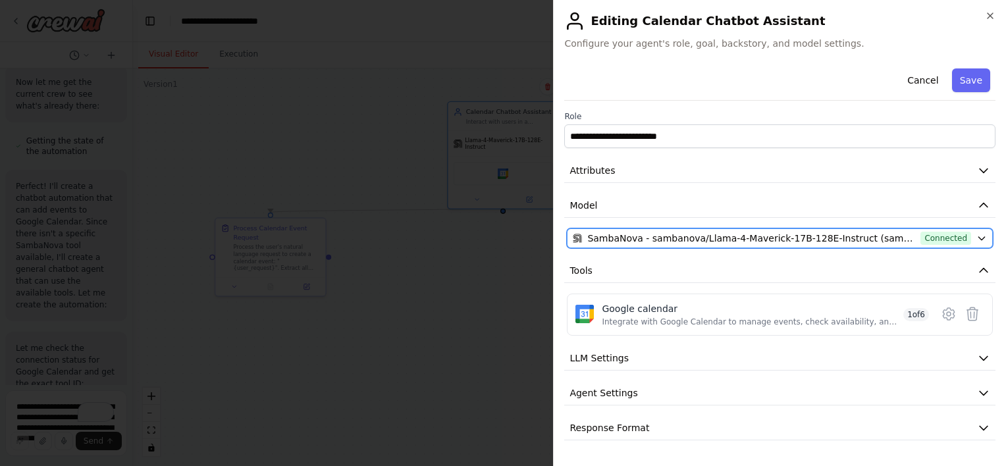
click at [594, 238] on span "SambaNova - sambanova/Llama-4-Maverick-17B-128E-Instruct (sambanova)" at bounding box center [751, 238] width 328 height 13
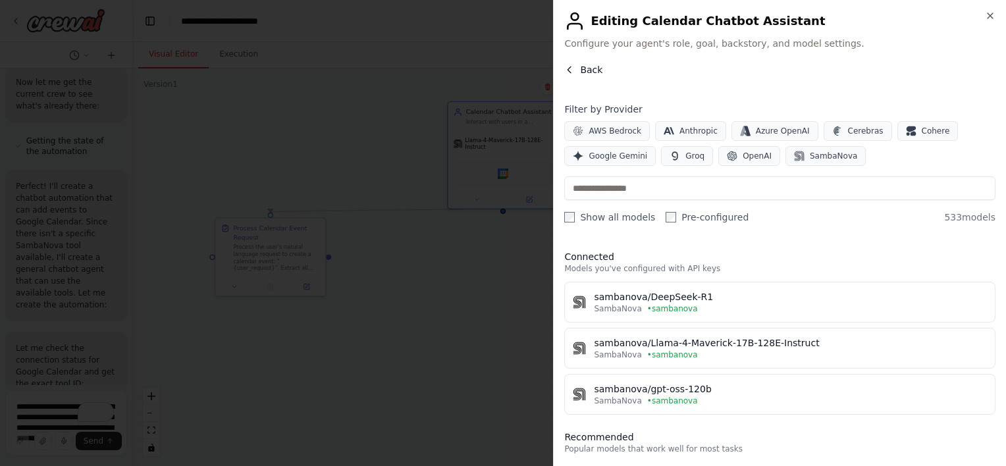
click at [575, 66] on button "Back" at bounding box center [583, 69] width 38 height 13
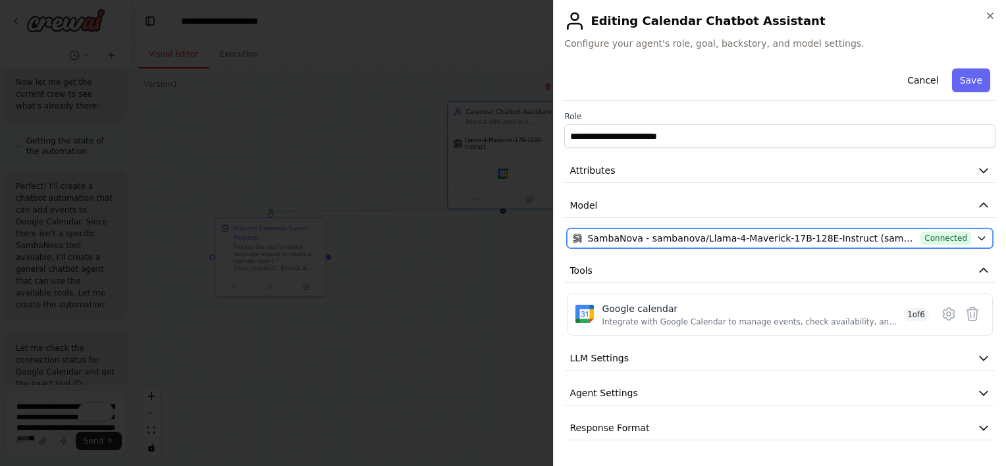
click at [980, 236] on icon "button" at bounding box center [981, 238] width 11 height 11
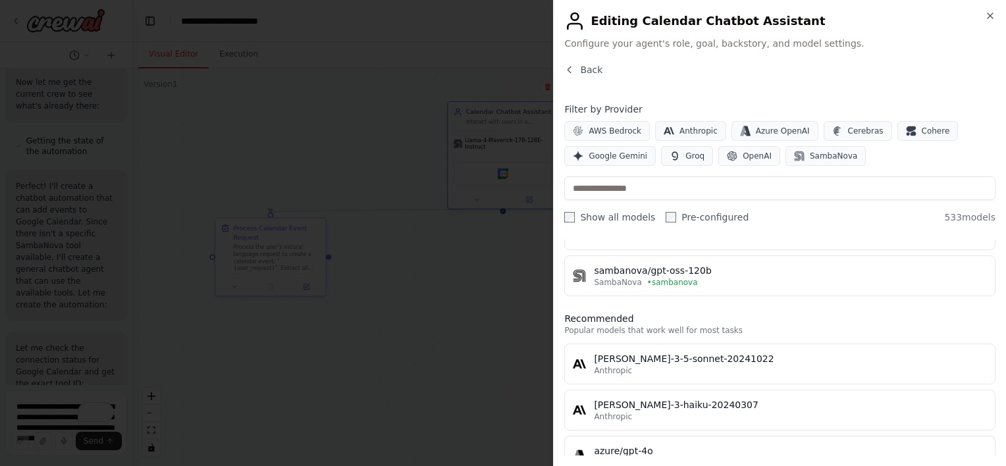
scroll to position [0, 0]
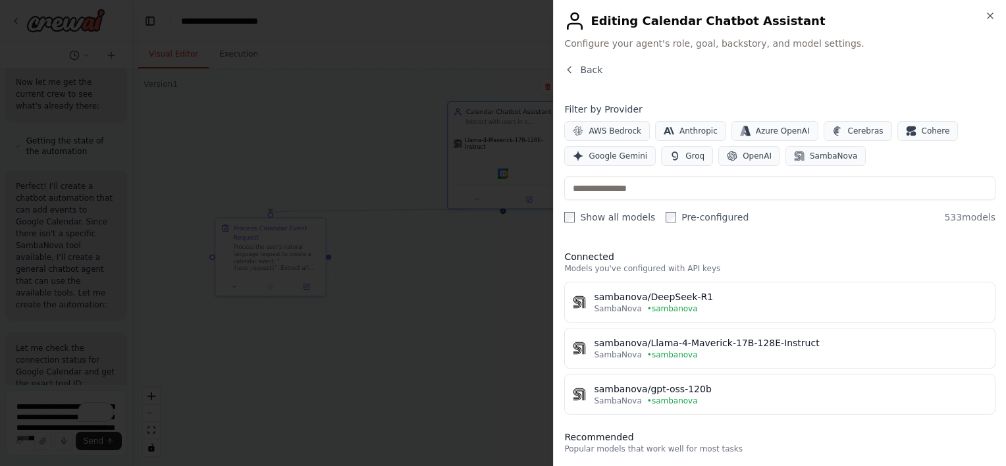
click at [564, 69] on icon "button" at bounding box center [569, 70] width 11 height 11
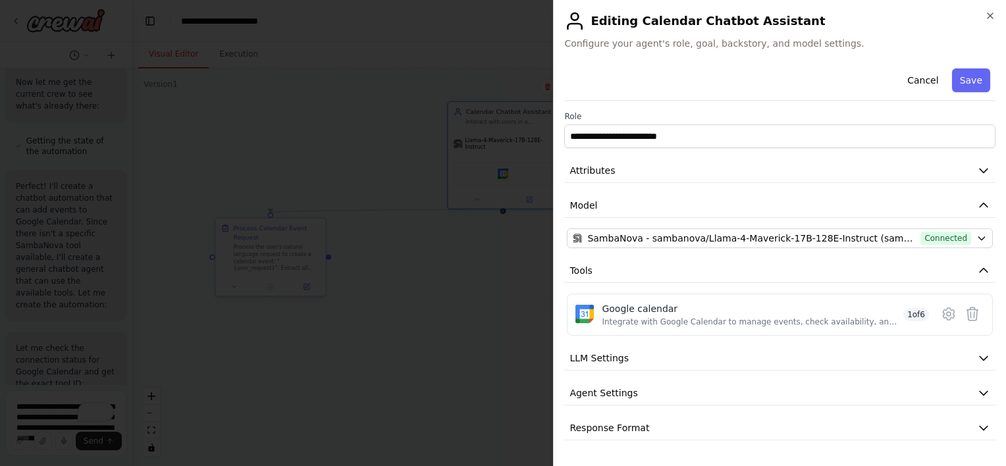
click at [570, 70] on div "Cancel Save" at bounding box center [779, 82] width 431 height 38
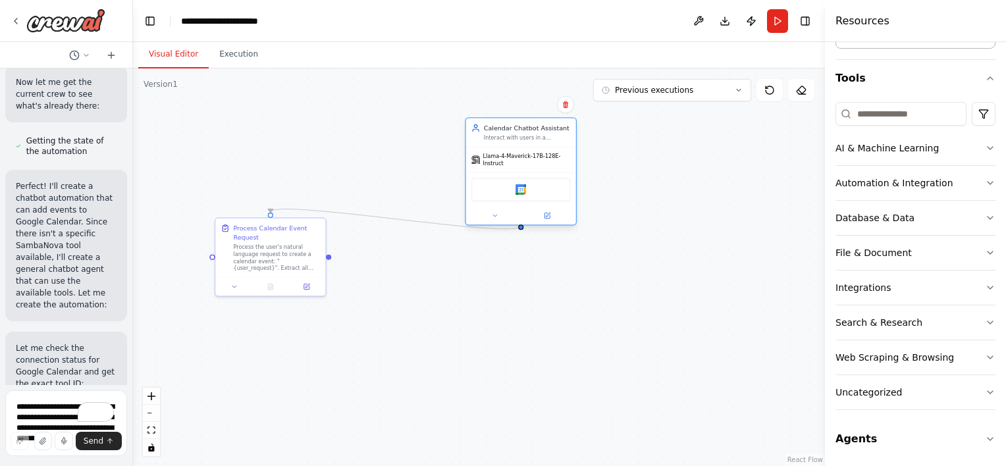
drag, startPoint x: 507, startPoint y: 142, endPoint x: 531, endPoint y: 159, distance: 29.6
click at [531, 159] on span "Llama-4-Maverick-17B-128E-Instruct" at bounding box center [527, 160] width 88 height 14
click at [776, 26] on button "Run" at bounding box center [777, 21] width 21 height 24
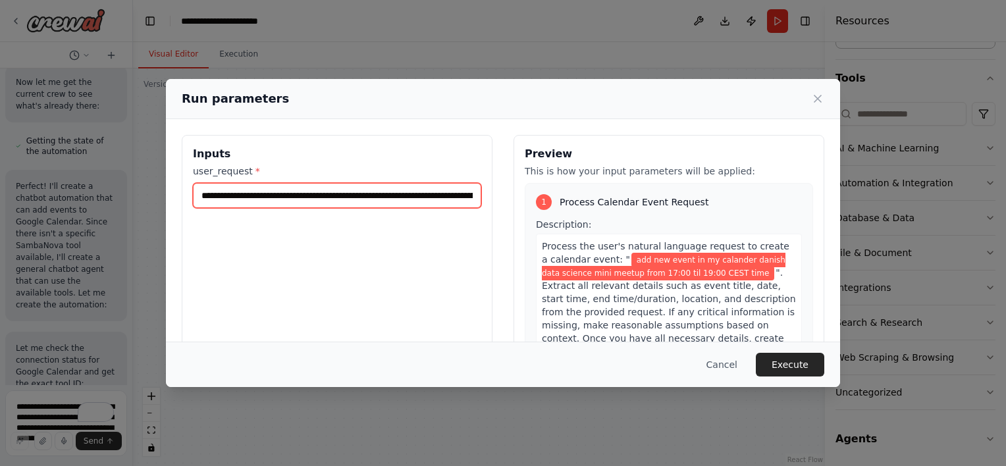
scroll to position [0, 117]
drag, startPoint x: 197, startPoint y: 191, endPoint x: 592, endPoint y: 195, distance: 395.0
click at [592, 195] on div "**********" at bounding box center [503, 291] width 643 height 312
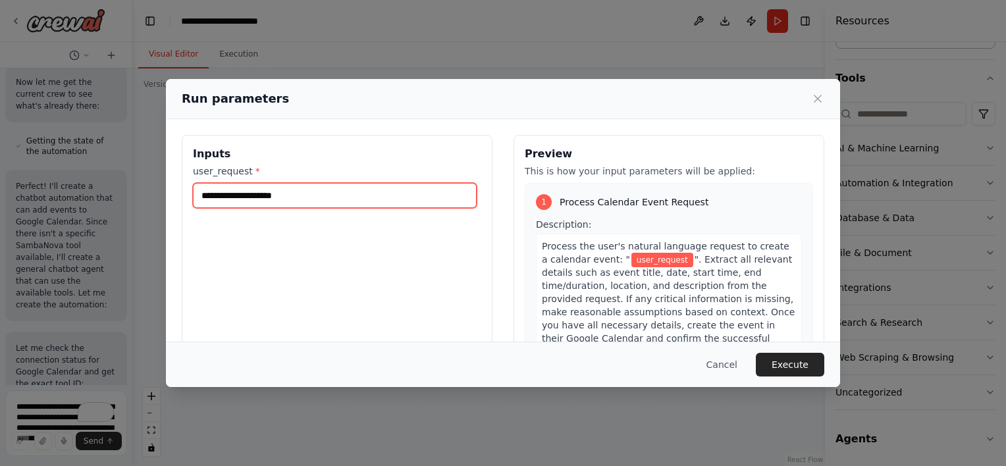
scroll to position [0, 0]
paste input "**********"
type input "**********"
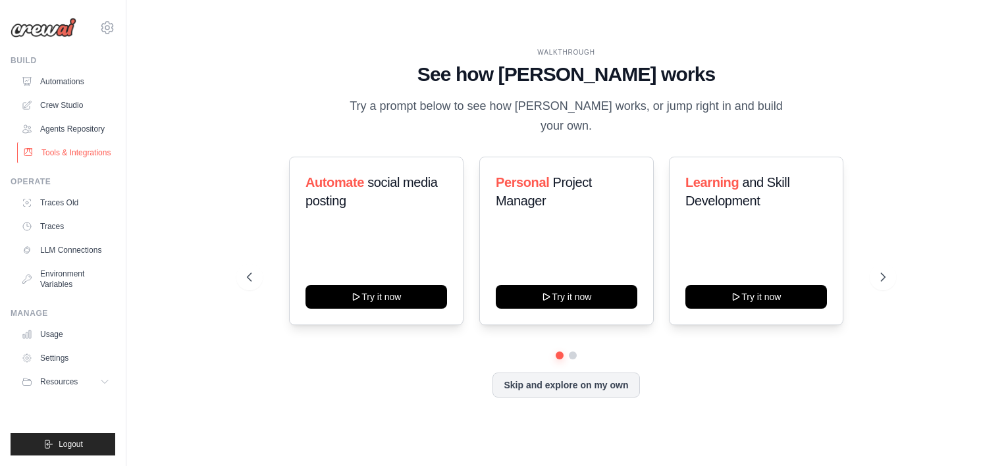
click at [75, 147] on link "Tools & Integrations" at bounding box center [66, 152] width 99 height 21
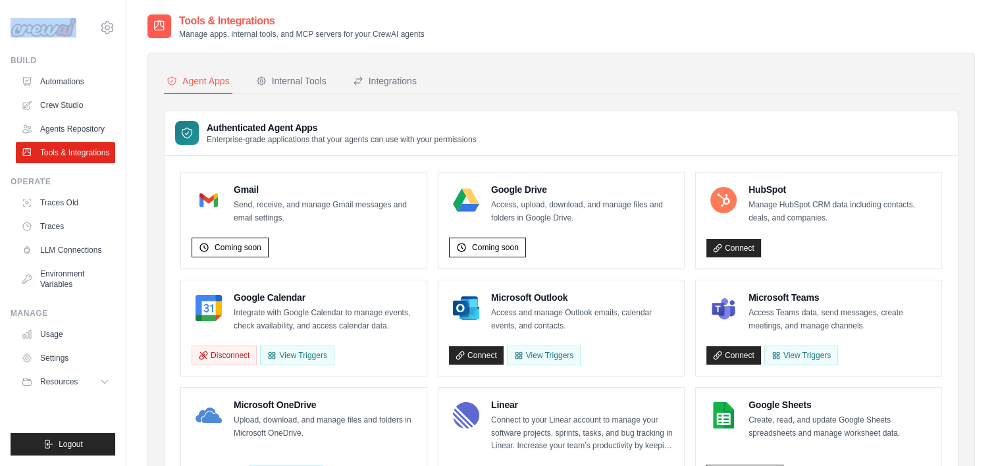
drag, startPoint x: 4, startPoint y: 14, endPoint x: 73, endPoint y: 27, distance: 70.2
click at [73, 27] on div "mkhristi32@gmail.com Settings Build Automations" at bounding box center [63, 233] width 126 height 466
copy div
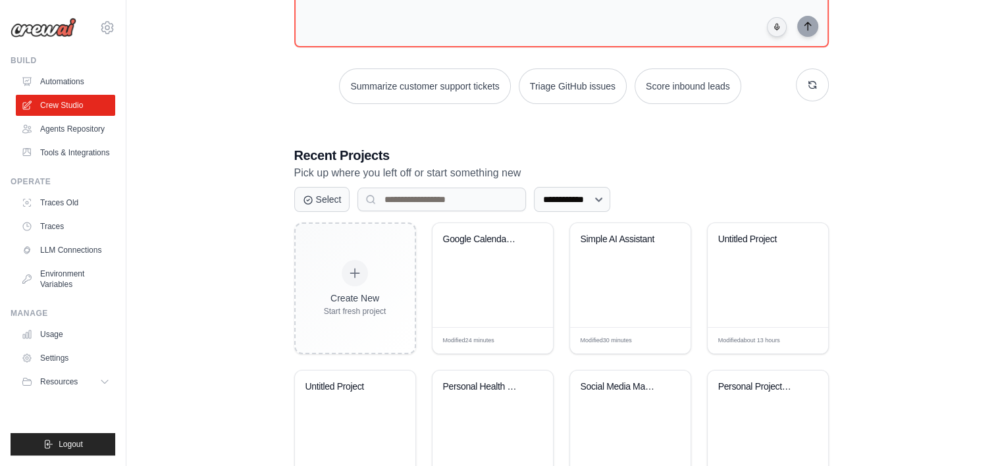
scroll to position [145, 0]
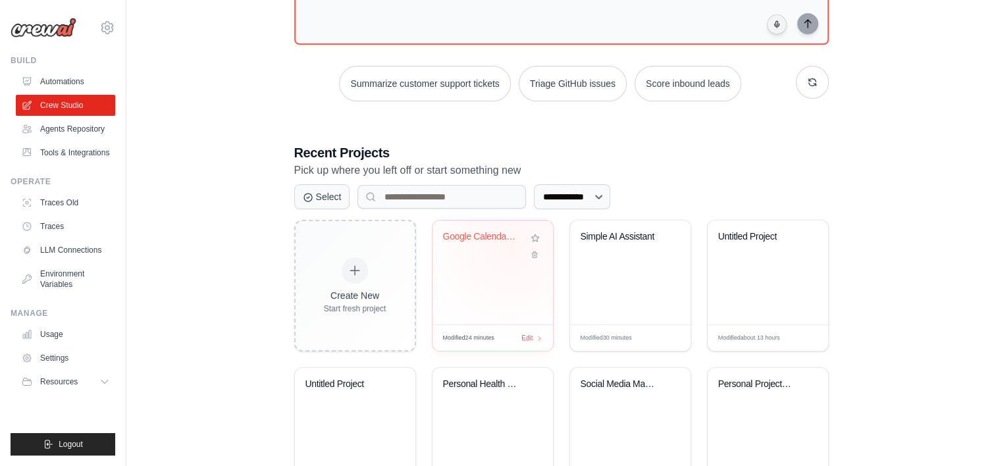
click at [509, 243] on div "Google Calendar Chatbot" at bounding box center [483, 239] width 80 height 17
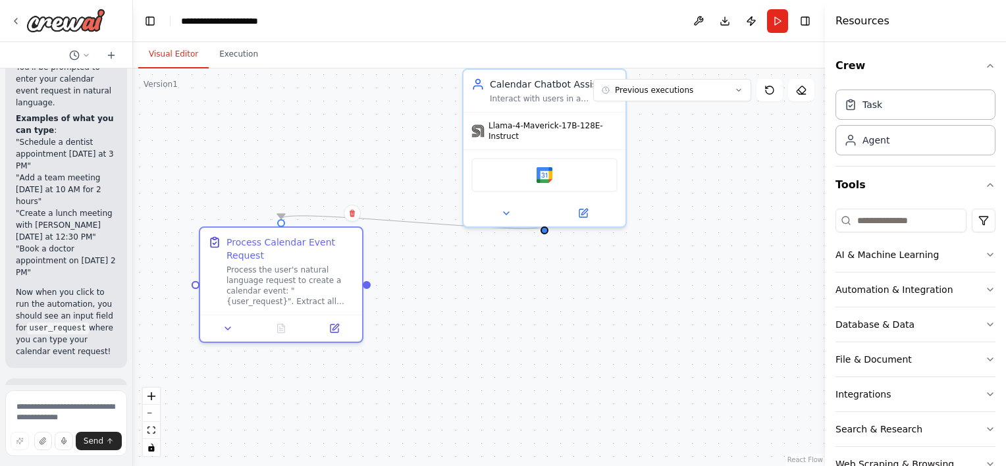
scroll to position [4306, 0]
drag, startPoint x: 232, startPoint y: 233, endPoint x: 389, endPoint y: 257, distance: 159.1
click at [389, 257] on div ".deletable-edge-delete-btn { width: 20px; height: 20px; border: 0px solid #ffff…" at bounding box center [479, 267] width 692 height 398
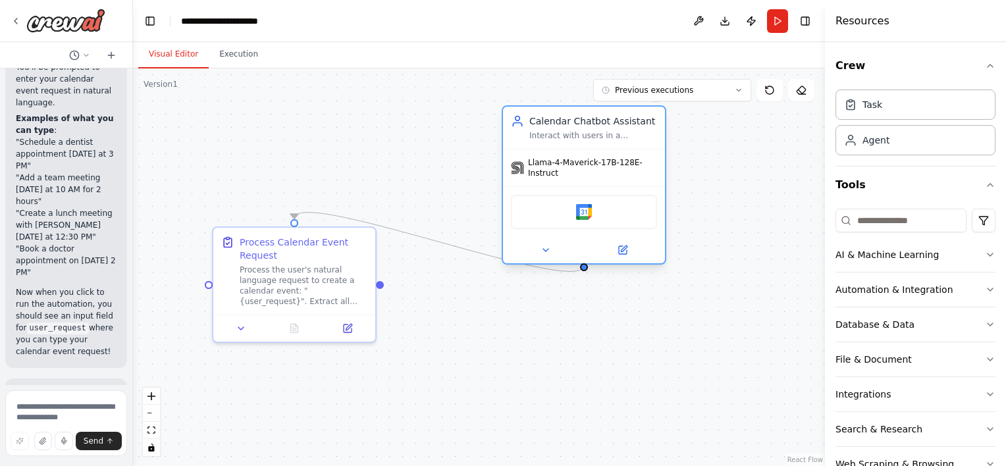
drag, startPoint x: 582, startPoint y: 94, endPoint x: 621, endPoint y: 133, distance: 54.9
click at [621, 133] on div "Interact with users in a conversational manner to help them create new events i…" at bounding box center [593, 135] width 128 height 11
click at [769, 20] on button "Run" at bounding box center [777, 21] width 21 height 24
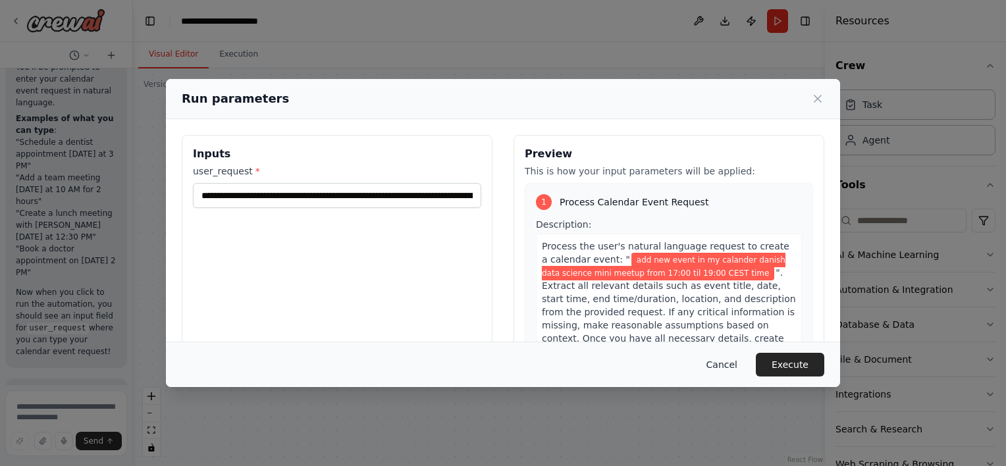
click at [733, 366] on button "Cancel" at bounding box center [722, 365] width 52 height 24
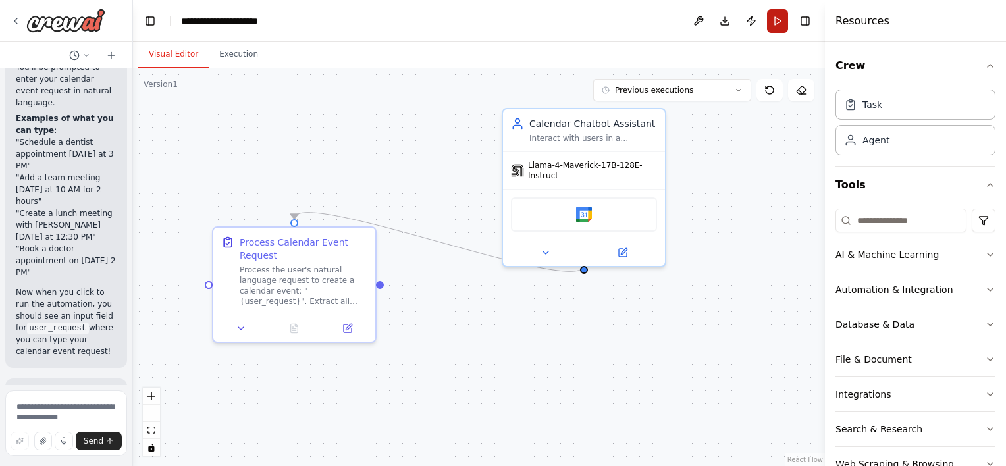
click at [779, 25] on button "Run" at bounding box center [777, 21] width 21 height 24
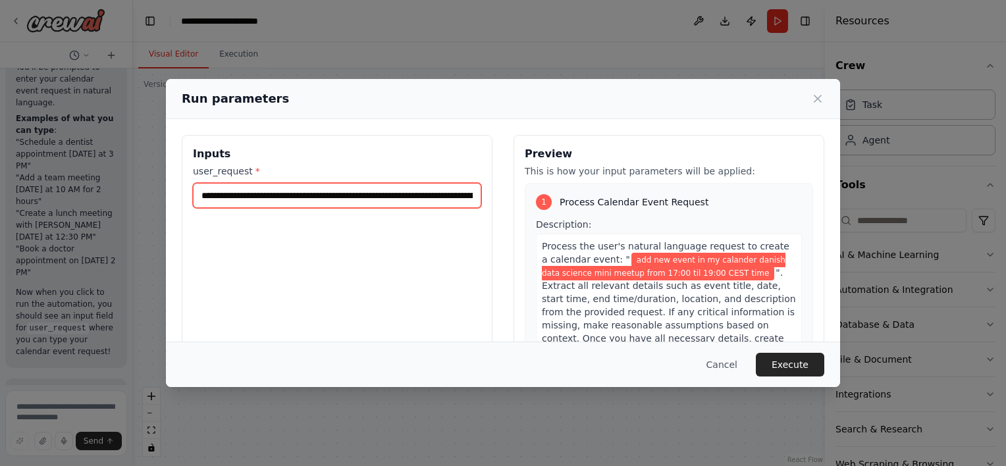
scroll to position [0, 117]
drag, startPoint x: 203, startPoint y: 196, endPoint x: 550, endPoint y: 190, distance: 346.3
click at [550, 190] on div "**********" at bounding box center [503, 291] width 643 height 312
type input "*"
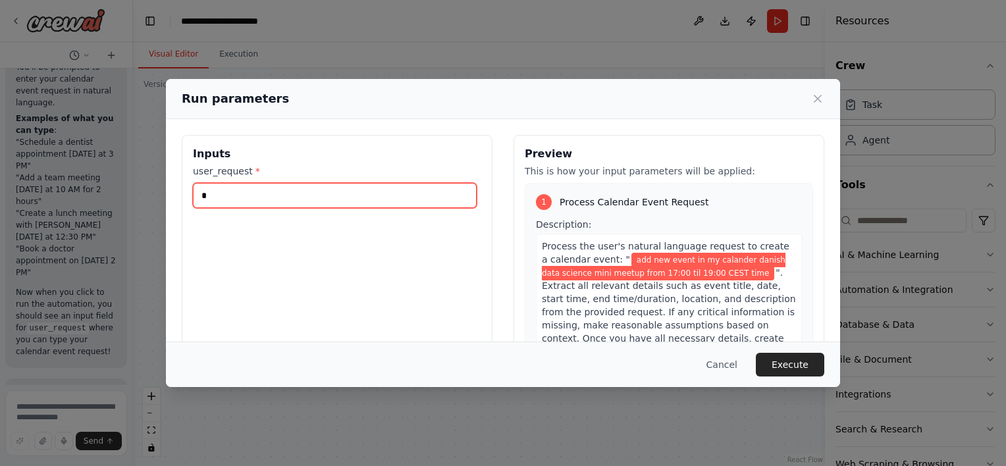
scroll to position [0, 0]
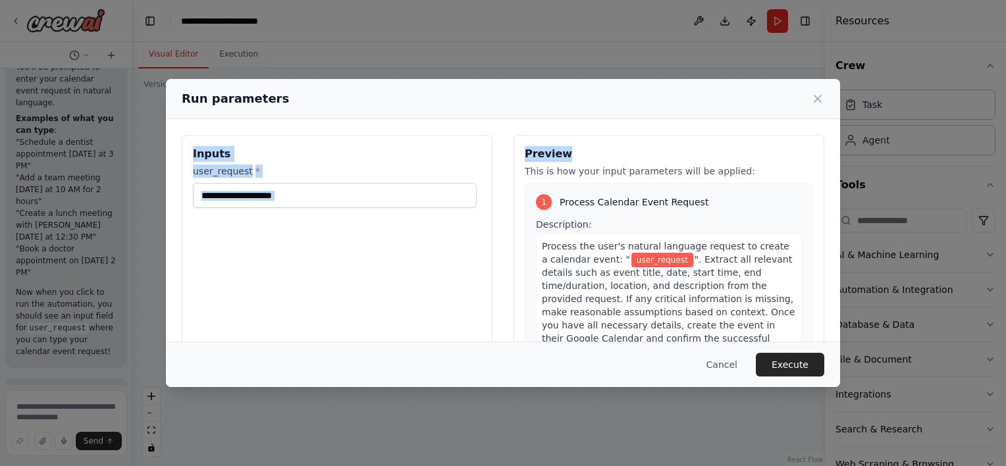
drag, startPoint x: 512, startPoint y: 98, endPoint x: 620, endPoint y: 129, distance: 112.3
click at [620, 129] on div "Run parameters Inputs user_request * Preview This is how your input parameters …" at bounding box center [503, 232] width 674 height 307
click at [406, 186] on input "user_request *" at bounding box center [335, 195] width 284 height 25
click at [661, 50] on div "Run parameters Inputs user_request * Preview This is how your input parameters …" at bounding box center [503, 233] width 1006 height 466
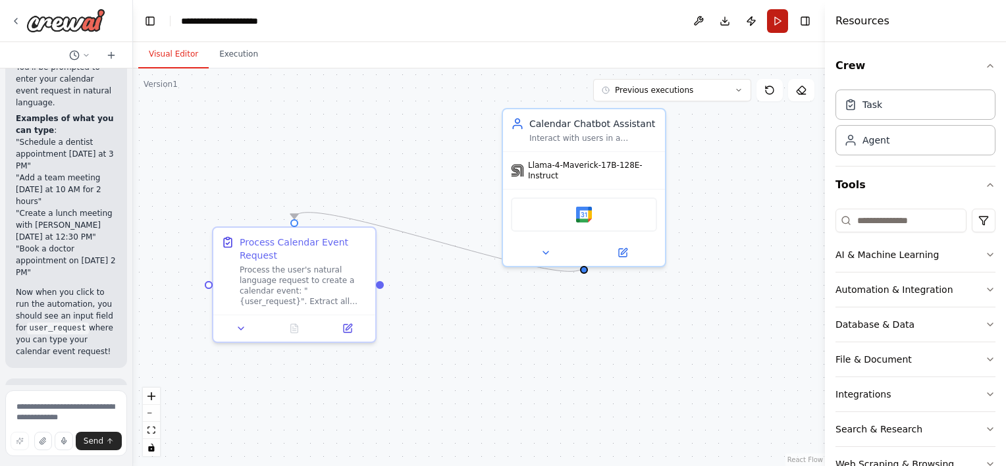
click at [778, 28] on button "Run" at bounding box center [777, 21] width 21 height 24
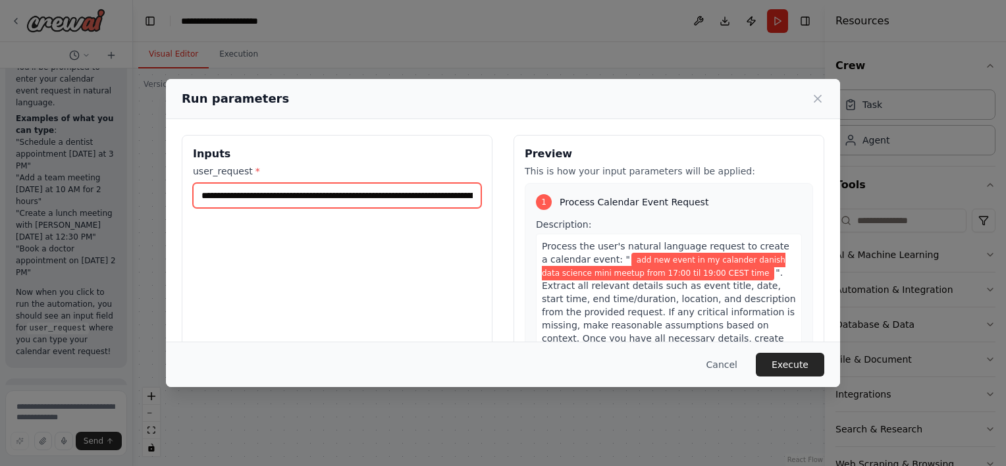
scroll to position [0, 117]
drag, startPoint x: 199, startPoint y: 194, endPoint x: 603, endPoint y: 185, distance: 403.7
click at [603, 185] on div "**********" at bounding box center [503, 291] width 643 height 312
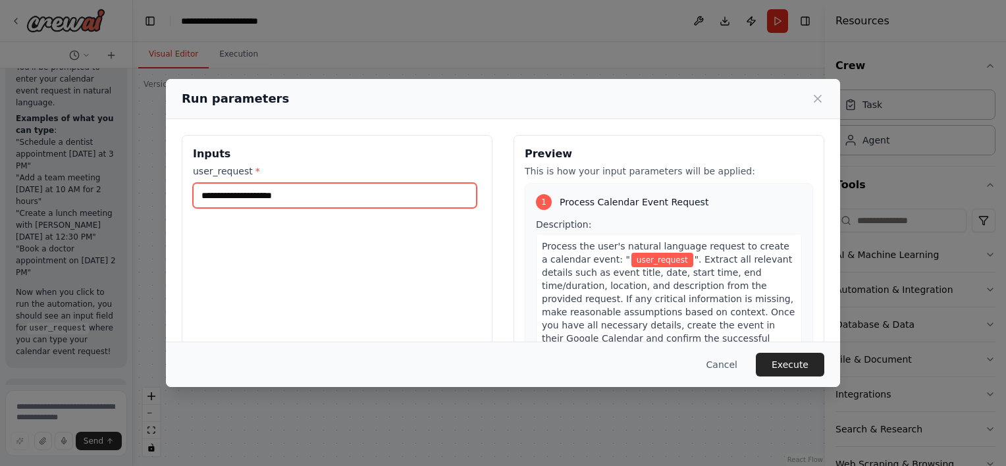
click at [269, 192] on input "user_request *" at bounding box center [335, 195] width 284 height 25
paste input "**********"
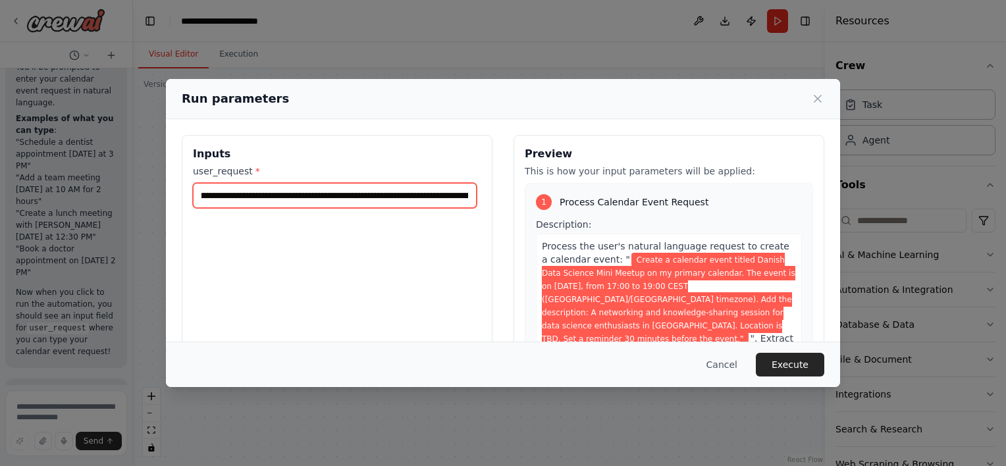
scroll to position [0, 103]
type input "**********"
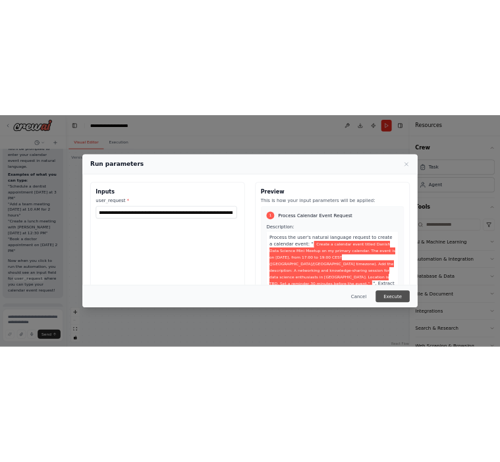
scroll to position [0, 0]
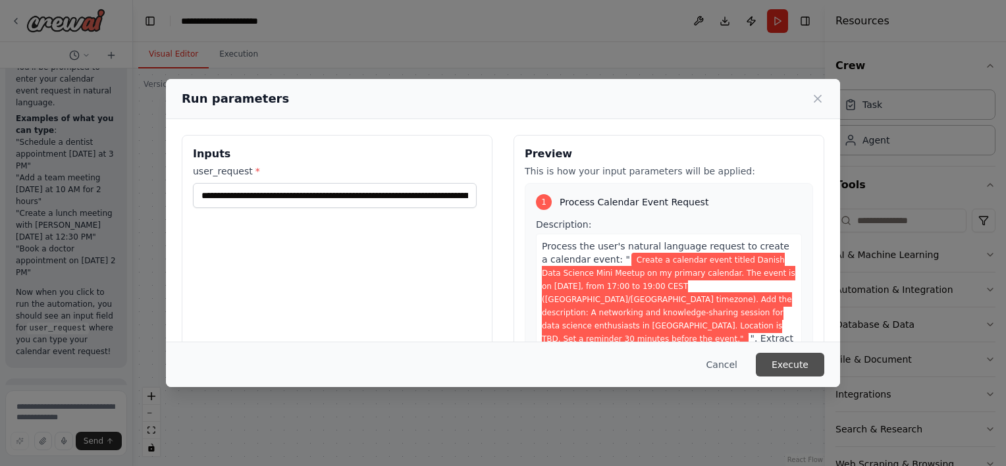
click at [806, 360] on button "Execute" at bounding box center [790, 365] width 68 height 24
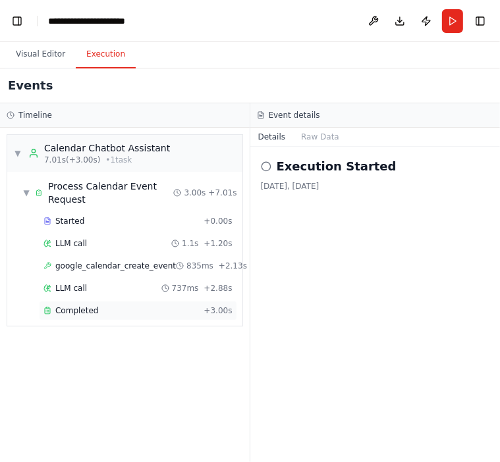
click at [111, 310] on div "Completed" at bounding box center [120, 310] width 155 height 11
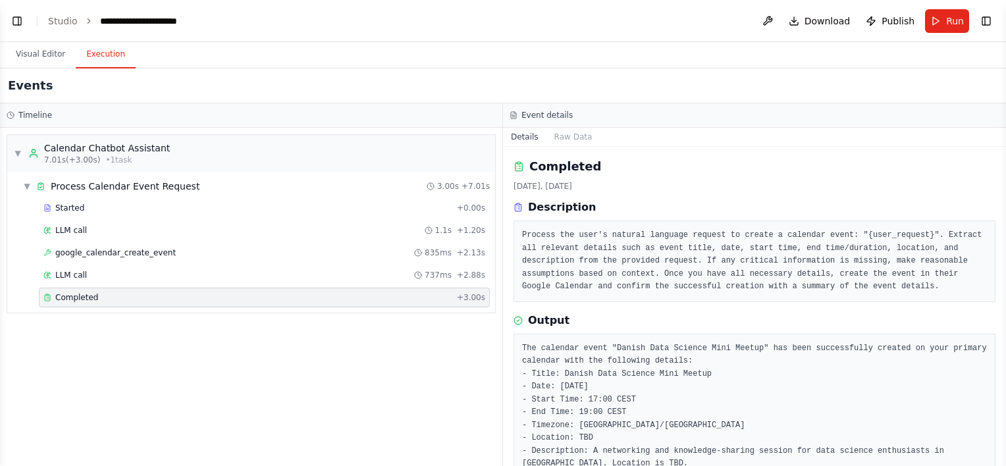
scroll to position [4306, 0]
